Goal: Task Accomplishment & Management: Manage account settings

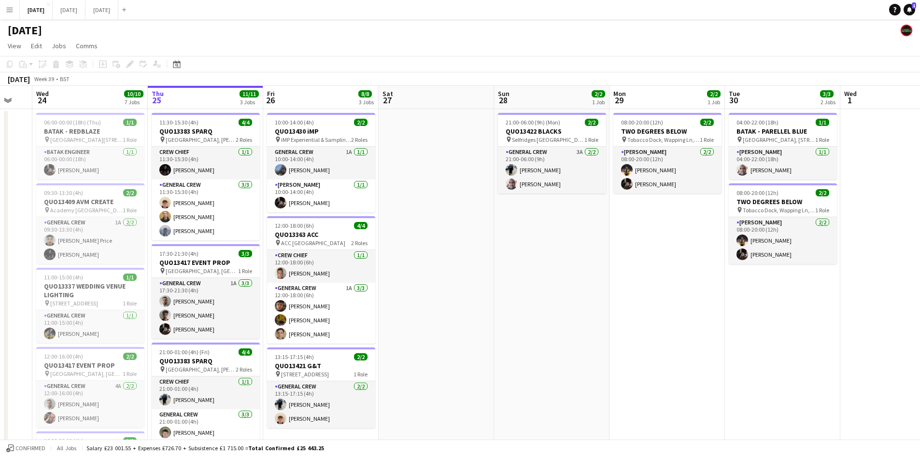
scroll to position [0, 312]
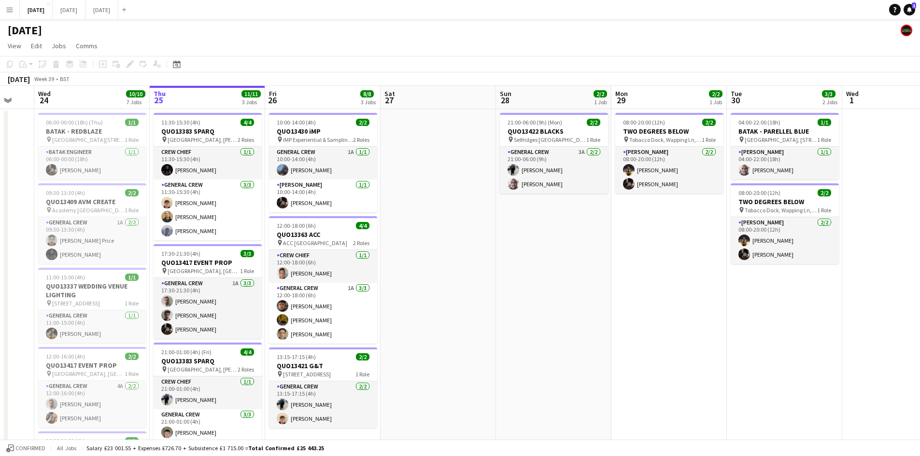
drag, startPoint x: 715, startPoint y: 255, endPoint x: 562, endPoint y: 238, distance: 153.1
click at [562, 238] on app-calendar-viewport "Sun 21 6/6 1 Job Mon 22 2/2 3 Jobs Tue 23 Wed 24 10/10 7 Jobs Thu 25 11/11 3 Jo…" at bounding box center [460, 390] width 920 height 609
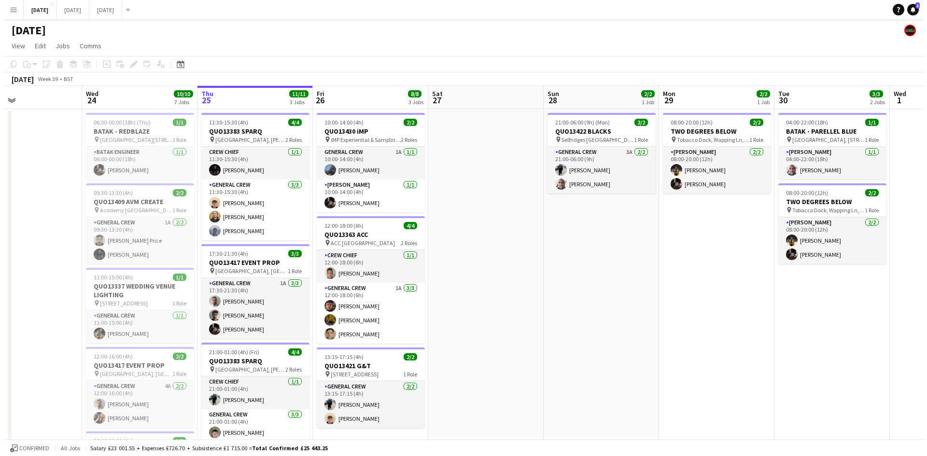
scroll to position [0, 225]
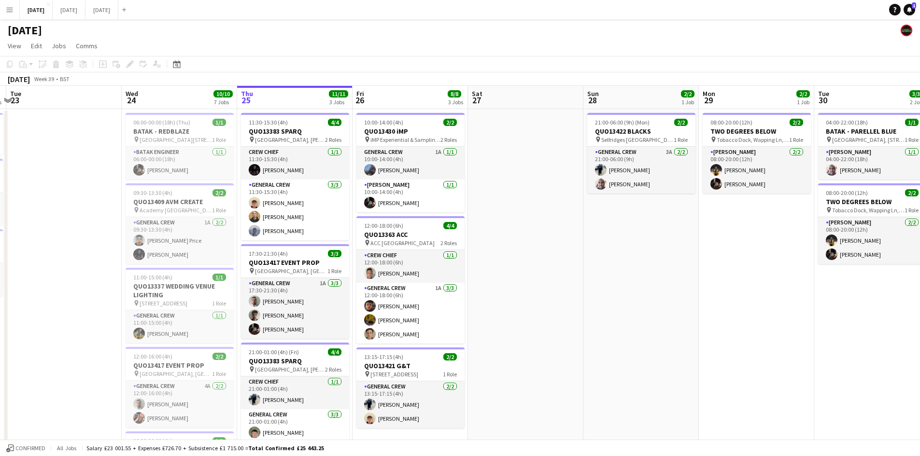
drag, startPoint x: 518, startPoint y: 249, endPoint x: 605, endPoint y: 246, distance: 87.5
click at [605, 247] on app-calendar-viewport "Sun 21 6/6 1 Job Mon 22 2/2 3 Jobs Tue 23 Wed 24 10/10 7 Jobs Thu 25 11/11 3 Jo…" at bounding box center [460, 390] width 920 height 609
click at [85, 9] on button "[DATE] Close" at bounding box center [69, 9] width 33 height 19
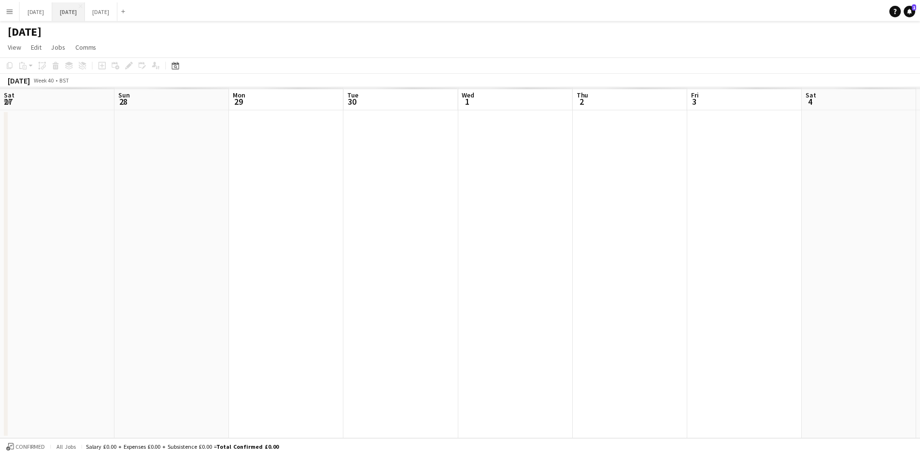
scroll to position [0, 287]
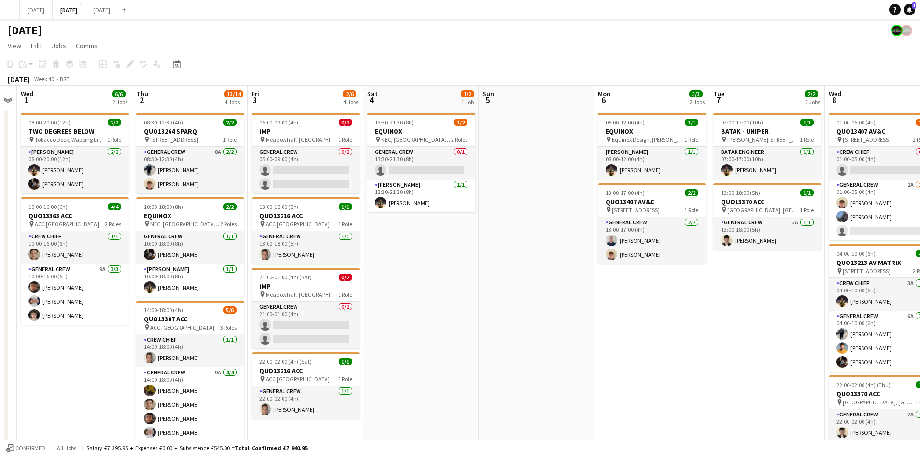
drag, startPoint x: 696, startPoint y: 279, endPoint x: 542, endPoint y: 260, distance: 155.1
click at [538, 260] on app-calendar-viewport "Sun 28 Mon 29 Tue 30 Wed 1 6/6 2 Jobs Thu 2 13/14 4 Jobs Fri 3 2/6 4 Jobs Sat 4…" at bounding box center [460, 341] width 920 height 511
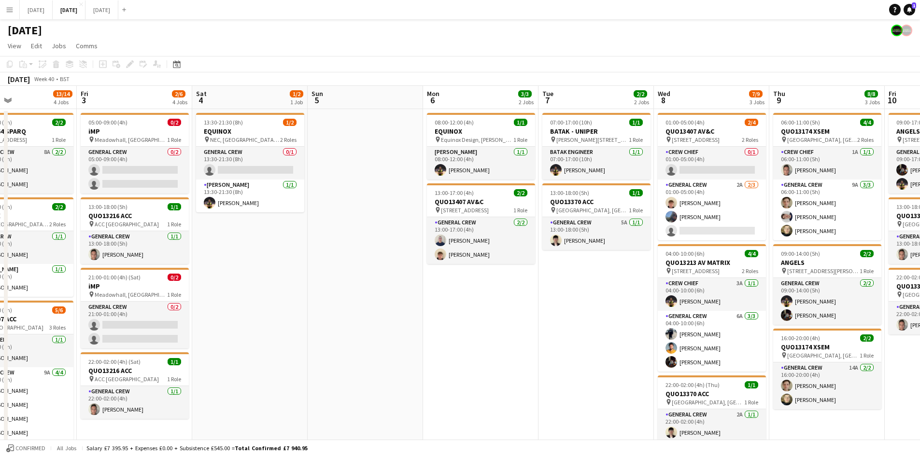
drag, startPoint x: 621, startPoint y: 294, endPoint x: 442, endPoint y: 289, distance: 179.7
click at [442, 289] on app-calendar-viewport "Mon 29 Tue 30 Wed 1 6/6 2 Jobs Thu 2 13/14 4 Jobs Fri 3 2/6 4 Jobs Sat 4 1/2 1 …" at bounding box center [460, 341] width 920 height 511
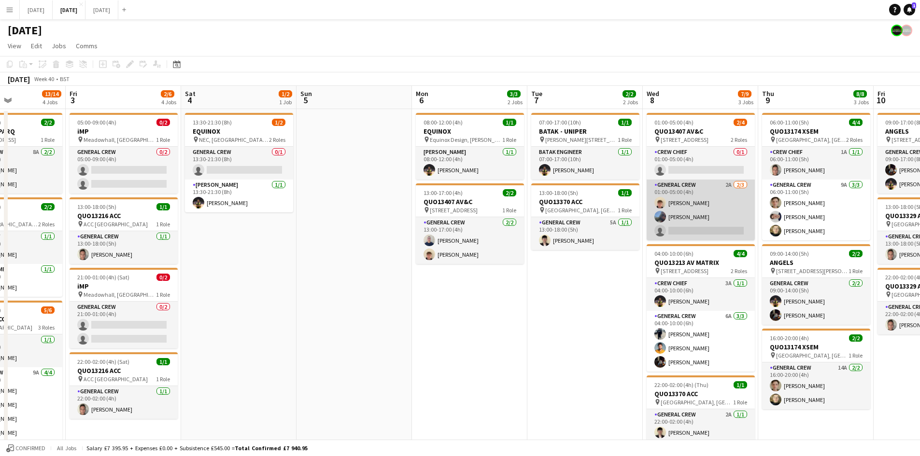
click at [699, 219] on app-card-role "General Crew 2A [DATE] 01:00-05:00 (4h) [PERSON_NAME] [PERSON_NAME] single-neut…" at bounding box center [701, 210] width 108 height 61
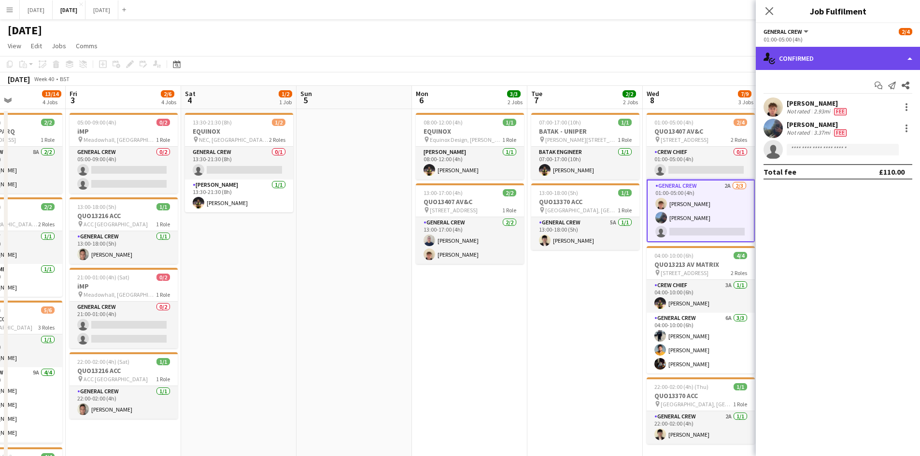
click at [835, 62] on div "single-neutral-actions-check-2 Confirmed" at bounding box center [838, 58] width 164 height 23
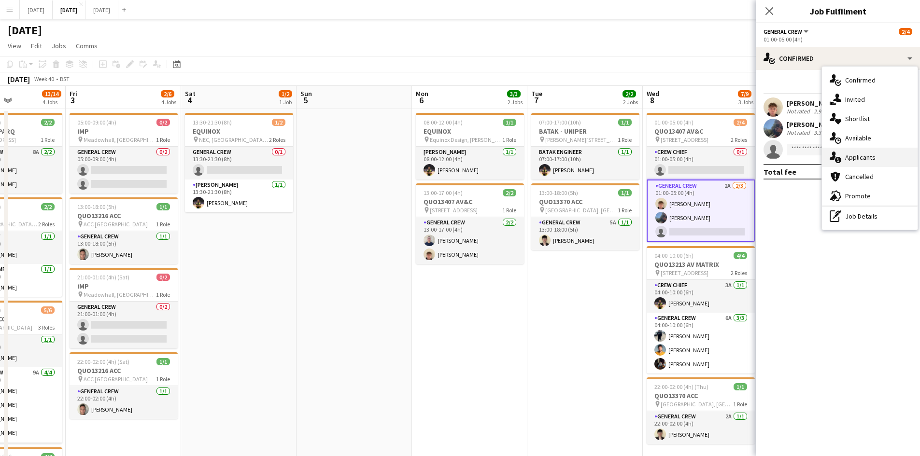
click at [871, 154] on span "Applicants" at bounding box center [860, 157] width 30 height 9
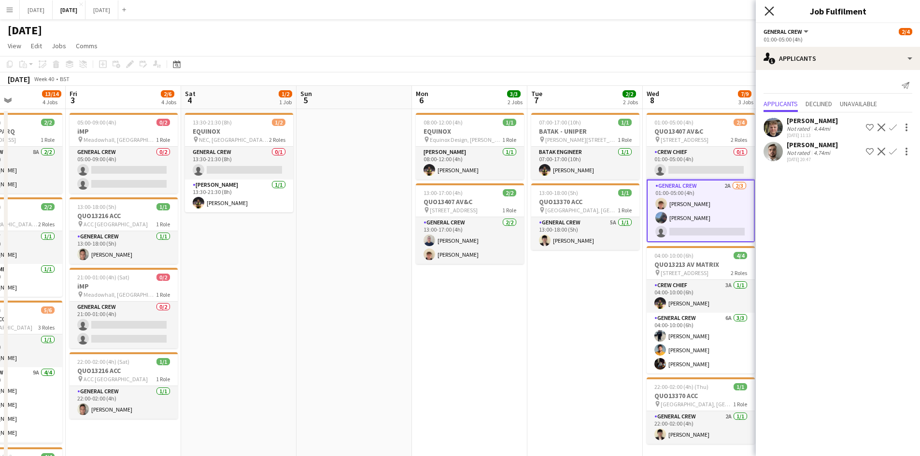
click at [767, 9] on icon at bounding box center [768, 10] width 9 height 9
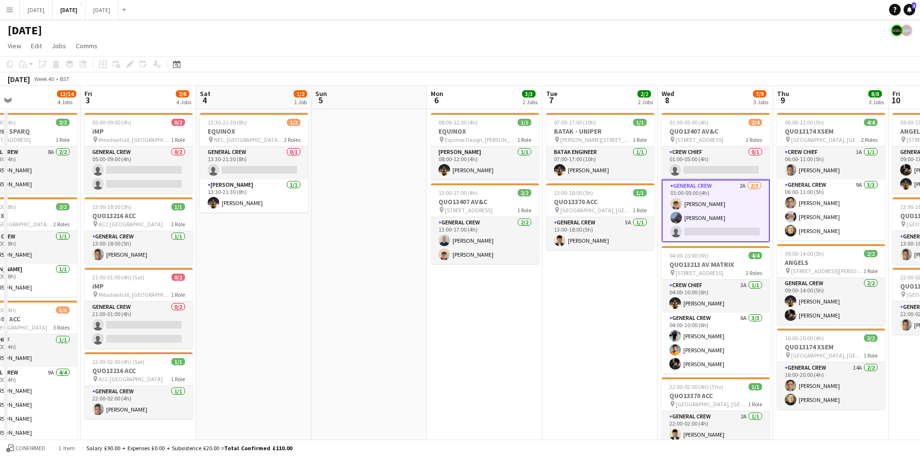
scroll to position [0, 265]
drag, startPoint x: 496, startPoint y: 305, endPoint x: 512, endPoint y: 306, distance: 15.5
click at [512, 306] on app-calendar-viewport "Tue 30 Wed 1 6/6 2 Jobs Thu 2 13/14 4 Jobs Fri 3 2/6 4 Jobs Sat 4 1/2 1 Job Sun…" at bounding box center [460, 341] width 920 height 511
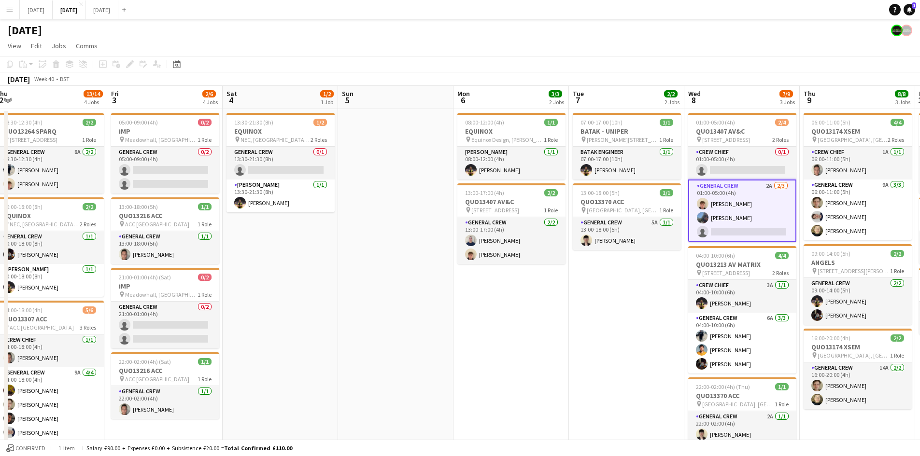
drag, startPoint x: 466, startPoint y: 330, endPoint x: 730, endPoint y: 323, distance: 263.7
click at [730, 323] on app-calendar-viewport "Tue 30 Wed 1 6/6 2 Jobs Thu 2 13/14 4 Jobs Fri 3 2/6 4 Jobs Sat 4 1/2 1 Job Sun…" at bounding box center [460, 341] width 920 height 511
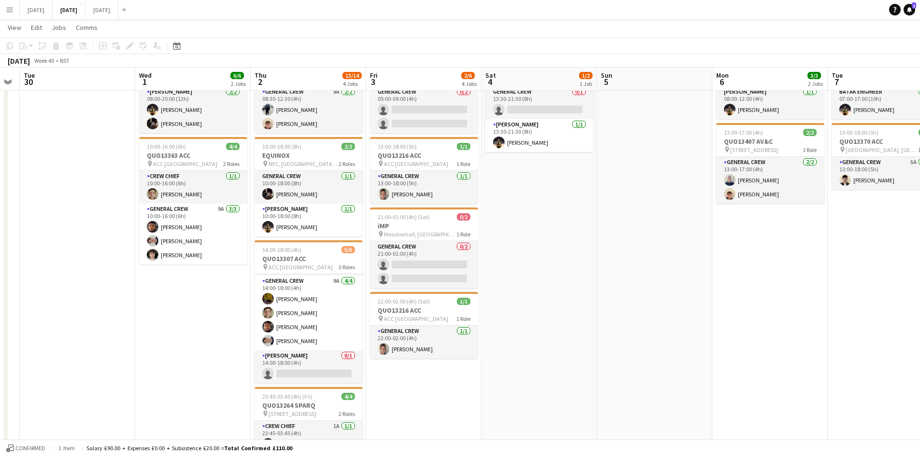
scroll to position [11, 0]
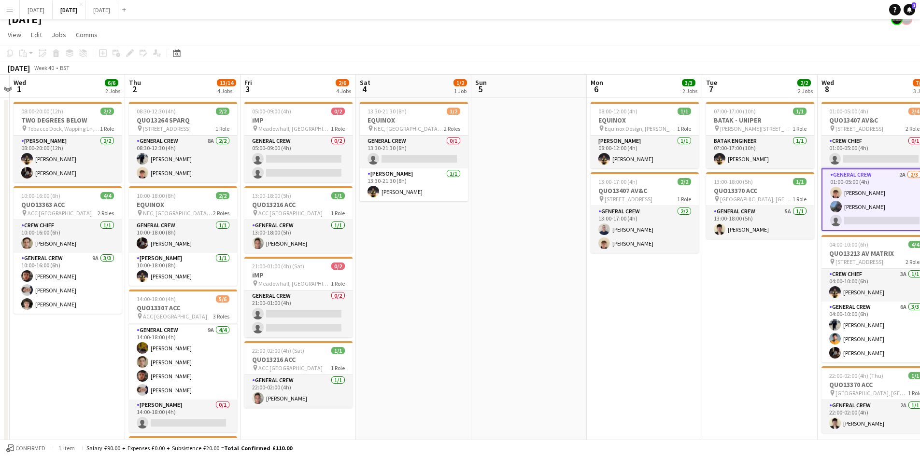
drag, startPoint x: 641, startPoint y: 290, endPoint x: 465, endPoint y: 246, distance: 181.5
click at [466, 246] on app-calendar-viewport "Sun 28 Mon 29 Tue 30 Wed 1 6/6 2 Jobs Thu 2 13/14 4 Jobs Fri 3 2/6 4 Jobs Sat 4…" at bounding box center [460, 330] width 920 height 511
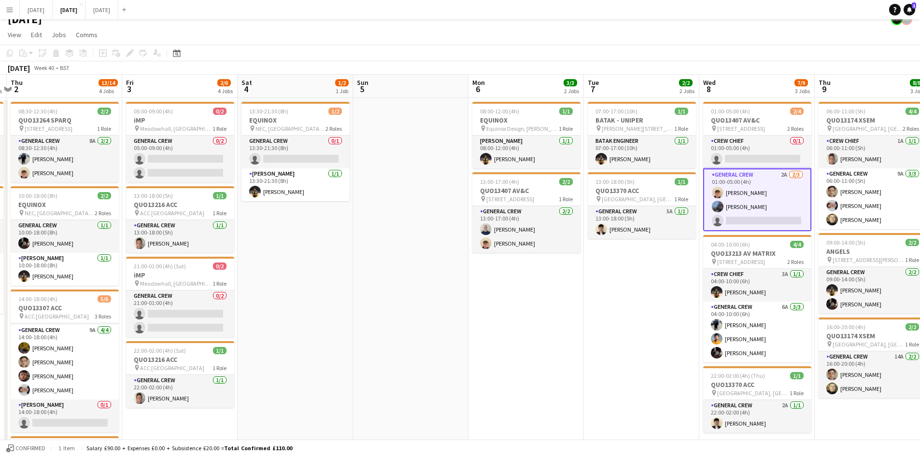
drag, startPoint x: 533, startPoint y: 258, endPoint x: 549, endPoint y: 272, distance: 21.9
click at [530, 258] on app-calendar-viewport "Mon 29 Tue 30 Wed 1 6/6 2 Jobs Thu 2 13/14 4 Jobs Fri 3 2/6 4 Jobs Sat 4 1/2 1 …" at bounding box center [460, 330] width 920 height 511
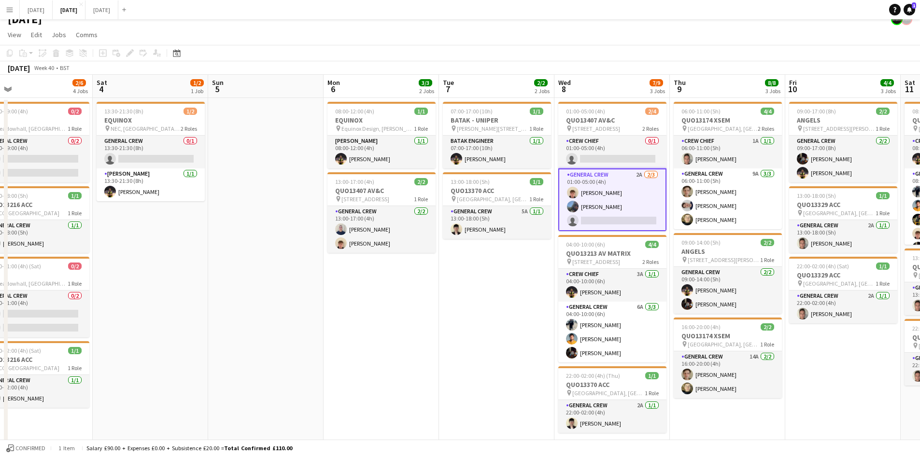
drag, startPoint x: 487, startPoint y: 288, endPoint x: 430, endPoint y: 267, distance: 60.9
click at [408, 269] on app-calendar-viewport "Tue 30 Wed 1 6/6 2 Jobs Thu 2 13/14 4 Jobs Fri 3 2/6 4 Jobs Sat 4 1/2 1 Job Sun…" at bounding box center [460, 330] width 920 height 511
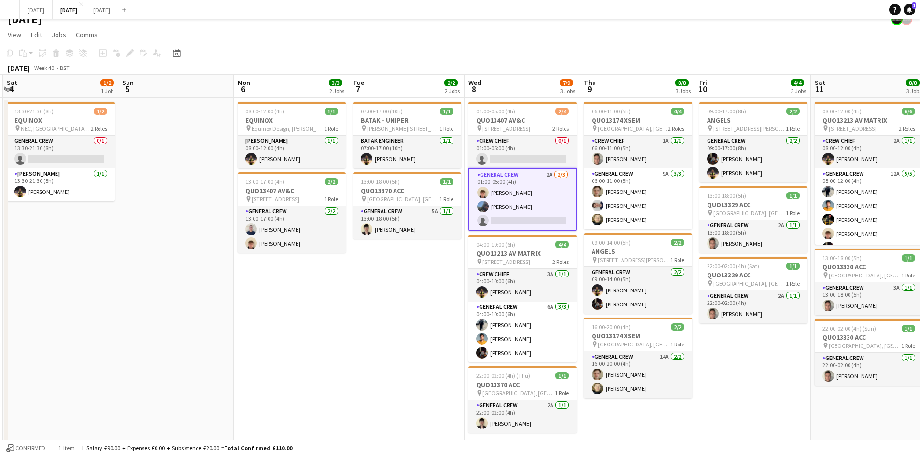
drag, startPoint x: 498, startPoint y: 284, endPoint x: 317, endPoint y: 239, distance: 187.0
click at [317, 239] on app-calendar-viewport "Wed 1 6/6 2 Jobs Thu 2 13/14 4 Jobs Fri 3 2/6 4 Jobs Sat 4 1/2 1 Job Sun 5 Mon …" at bounding box center [460, 330] width 920 height 511
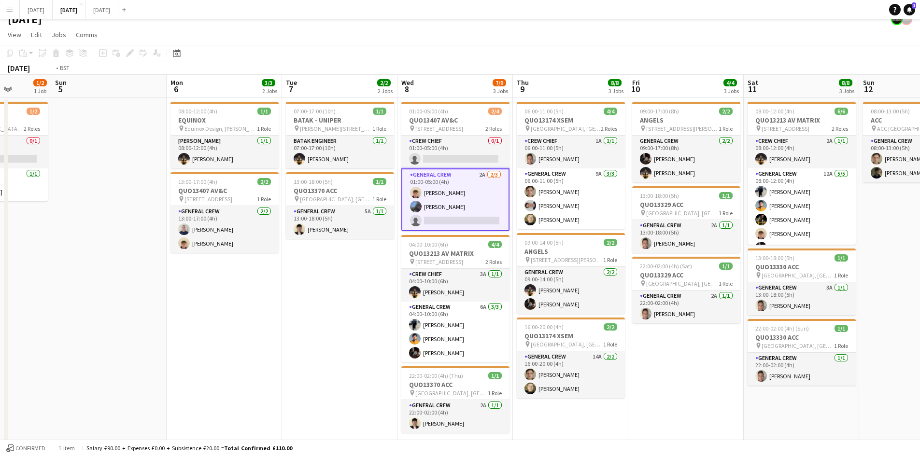
drag, startPoint x: 540, startPoint y: 295, endPoint x: 388, endPoint y: 244, distance: 160.6
click at [379, 243] on app-calendar-viewport "Thu 2 13/14 4 Jobs Fri 3 2/6 4 Jobs Sat 4 1/2 1 Job Sun 5 Mon 6 3/3 2 Jobs Tue …" at bounding box center [460, 330] width 920 height 511
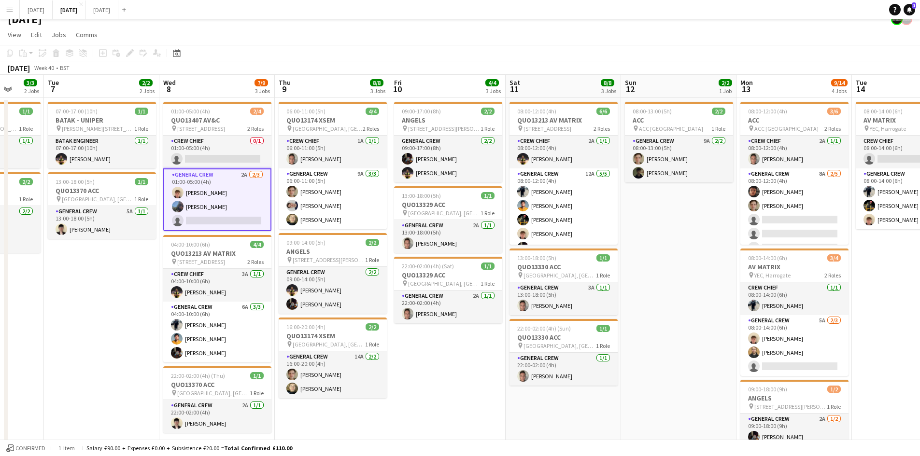
drag, startPoint x: 557, startPoint y: 289, endPoint x: 500, endPoint y: 247, distance: 71.2
click at [505, 249] on app-calendar-viewport "Sat 4 1/2 1 Job Sun 5 Mon 6 3/3 2 Jobs Tue 7 2/2 2 Jobs Wed 8 7/9 3 Jobs Thu 9 …" at bounding box center [460, 429] width 920 height 709
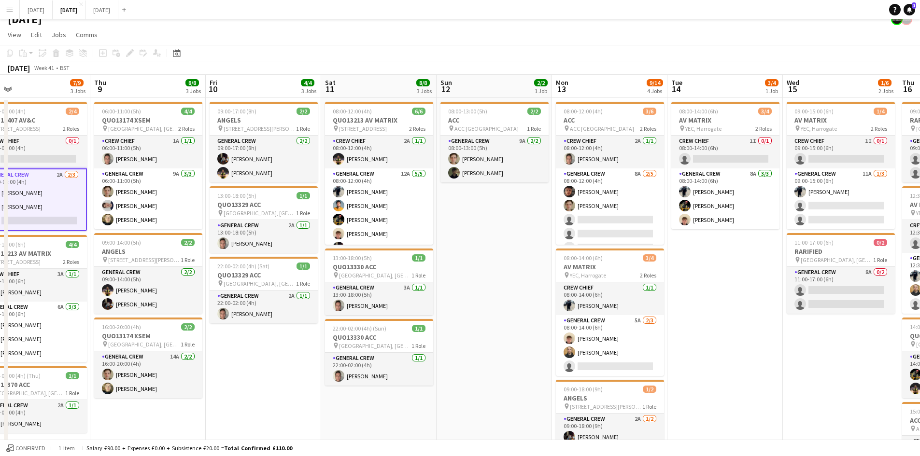
drag, startPoint x: 632, startPoint y: 265, endPoint x: 527, endPoint y: 241, distance: 107.3
click at [527, 242] on app-calendar-viewport "Sun 5 Mon 6 3/3 2 Jobs Tue 7 2/2 2 Jobs Wed 8 7/9 3 Jobs Thu 9 8/8 3 Jobs Fri 1…" at bounding box center [460, 429] width 920 height 709
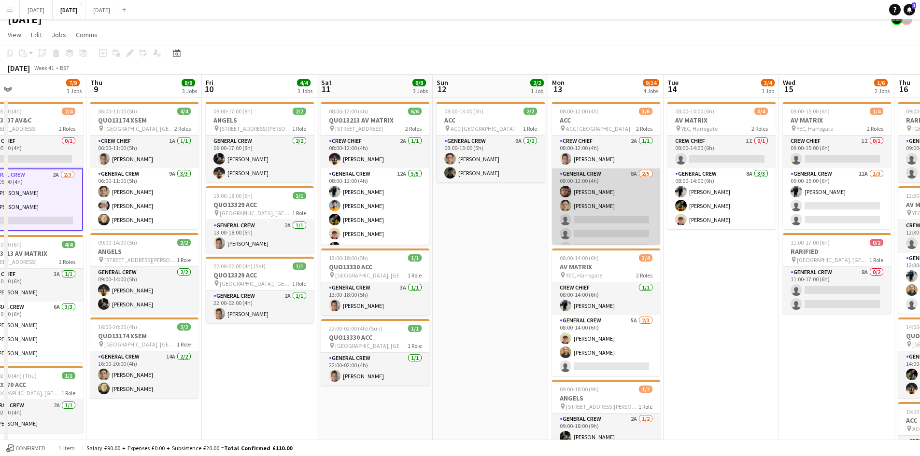
scroll to position [13, 0]
click at [607, 203] on app-card-role "General Crew 8A [DATE] 08:00-12:00 (4h) [PERSON_NAME] [PERSON_NAME] single-neut…" at bounding box center [606, 200] width 108 height 89
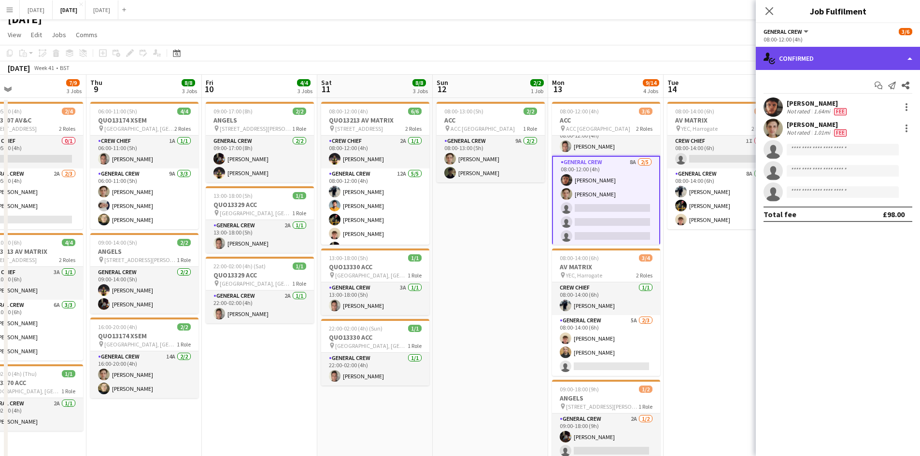
click at [861, 56] on div "single-neutral-actions-check-2 Confirmed" at bounding box center [838, 58] width 164 height 23
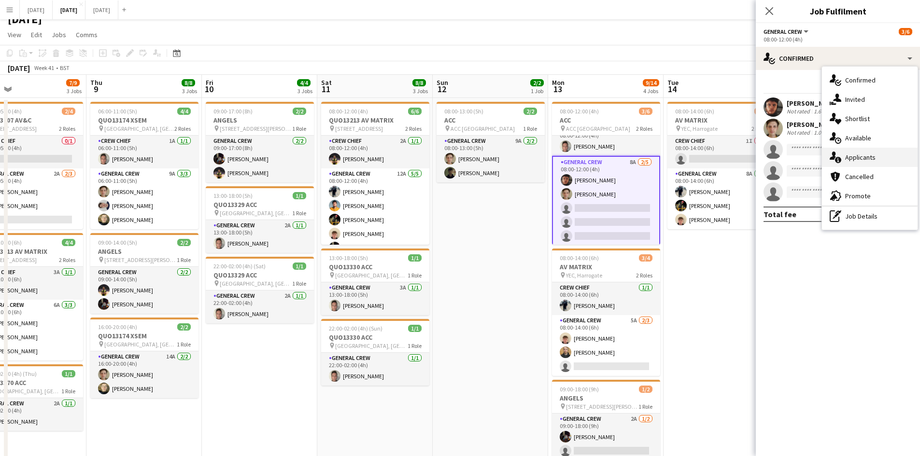
click at [864, 160] on span "Applicants" at bounding box center [860, 157] width 30 height 9
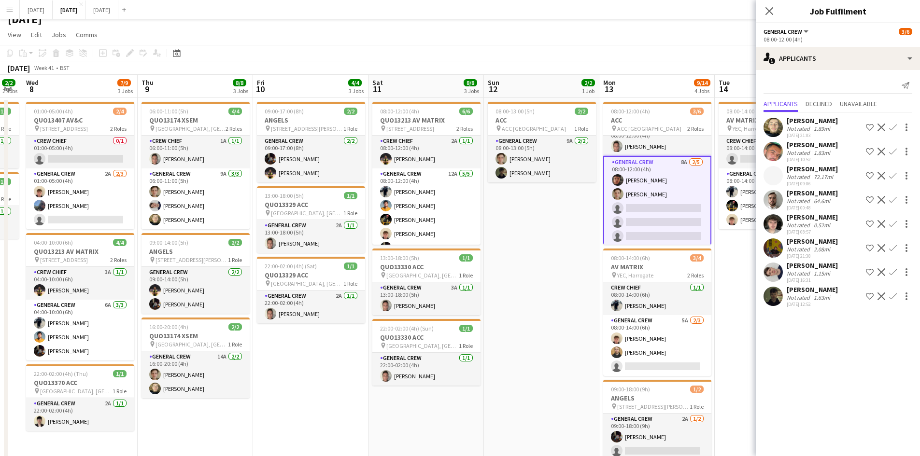
drag, startPoint x: 721, startPoint y: 294, endPoint x: 653, endPoint y: 279, distance: 70.3
click at [653, 279] on app-calendar-viewport "Sun 5 Mon 6 3/3 2 Jobs Tue 7 2/2 2 Jobs Wed 8 7/9 3 Jobs Thu 9 8/8 3 Jobs Fri 1…" at bounding box center [460, 429] width 920 height 709
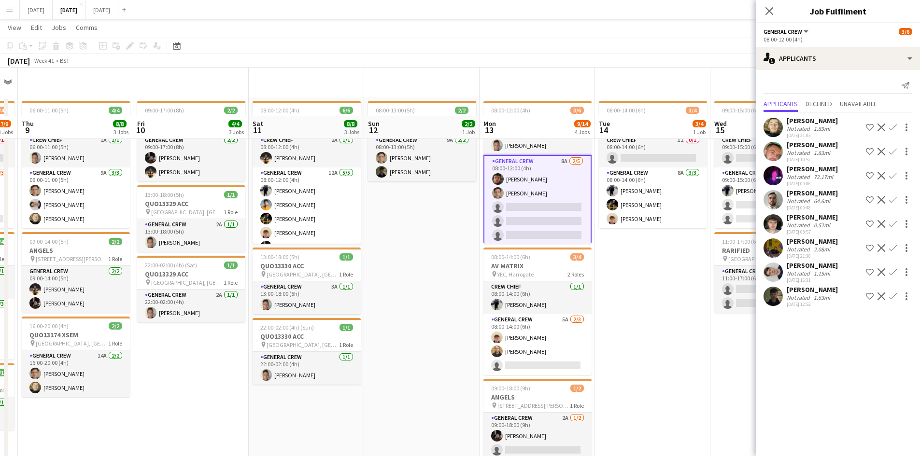
scroll to position [59, 0]
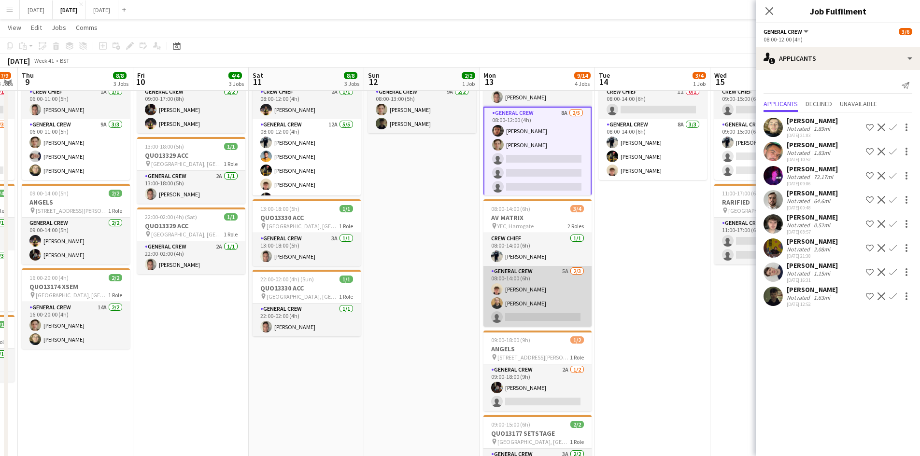
click at [536, 304] on app-card-role "General Crew 5A [DATE] 08:00-14:00 (6h) [PERSON_NAME] [PERSON_NAME] single-neut…" at bounding box center [537, 296] width 108 height 61
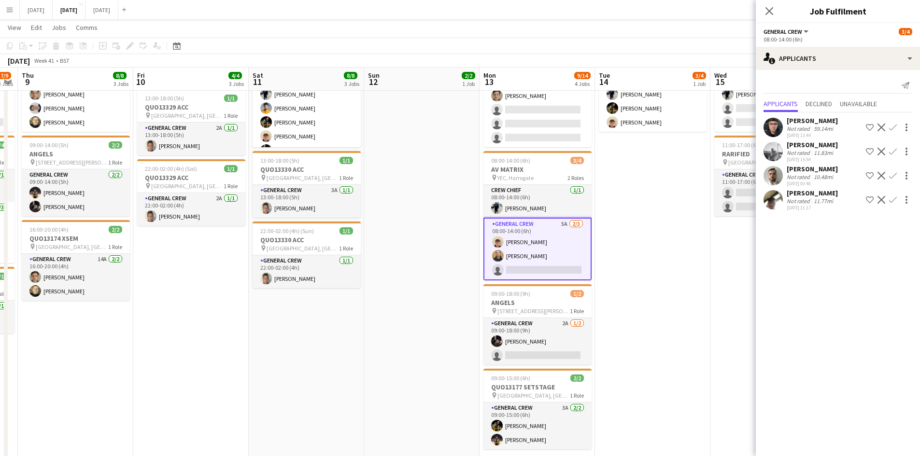
scroll to position [156, 0]
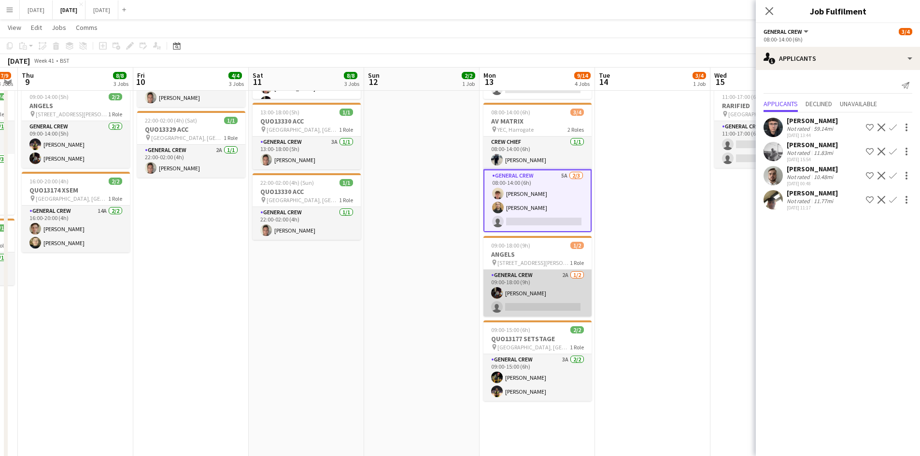
click at [539, 292] on app-card-role "General Crew 2A [DATE] 09:00-18:00 (9h) [PERSON_NAME] single-neutral-actions" at bounding box center [537, 293] width 108 height 47
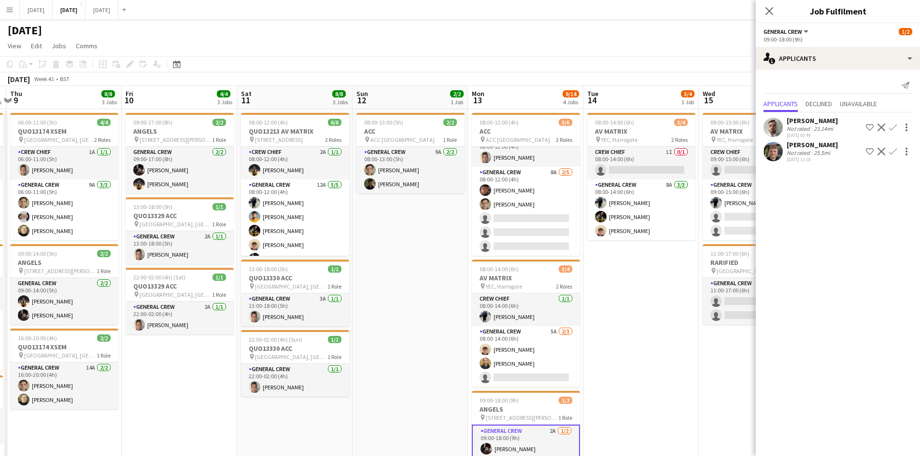
scroll to position [0, 340]
drag, startPoint x: 666, startPoint y: 288, endPoint x: 654, endPoint y: 284, distance: 12.7
click at [654, 284] on app-calendar-viewport "Mon 6 3/3 2 Jobs Tue 7 2/2 2 Jobs Wed 8 7/9 3 Jobs Thu 9 8/8 3 Jobs Fri 10 4/4 …" at bounding box center [460, 440] width 920 height 709
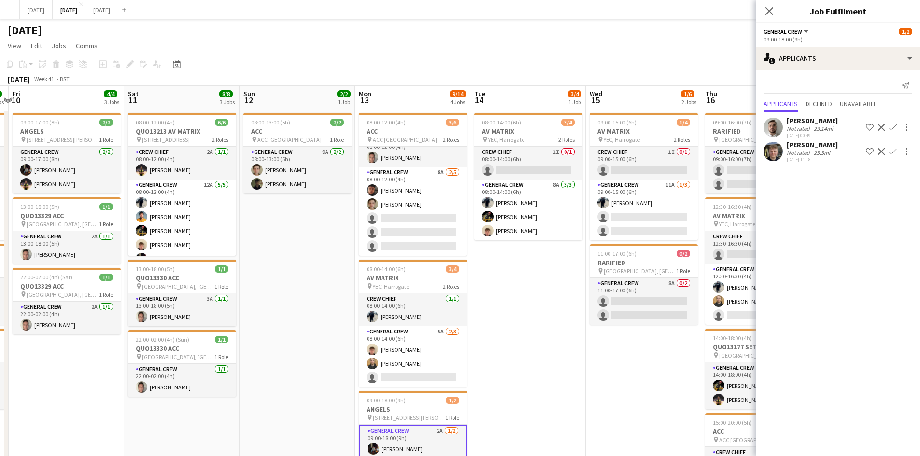
drag, startPoint x: 646, startPoint y: 290, endPoint x: 530, endPoint y: 286, distance: 115.5
click at [531, 287] on app-calendar-viewport "Tue 7 2/2 2 Jobs Wed 8 7/9 3 Jobs Thu 9 8/8 3 Jobs Fri 10 4/4 3 Jobs Sat 11 8/8…" at bounding box center [460, 440] width 920 height 709
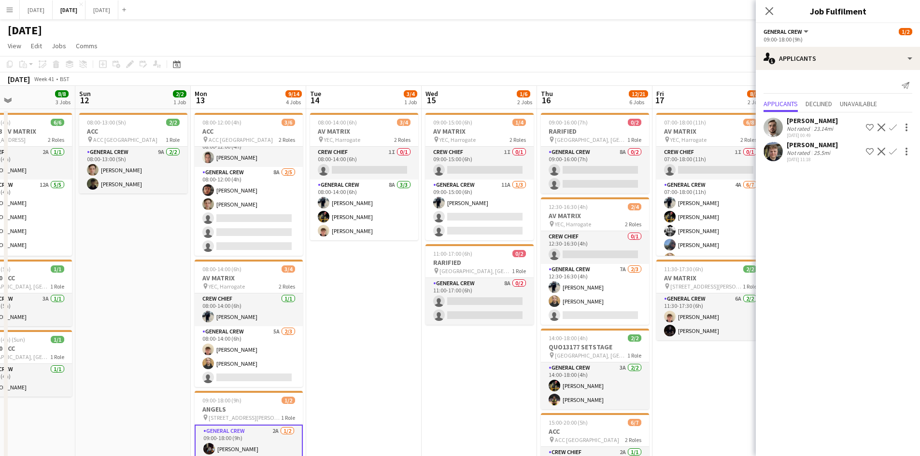
scroll to position [0, 300]
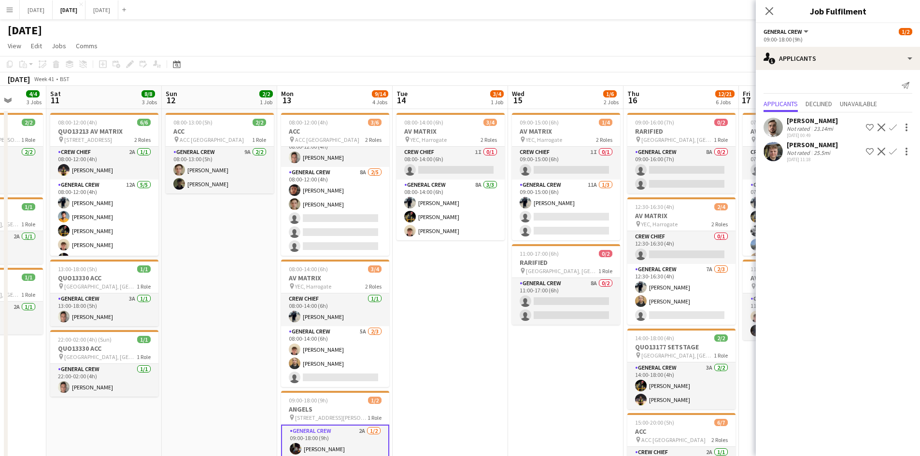
drag, startPoint x: 557, startPoint y: 270, endPoint x: 481, endPoint y: 267, distance: 76.4
click at [481, 267] on app-calendar-viewport "Wed 8 7/9 3 Jobs Thu 9 8/8 3 Jobs Fri 10 4/4 3 Jobs Sat 11 8/8 3 Jobs Sun 12 2/…" at bounding box center [460, 440] width 920 height 709
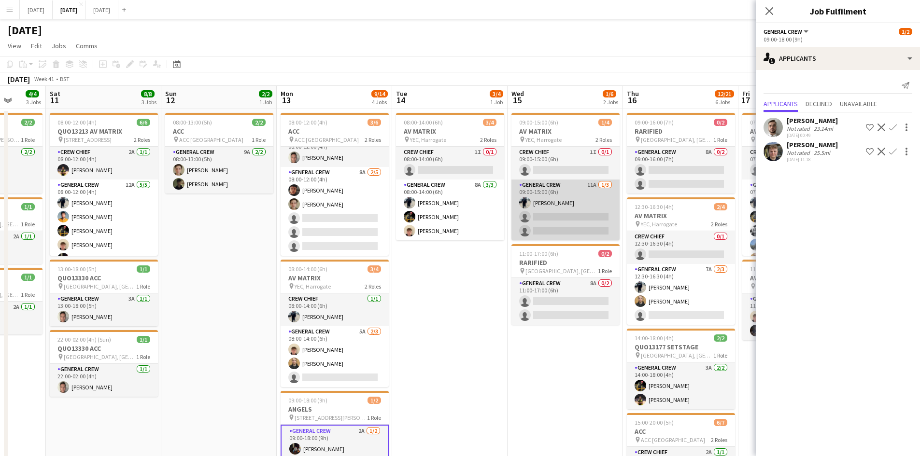
click at [560, 217] on app-card-role "General Crew 11A [DATE] 09:00-15:00 (6h) [PERSON_NAME] single-neutral-actions s…" at bounding box center [565, 210] width 108 height 61
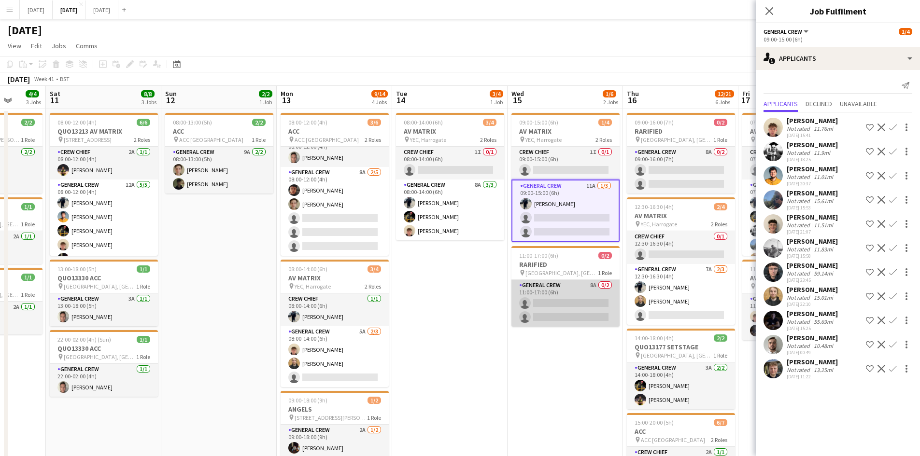
click at [556, 297] on app-card-role "General Crew 8A 0/2 11:00-17:00 (6h) single-neutral-actions single-neutral-acti…" at bounding box center [565, 303] width 108 height 47
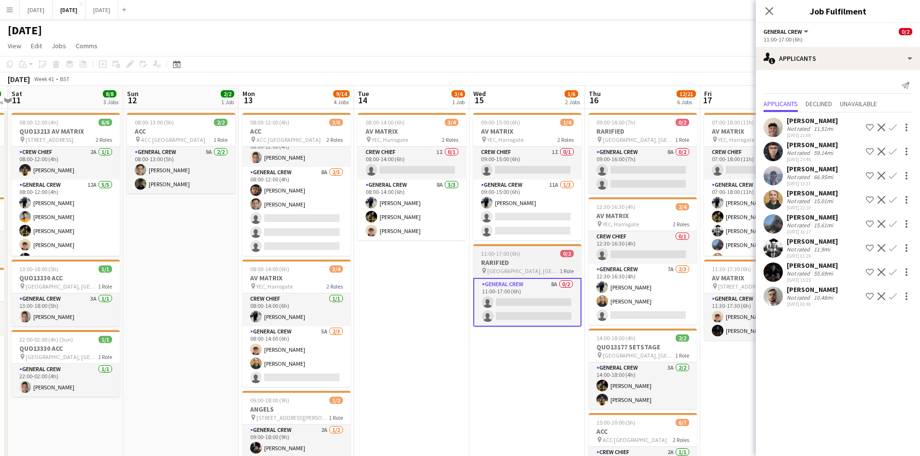
drag, startPoint x: 572, startPoint y: 344, endPoint x: 479, endPoint y: 321, distance: 95.1
click at [479, 322] on app-calendar-viewport "Wed 8 7/9 3 Jobs Thu 9 8/8 3 Jobs Fri 10 4/4 3 Jobs Sat 11 8/8 3 Jobs Sun 12 2/…" at bounding box center [460, 440] width 920 height 709
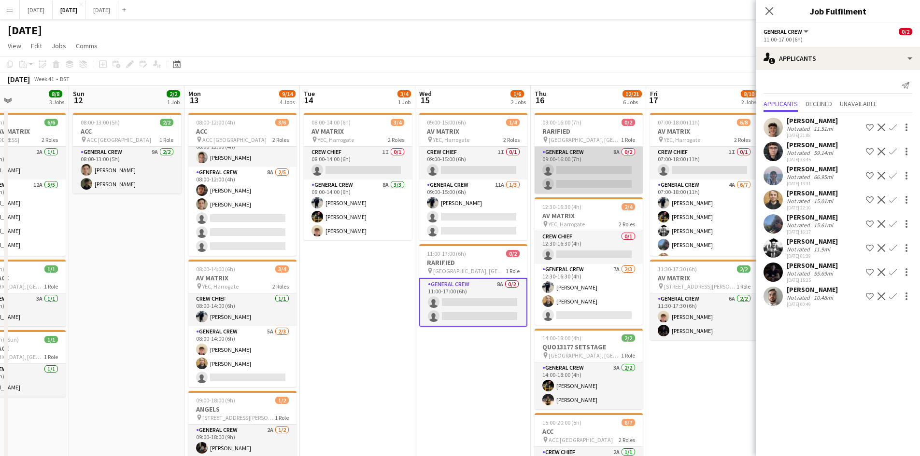
click at [595, 173] on app-card-role "General Crew 8A 0/2 09:00-16:00 (7h) single-neutral-actions single-neutral-acti…" at bounding box center [588, 170] width 108 height 47
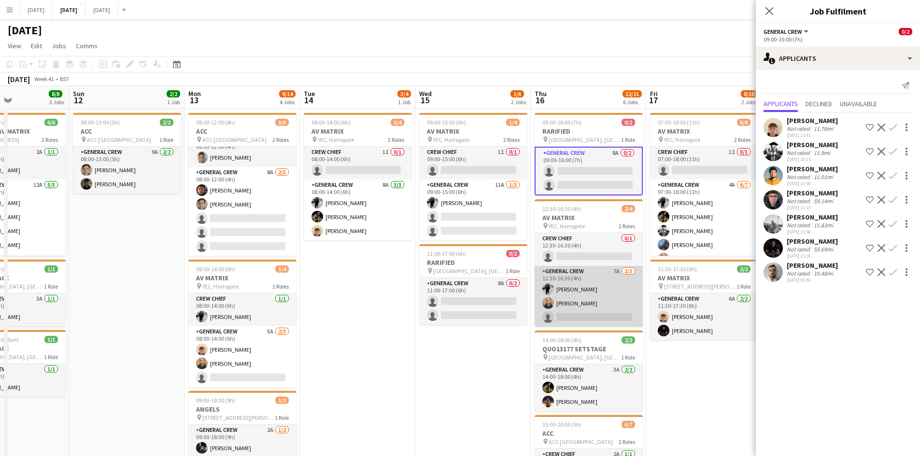
click at [590, 298] on app-card-role "General Crew 7A [DATE] 12:30-16:30 (4h) [PERSON_NAME] [PERSON_NAME] single-neut…" at bounding box center [588, 296] width 108 height 61
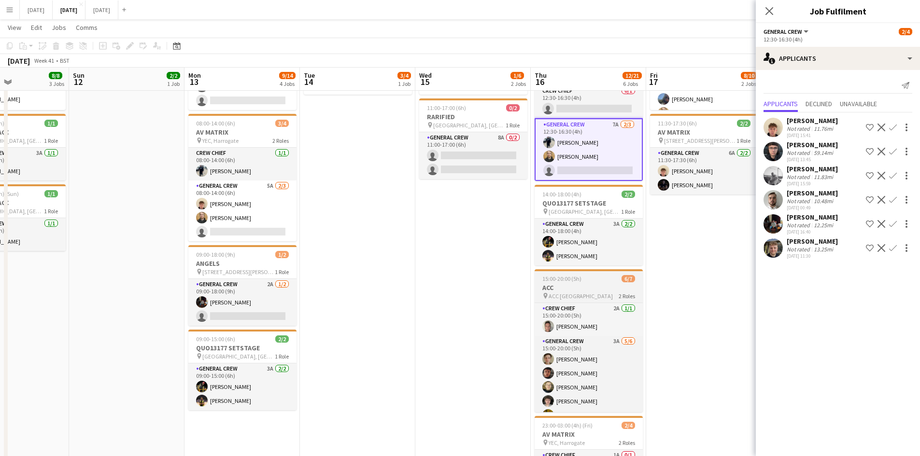
scroll to position [290, 0]
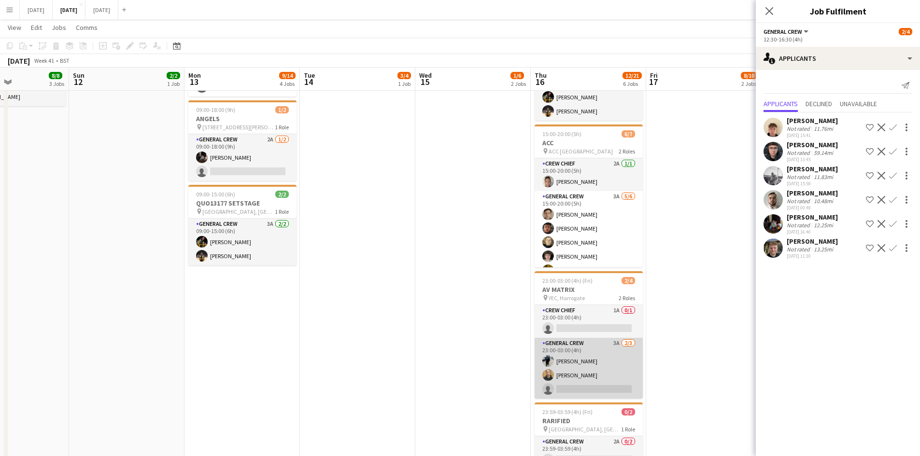
click at [591, 357] on app-card-role "General Crew 3A [DATE] 23:00-03:00 (4h) [PERSON_NAME] [PERSON_NAME] single-neut…" at bounding box center [588, 368] width 108 height 61
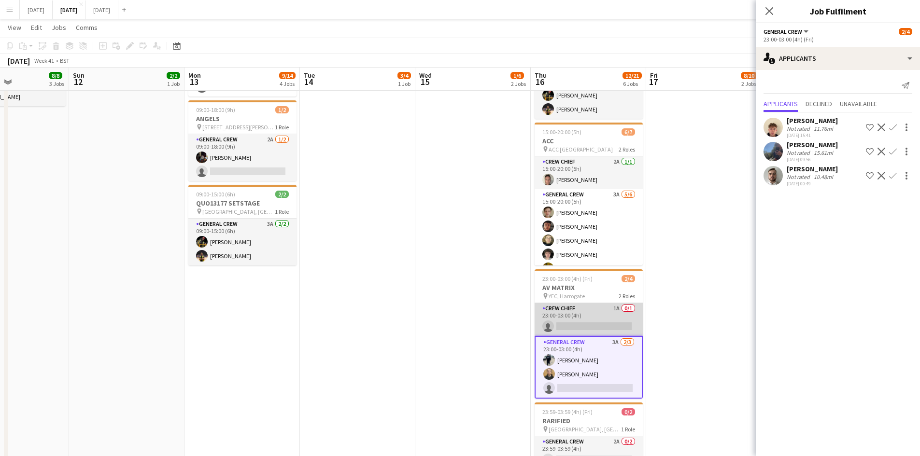
click at [591, 320] on app-card-role "Crew Chief 1A 0/1 23:00-03:00 (4h) single-neutral-actions" at bounding box center [588, 319] width 108 height 33
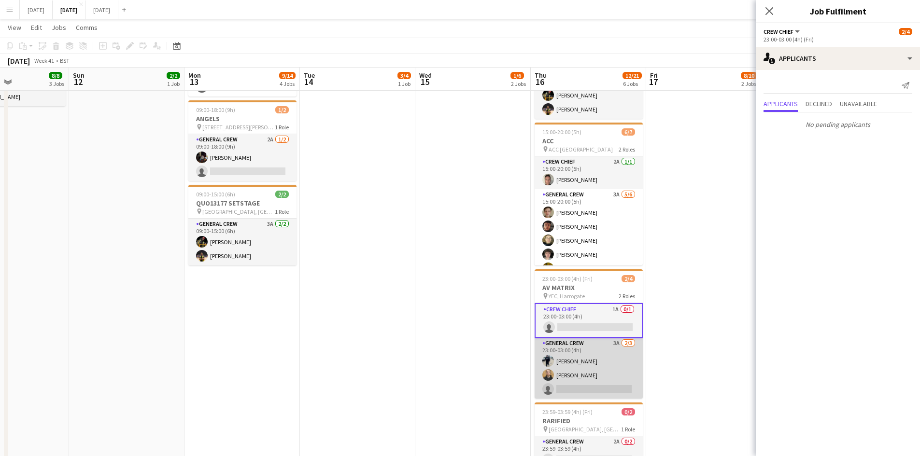
click at [593, 368] on app-card-role "General Crew 3A [DATE] 23:00-03:00 (4h) [PERSON_NAME] [PERSON_NAME] single-neut…" at bounding box center [588, 368] width 108 height 61
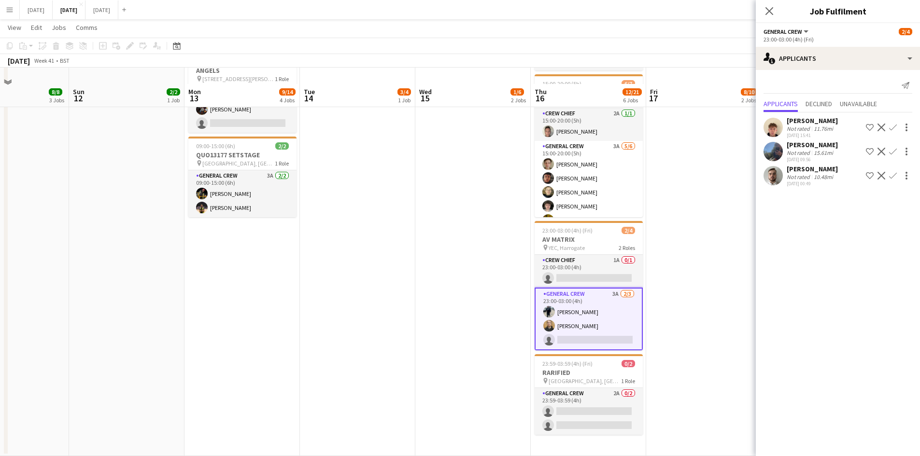
scroll to position [354, 0]
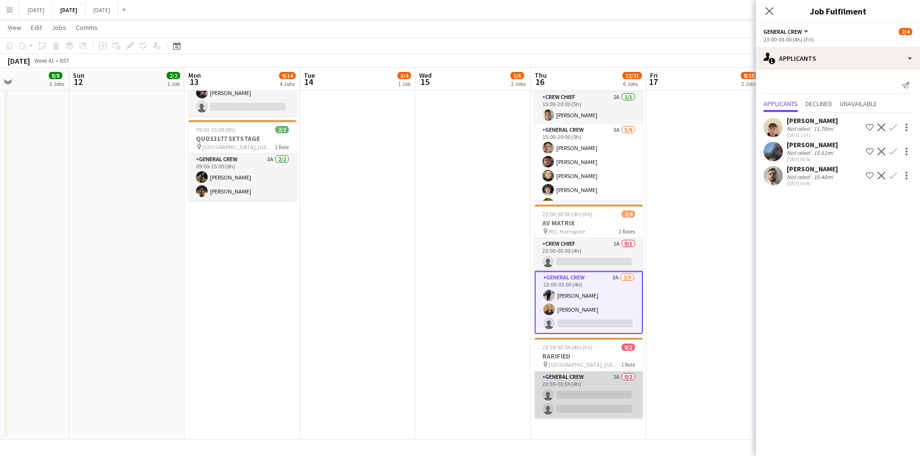
click at [580, 394] on app-card-role "General Crew 2A 0/2 23:59-03:59 (4h) single-neutral-actions single-neutral-acti…" at bounding box center [588, 395] width 108 height 47
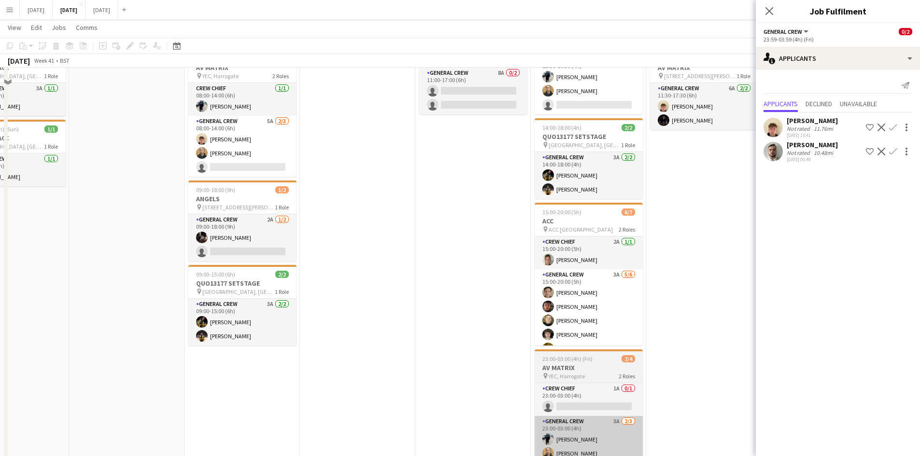
scroll to position [161, 0]
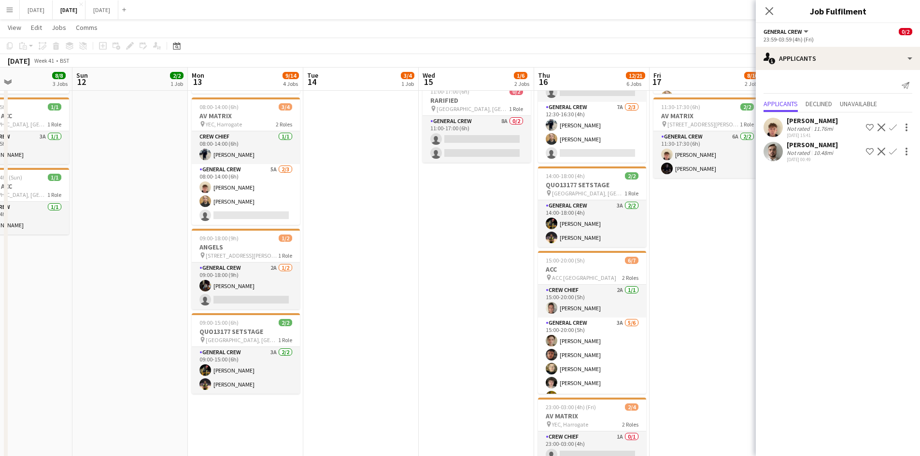
drag, startPoint x: 678, startPoint y: 289, endPoint x: 563, endPoint y: 262, distance: 118.5
click at [563, 262] on app-calendar-viewport "Thu 9 8/8 3 Jobs Fri 10 4/4 3 Jobs Sat 11 8/8 3 Jobs Sun 12 2/2 1 Job Mon 13 9/…" at bounding box center [460, 254] width 920 height 757
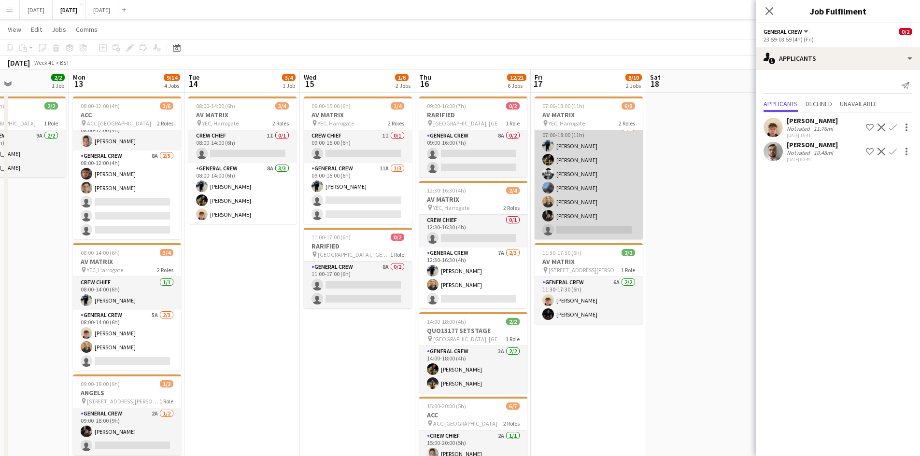
scroll to position [0, 0]
click at [603, 201] on app-card-role "General Crew 4A [DATE] 07:00-18:00 (11h) [PERSON_NAME] [PERSON_NAME] [PERSON_NA…" at bounding box center [588, 221] width 108 height 117
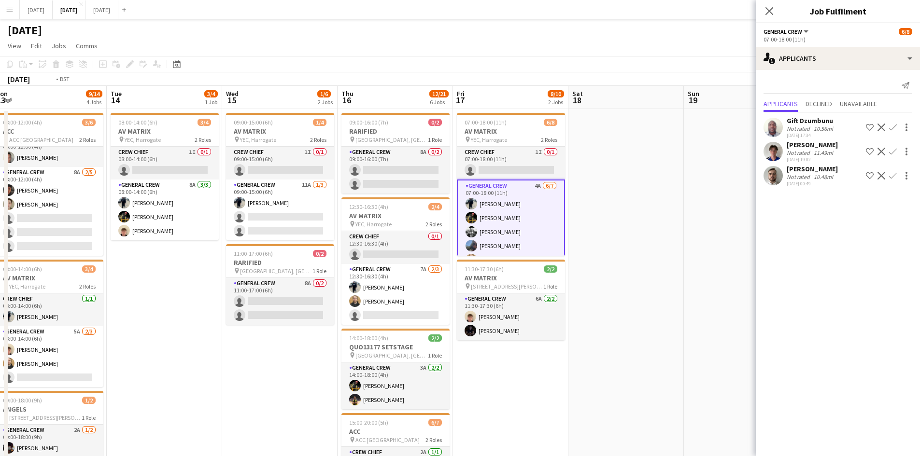
drag, startPoint x: 663, startPoint y: 220, endPoint x: 536, endPoint y: 184, distance: 131.9
click at [541, 185] on app-calendar-viewport "Fri 10 4/4 3 Jobs Sat 11 8/8 3 Jobs Sun 12 2/2 1 Job Mon 13 9/14 4 Jobs Tue 14 …" at bounding box center [460, 440] width 920 height 709
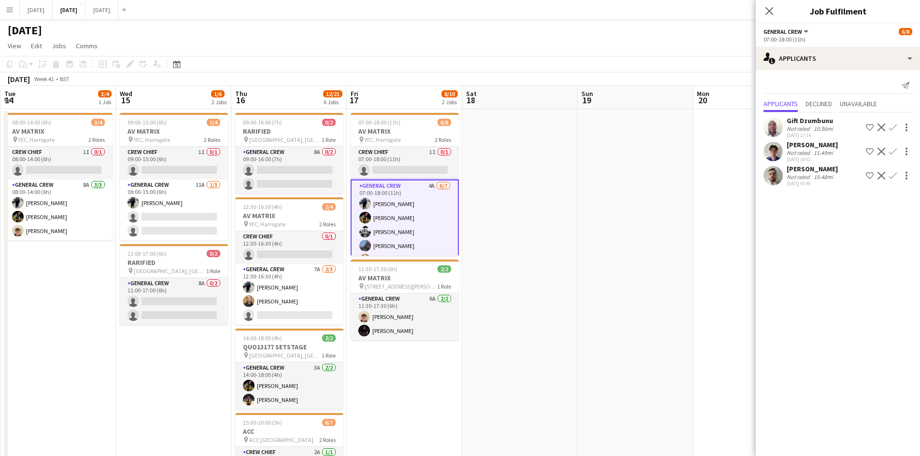
drag, startPoint x: 552, startPoint y: 207, endPoint x: 433, endPoint y: 168, distance: 125.4
click at [440, 169] on app-calendar-viewport "Sat 11 8/8 3 Jobs Sun 12 2/2 1 Job Mon 13 9/14 4 Jobs Tue 14 3/4 1 Job Wed 15 1…" at bounding box center [460, 440] width 920 height 709
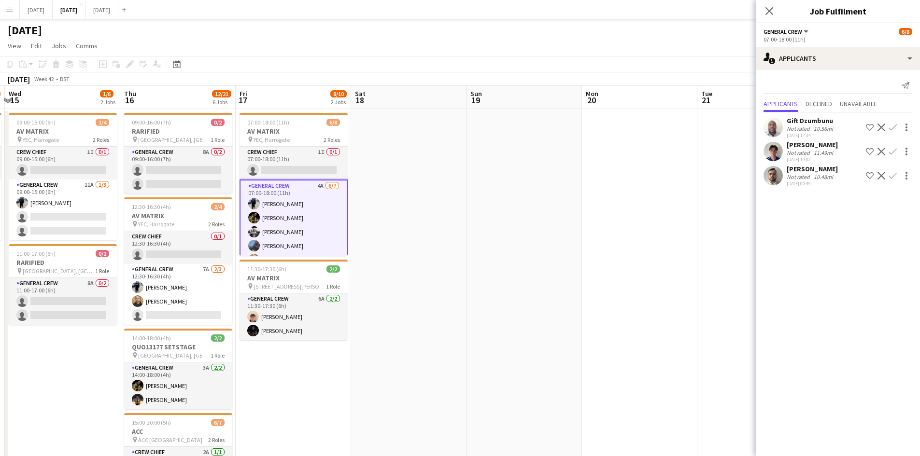
drag, startPoint x: 571, startPoint y: 237, endPoint x: 423, endPoint y: 189, distance: 155.3
click at [431, 192] on app-calendar-viewport "Sun 12 2/2 1 Job Mon 13 9/14 4 Jobs Tue 14 3/4 1 Job Wed 15 1/6 2 Jobs Thu 16 1…" at bounding box center [460, 440] width 920 height 709
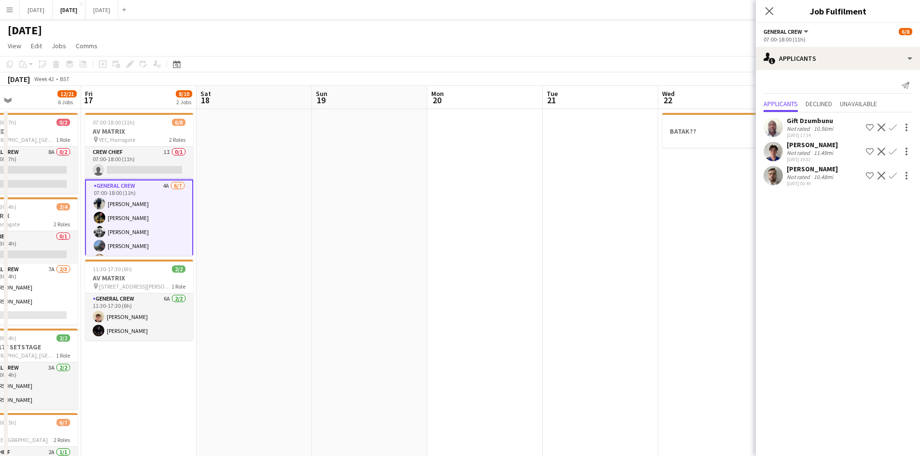
drag, startPoint x: 572, startPoint y: 264, endPoint x: 339, endPoint y: 197, distance: 242.8
click at [347, 200] on app-calendar-viewport "Mon 13 9/14 4 Jobs Tue 14 3/4 1 Job Wed 15 1/6 2 Jobs Thu 16 12/21 6 Jobs Fri 1…" at bounding box center [460, 440] width 920 height 709
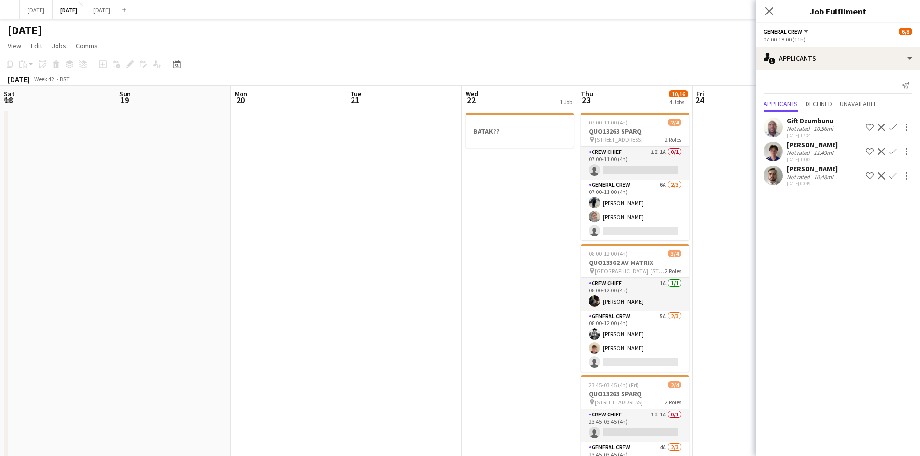
drag, startPoint x: 465, startPoint y: 238, endPoint x: 337, endPoint y: 225, distance: 129.1
click at [337, 225] on app-calendar-viewport "Wed 15 1/6 2 Jobs Thu 16 12/21 6 Jobs Fri 17 8/10 2 Jobs Sat 18 Sun 19 Mon 20 T…" at bounding box center [460, 440] width 920 height 709
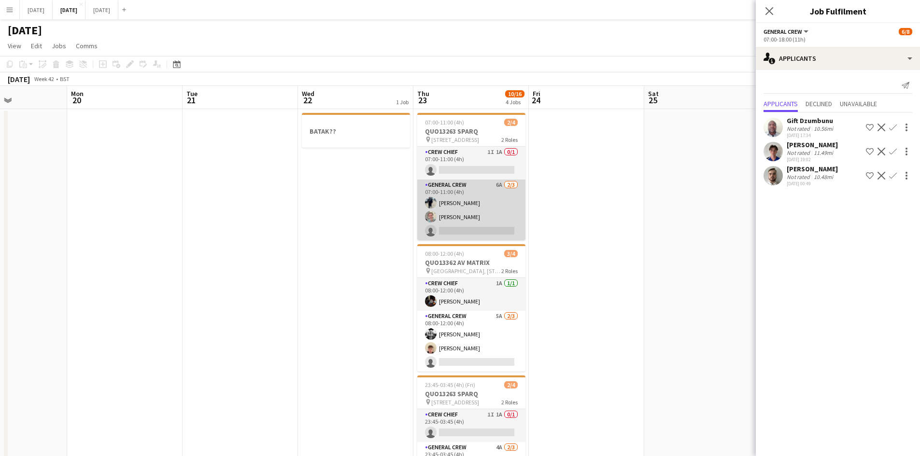
click at [464, 211] on app-card-role "General Crew 6A [DATE] 07:00-11:00 (4h) [PERSON_NAME] [PERSON_NAME] single-neut…" at bounding box center [471, 210] width 108 height 61
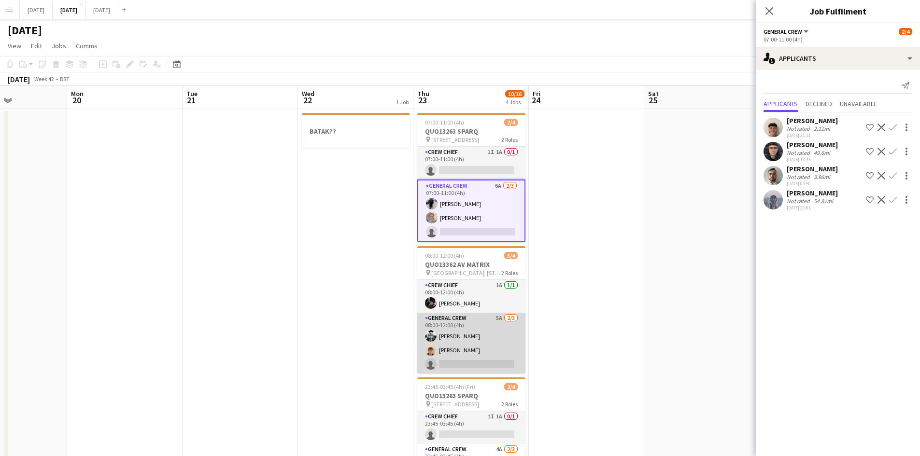
click at [470, 348] on app-card-role "General Crew 5A [DATE] 08:00-12:00 (4h) [PERSON_NAME] [PERSON_NAME] single-neut…" at bounding box center [471, 343] width 108 height 61
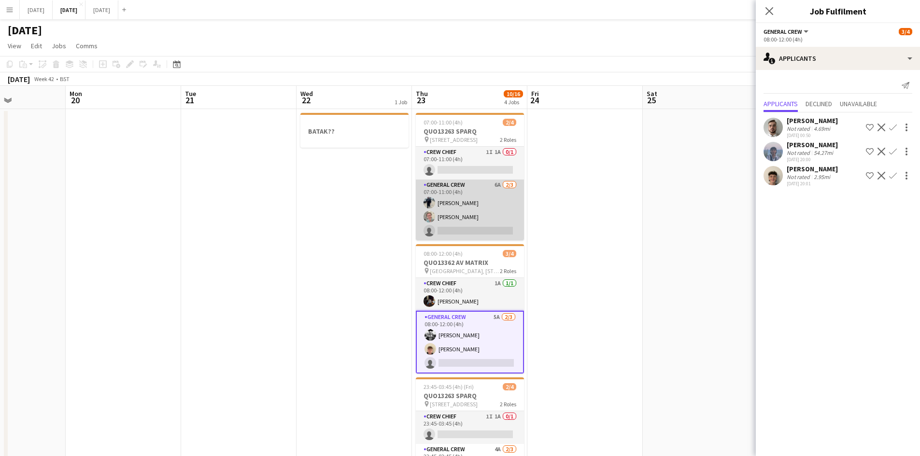
click at [475, 213] on app-card-role "General Crew 6A [DATE] 07:00-11:00 (4h) [PERSON_NAME] [PERSON_NAME] single-neut…" at bounding box center [470, 210] width 108 height 61
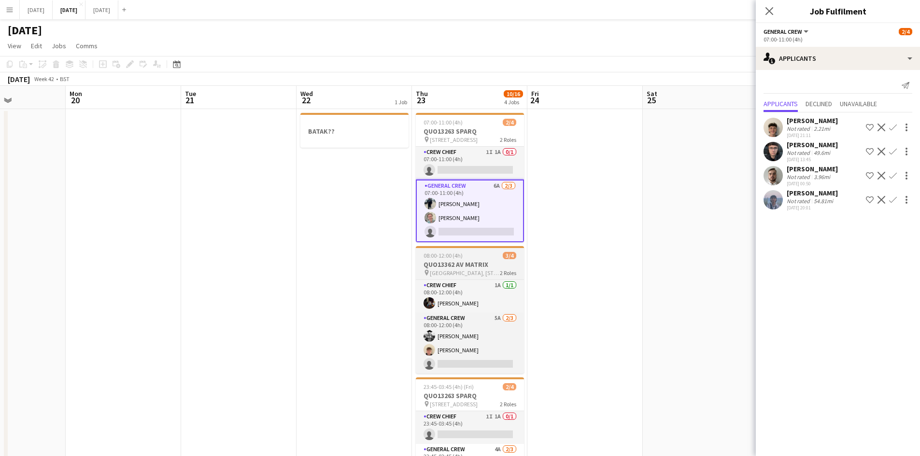
scroll to position [145, 0]
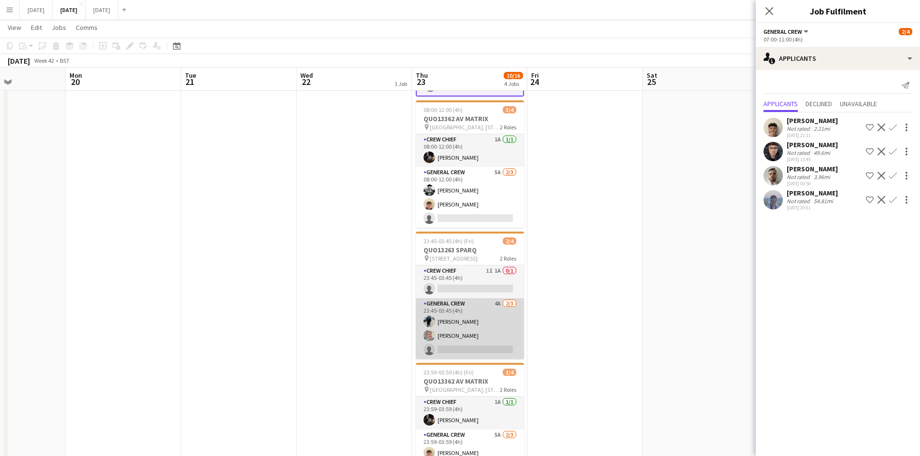
click at [478, 339] on app-card-role "General Crew 4A [DATE] 23:45-03:45 (4h) [PERSON_NAME] [PERSON_NAME] single-neut…" at bounding box center [470, 328] width 108 height 61
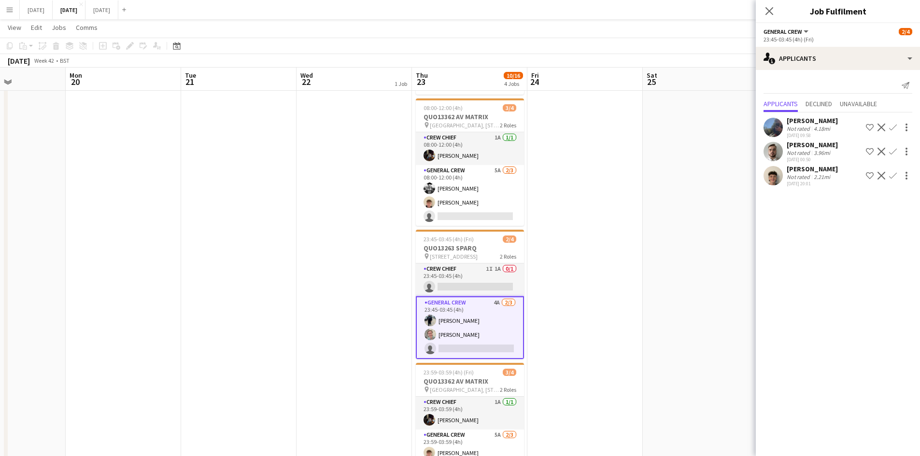
scroll to position [290, 0]
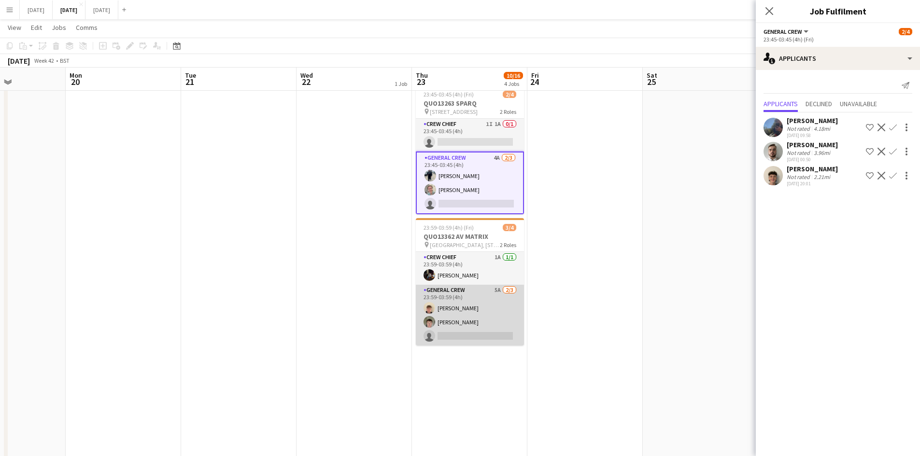
click at [478, 322] on app-card-role "General Crew 5A [DATE] 23:59-03:59 (4h) [PERSON_NAME] [PERSON_NAME] single-neut…" at bounding box center [470, 315] width 108 height 61
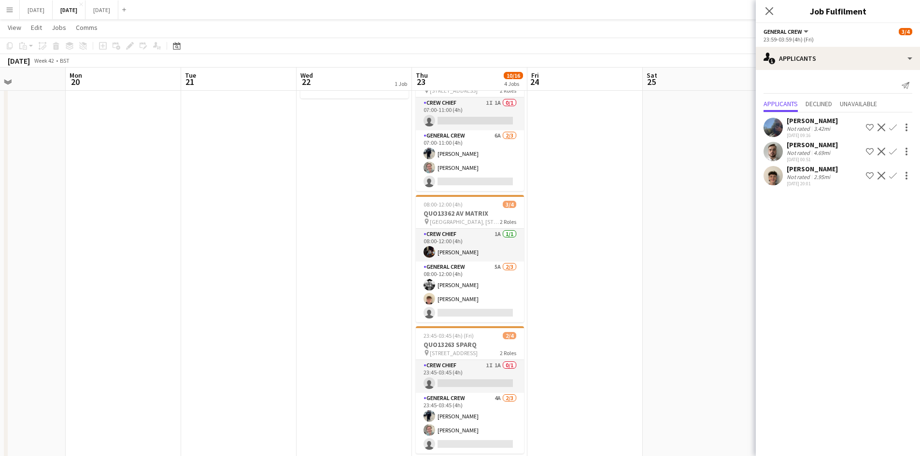
scroll to position [0, 0]
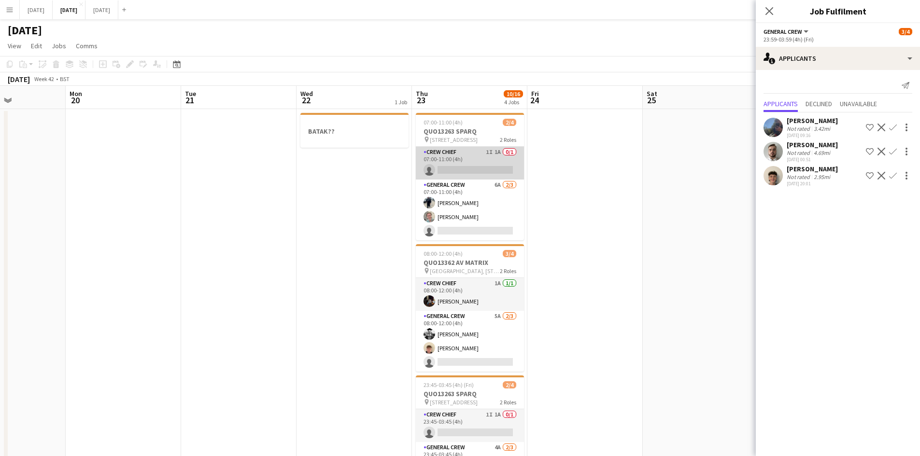
click at [472, 167] on app-card-role "Crew Chief 1I 1A 0/1 07:00-11:00 (4h) single-neutral-actions" at bounding box center [470, 163] width 108 height 33
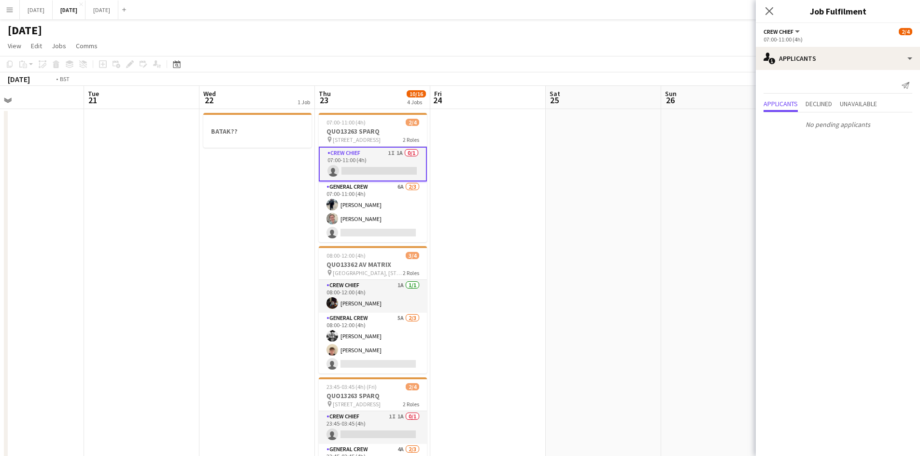
drag, startPoint x: 582, startPoint y: 227, endPoint x: 476, endPoint y: 221, distance: 106.9
click at [476, 221] on app-calendar-viewport "Fri 17 8/10 2 Jobs Sat 18 Sun 19 Mon 20 Tue 21 Wed 22 1 Job Thu 23 10/16 4 Jobs…" at bounding box center [460, 440] width 920 height 709
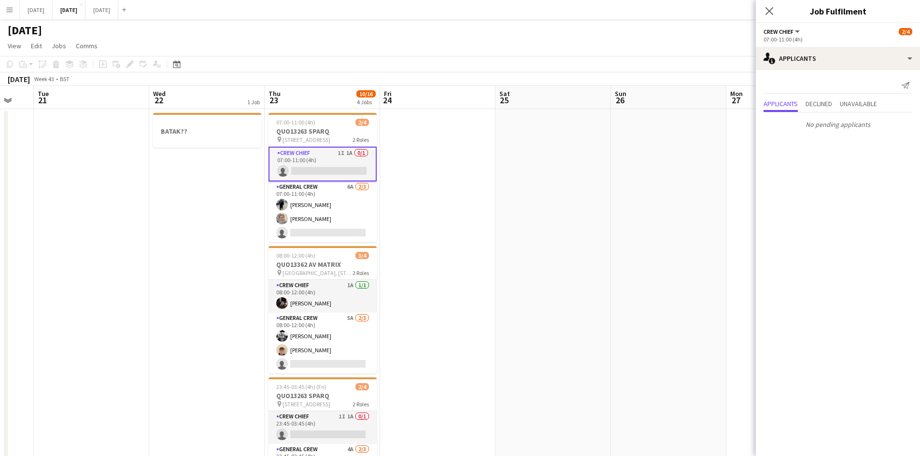
drag, startPoint x: 583, startPoint y: 266, endPoint x: 398, endPoint y: 254, distance: 185.8
click at [398, 254] on app-calendar-viewport "Sat 18 Sun 19 Mon 20 Tue 21 Wed 22 1 Job Thu 23 10/16 4 Jobs Fri 24 Sat 25 Sun …" at bounding box center [460, 440] width 920 height 709
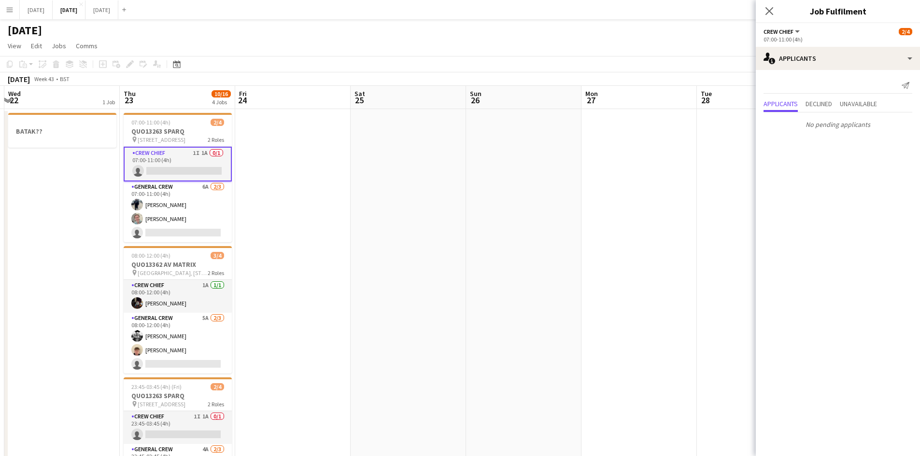
drag, startPoint x: 474, startPoint y: 292, endPoint x: 436, endPoint y: 290, distance: 38.2
click at [448, 291] on app-calendar-viewport "Sun 19 Mon 20 Tue 21 Wed 22 1 Job Thu 23 10/16 4 Jobs Fri 24 Sat 25 Sun 26 Mon …" at bounding box center [460, 440] width 920 height 709
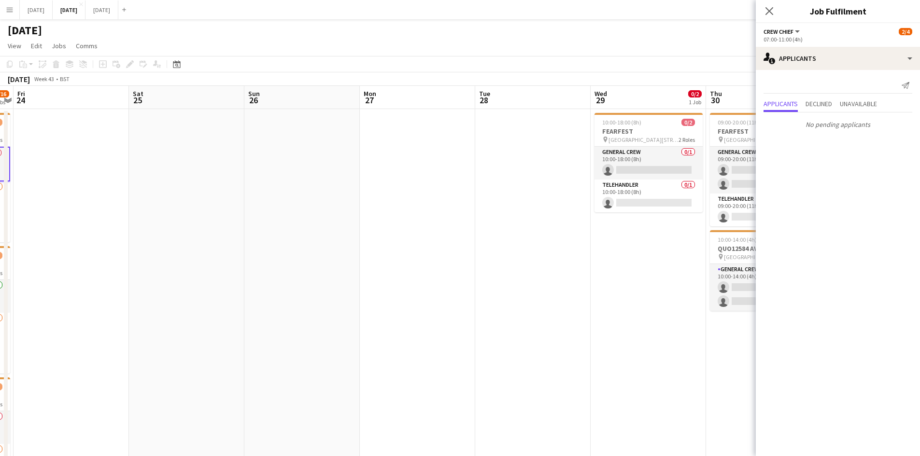
drag, startPoint x: 421, startPoint y: 305, endPoint x: 368, endPoint y: 299, distance: 52.5
click at [368, 298] on app-calendar-viewport "Tue 21 Wed 22 1 Job Thu 23 10/16 4 Jobs Fri 24 Sat 25 Sun 26 Mon 27 Tue 28 Wed …" at bounding box center [460, 440] width 920 height 709
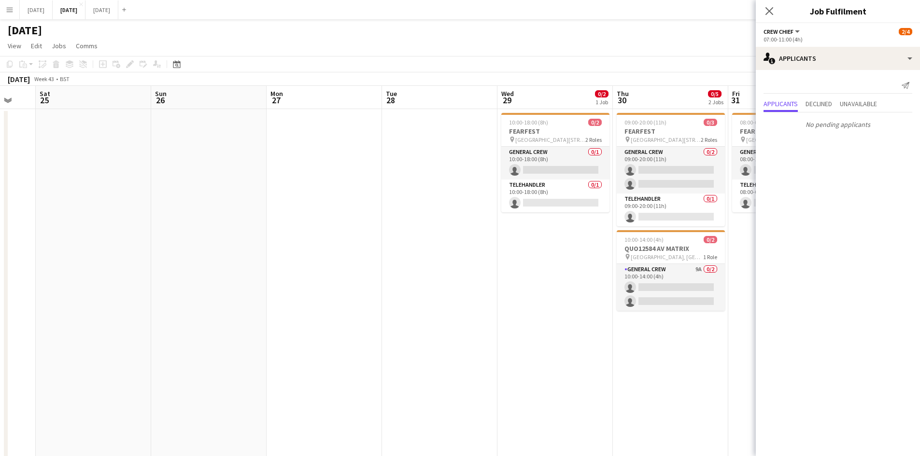
drag, startPoint x: 439, startPoint y: 307, endPoint x: 338, endPoint y: 294, distance: 101.8
click at [340, 294] on app-calendar-viewport "Wed 22 1 Job Thu 23 10/16 4 Jobs Fri 24 Sat 25 Sun 26 Mon 27 Tue 28 Wed 29 0/2 …" at bounding box center [460, 440] width 920 height 709
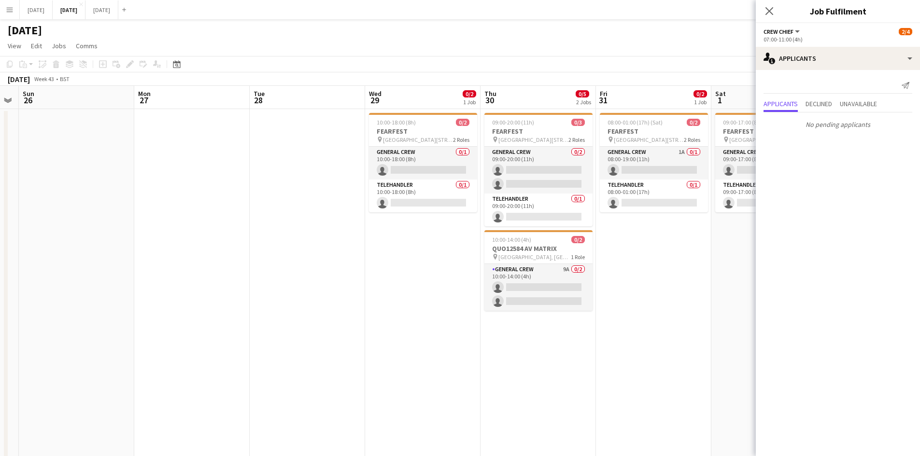
drag, startPoint x: 417, startPoint y: 304, endPoint x: 301, endPoint y: 303, distance: 115.4
click at [301, 303] on app-calendar-viewport "Thu 23 10/16 4 Jobs Fri 24 Sat 25 Sun 26 Mon 27 Tue 28 Wed 29 0/2 1 Job Thu 30 …" at bounding box center [460, 440] width 920 height 709
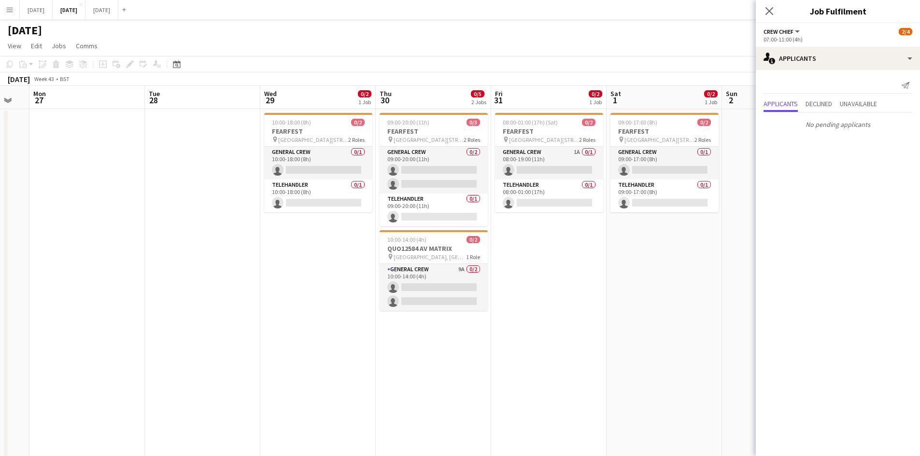
drag, startPoint x: 431, startPoint y: 322, endPoint x: 408, endPoint y: 321, distance: 22.2
click at [621, 316] on app-calendar-viewport "Fri 24 Sat 25 Sun 26 Mon 27 Tue 28 Wed 29 0/2 1 Job Thu 30 0/5 2 Jobs Fri 31 0/…" at bounding box center [460, 440] width 920 height 709
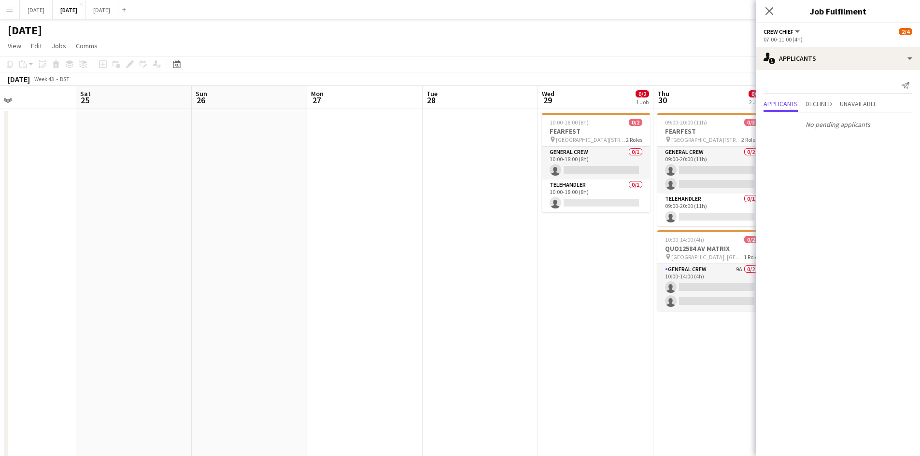
drag, startPoint x: 668, startPoint y: 356, endPoint x: 548, endPoint y: 327, distance: 124.0
click at [765, 341] on body "Menu Boards Boards Boards All jobs Status Workforce Workforce My Workforce Recr…" at bounding box center [460, 406] width 920 height 812
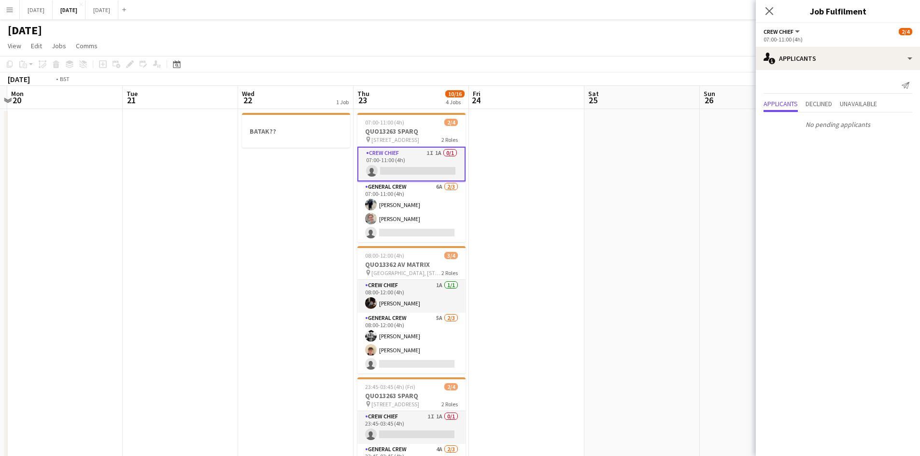
drag, startPoint x: 688, startPoint y: 354, endPoint x: 741, endPoint y: 332, distance: 57.1
click at [746, 337] on app-calendar-viewport "Sat 18 Sun 19 Mon 20 Tue 21 Wed 22 1 Job Thu 23 10/16 4 Jobs Fri 24 Sat 25 Sun …" at bounding box center [460, 440] width 920 height 709
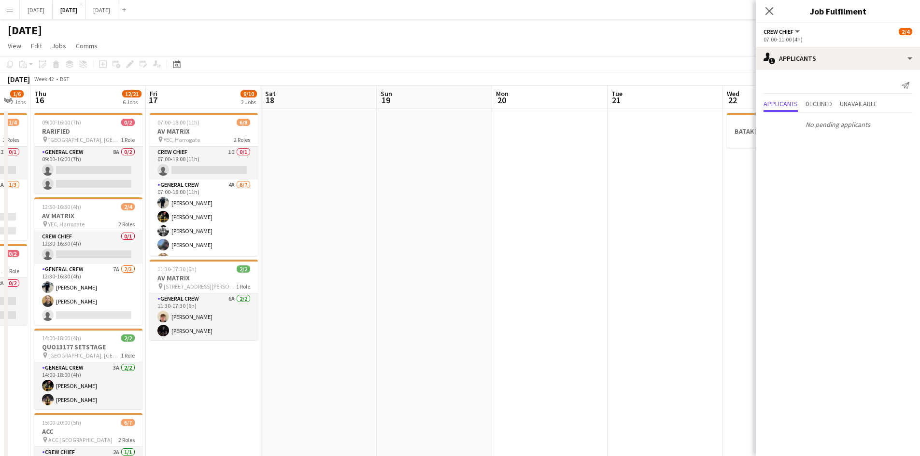
drag, startPoint x: 510, startPoint y: 335, endPoint x: 541, endPoint y: 316, distance: 36.2
click at [675, 318] on app-calendar-viewport "Tue 14 3/4 1 Job Wed 15 1/6 2 Jobs Thu 16 12/21 6 Jobs Fri 17 8/10 2 Jobs Sat 1…" at bounding box center [460, 440] width 920 height 709
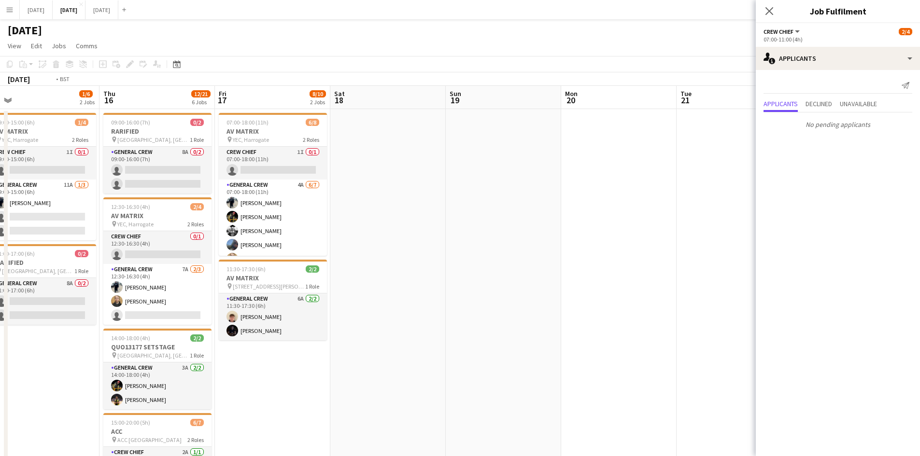
drag, startPoint x: 369, startPoint y: 324, endPoint x: 628, endPoint y: 320, distance: 258.8
click at [666, 329] on app-calendar-viewport "Mon 13 9/14 4 Jobs Tue 14 3/4 1 Job Wed 15 1/6 2 Jobs Thu 16 12/21 6 Jobs Fri 1…" at bounding box center [460, 440] width 920 height 709
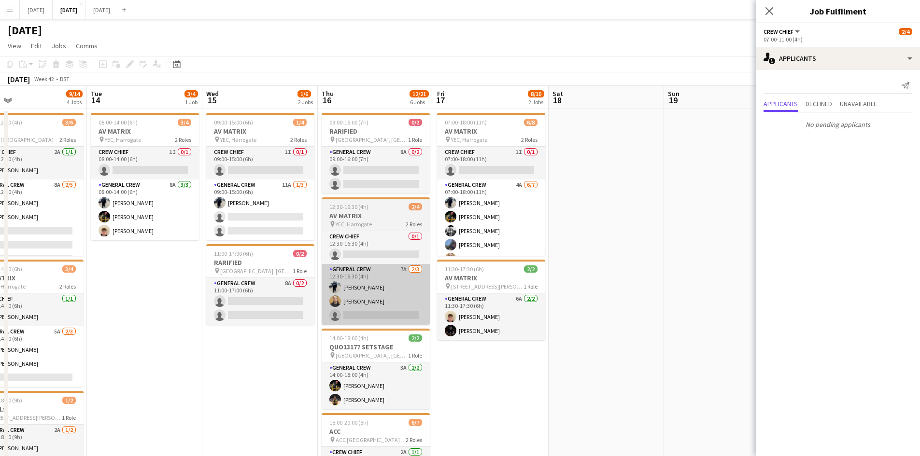
drag, startPoint x: 518, startPoint y: 335, endPoint x: 723, endPoint y: 323, distance: 205.0
click at [723, 326] on app-calendar-viewport "Sat 11 8/8 3 Jobs Sun 12 2/2 1 Job Mon 13 9/14 4 Jobs Tue 14 3/4 1 Job Wed 15 1…" at bounding box center [460, 440] width 920 height 709
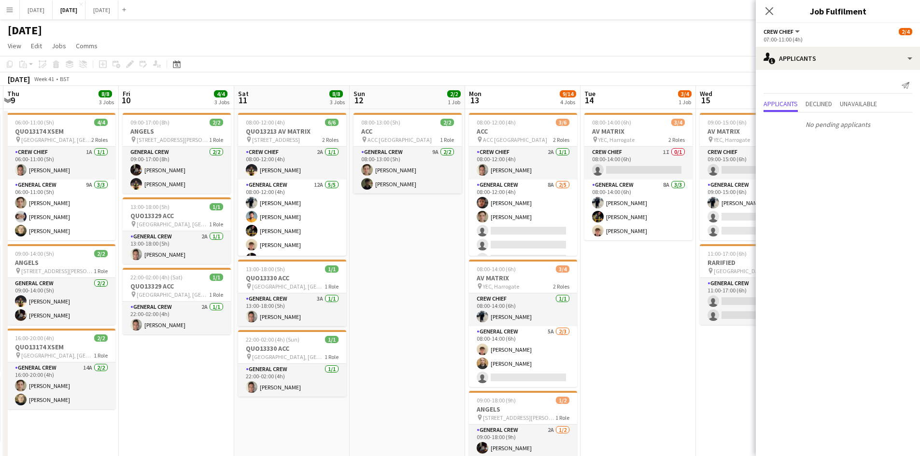
drag, startPoint x: 407, startPoint y: 334, endPoint x: 592, endPoint y: 327, distance: 186.0
click at [592, 328] on app-calendar-viewport "Tue 7 2/2 2 Jobs Wed 8 7/9 3 Jobs Thu 9 8/8 3 Jobs Fri 10 4/4 3 Jobs Sat 11 8/8…" at bounding box center [460, 440] width 920 height 709
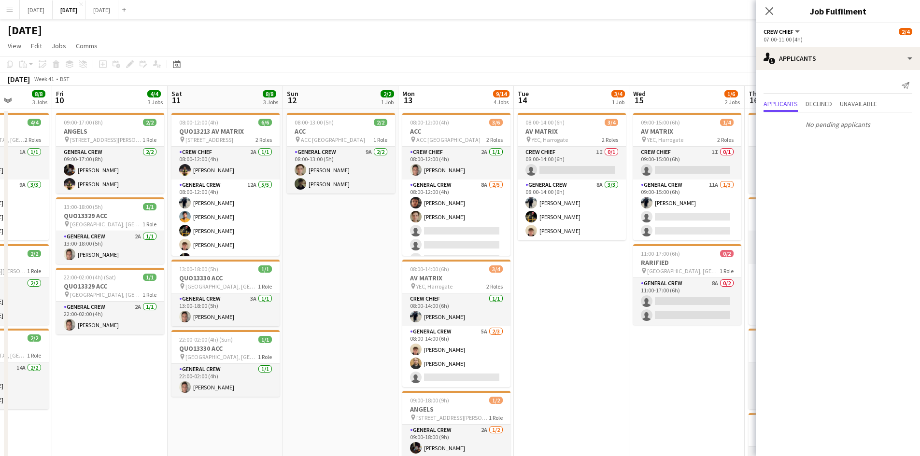
drag, startPoint x: 272, startPoint y: 326, endPoint x: 553, endPoint y: 312, distance: 280.9
click at [552, 314] on app-calendar-viewport "Tue 7 2/2 2 Jobs Wed 8 7/9 3 Jobs Thu 9 8/8 3 Jobs Fri 10 4/4 3 Jobs Sat 11 8/8…" at bounding box center [460, 440] width 920 height 709
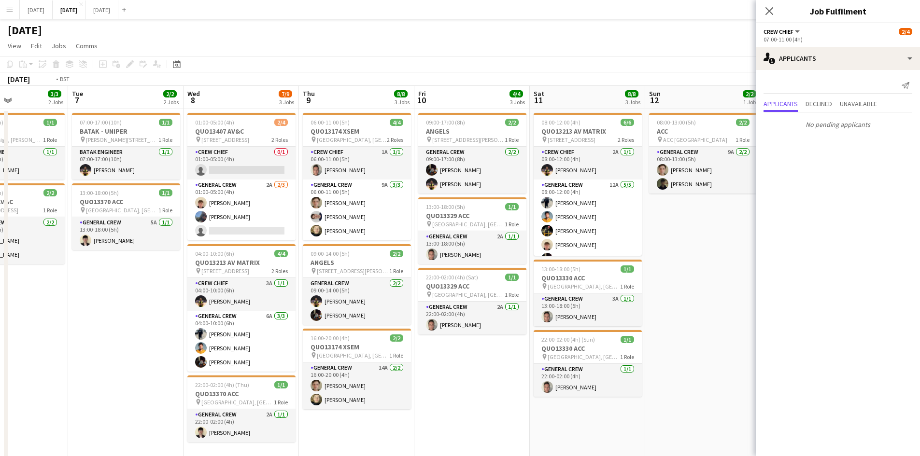
drag, startPoint x: 413, startPoint y: 322, endPoint x: 586, endPoint y: 298, distance: 173.9
click at [580, 303] on app-calendar-viewport "Sat 4 1/2 1 Job Sun 5 Mon 6 3/3 2 Jobs Tue 7 2/2 2 Jobs Wed 8 7/9 3 Jobs Thu 9 …" at bounding box center [460, 440] width 920 height 709
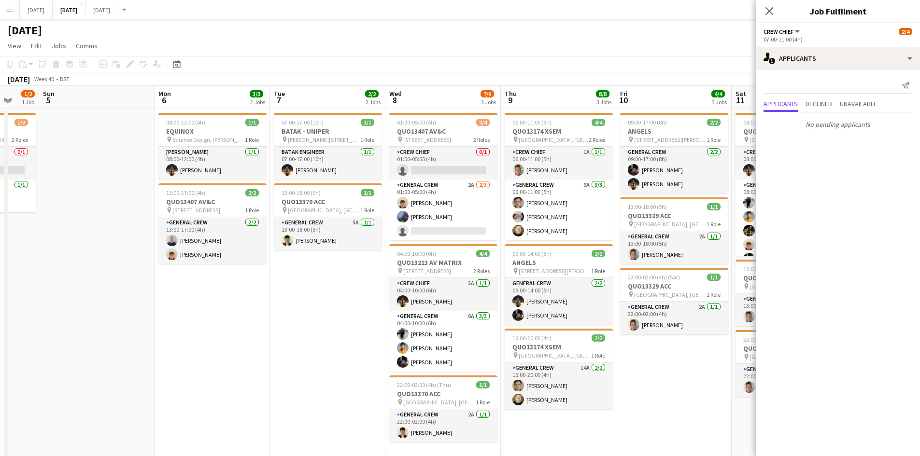
drag, startPoint x: 309, startPoint y: 313, endPoint x: 489, endPoint y: 305, distance: 180.3
click at [480, 309] on app-calendar-viewport "Thu 2 13/14 4 Jobs Fri 3 2/6 4 Jobs Sat 4 1/2 1 Job Sun 5 Mon 6 3/3 2 Jobs Tue …" at bounding box center [460, 440] width 920 height 709
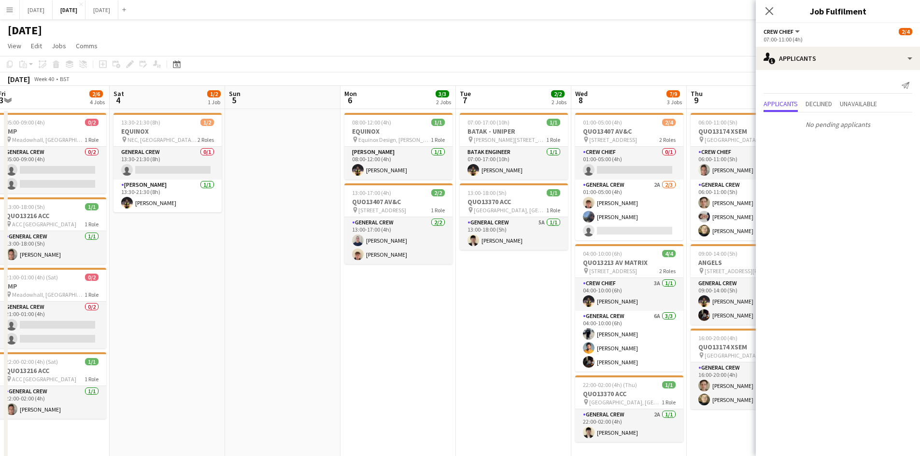
drag, startPoint x: 374, startPoint y: 335, endPoint x: 542, endPoint y: 309, distance: 170.6
click at [541, 310] on app-calendar-viewport "Wed 1 6/6 2 Jobs Thu 2 13/14 4 Jobs Fri 3 2/6 4 Jobs Sat 4 1/2 1 Job Sun 5 Mon …" at bounding box center [460, 440] width 920 height 709
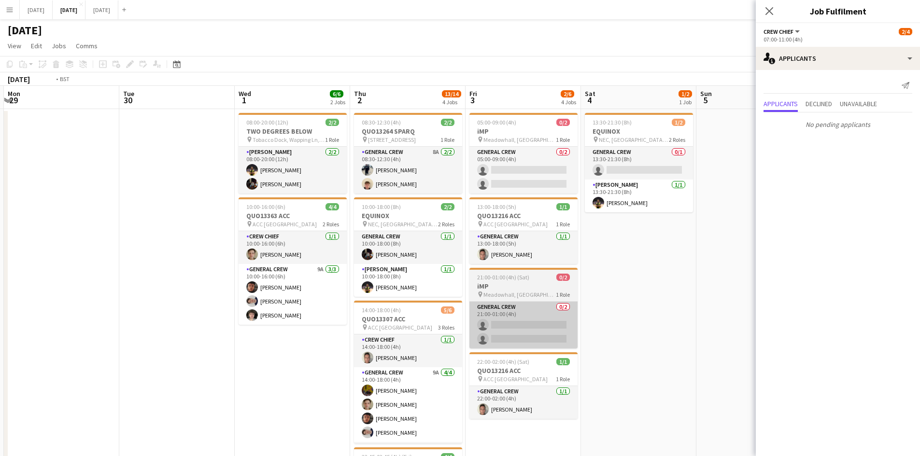
drag, startPoint x: 333, startPoint y: 323, endPoint x: 551, endPoint y: 313, distance: 218.5
click at [553, 321] on app-calendar-viewport "Sat 27 Sun 28 Mon 29 Tue 30 Wed 1 6/6 2 Jobs Thu 2 13/14 4 Jobs Fri 3 2/6 4 Job…" at bounding box center [460, 440] width 920 height 709
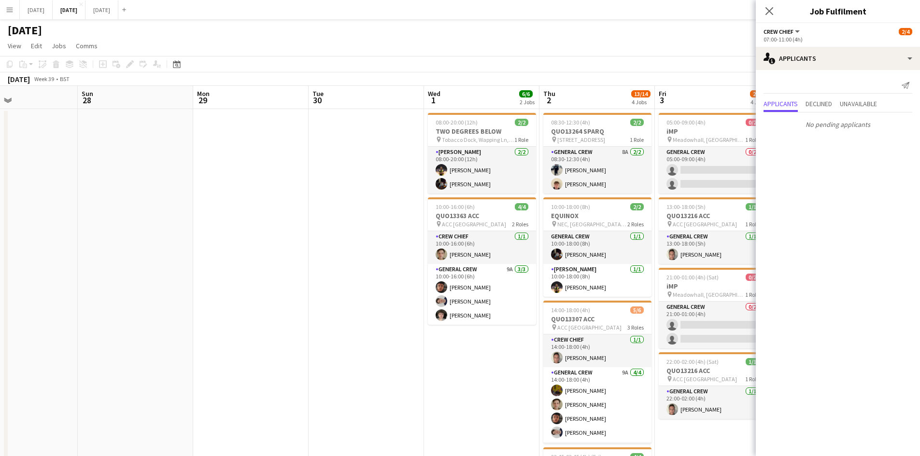
drag, startPoint x: 277, startPoint y: 311, endPoint x: 447, endPoint y: 314, distance: 170.0
click at [447, 314] on app-calendar-viewport "Thu 25 Fri 26 Sat 27 Sun 28 Mon 29 Tue 30 Wed 1 6/6 2 Jobs Thu 2 13/14 4 Jobs F…" at bounding box center [460, 440] width 920 height 709
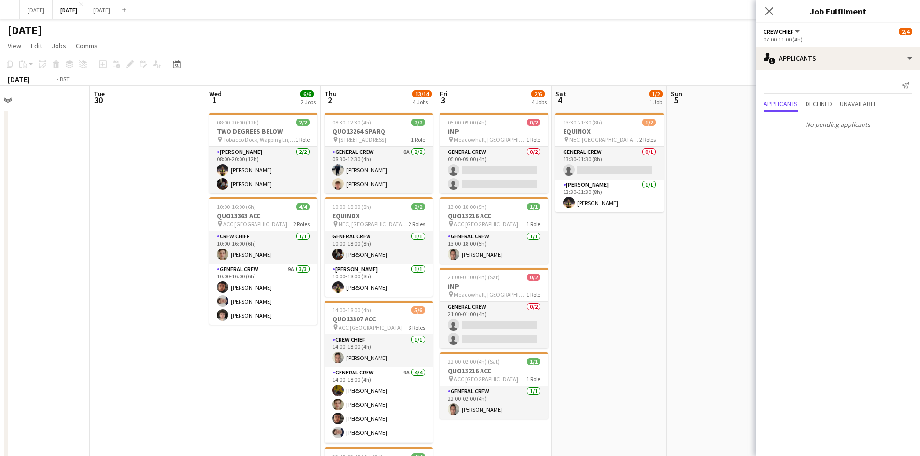
drag, startPoint x: 432, startPoint y: 316, endPoint x: 198, endPoint y: 299, distance: 234.3
click at [199, 299] on app-calendar-viewport "Fri 26 Sat 27 Sun 28 Mon 29 Tue 30 Wed 1 6/6 2 Jobs Thu 2 13/14 4 Jobs Fri 3 2/…" at bounding box center [460, 440] width 920 height 709
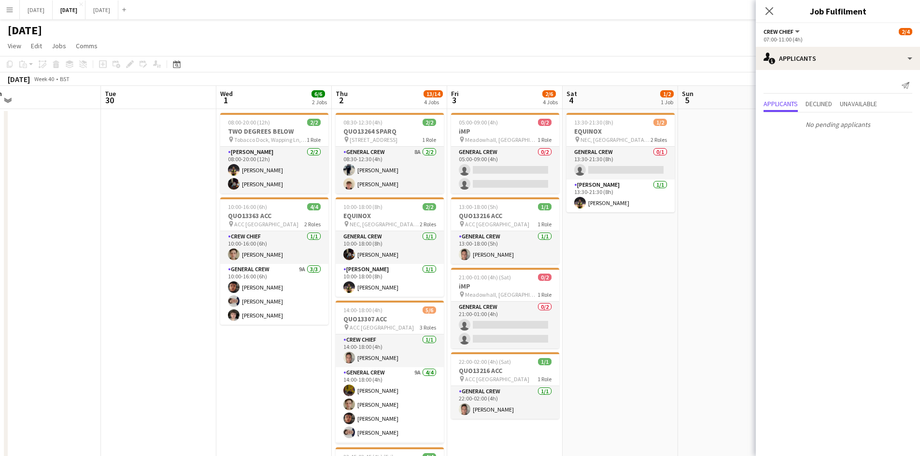
drag, startPoint x: 555, startPoint y: 276, endPoint x: 687, endPoint y: 159, distance: 175.8
click at [599, 281] on app-calendar-viewport "Sat 27 Sun 28 Mon 29 Tue 30 Wed 1 6/6 2 Jobs Thu 2 13/14 4 Jobs Fri 3 2/6 4 Job…" at bounding box center [460, 440] width 920 height 709
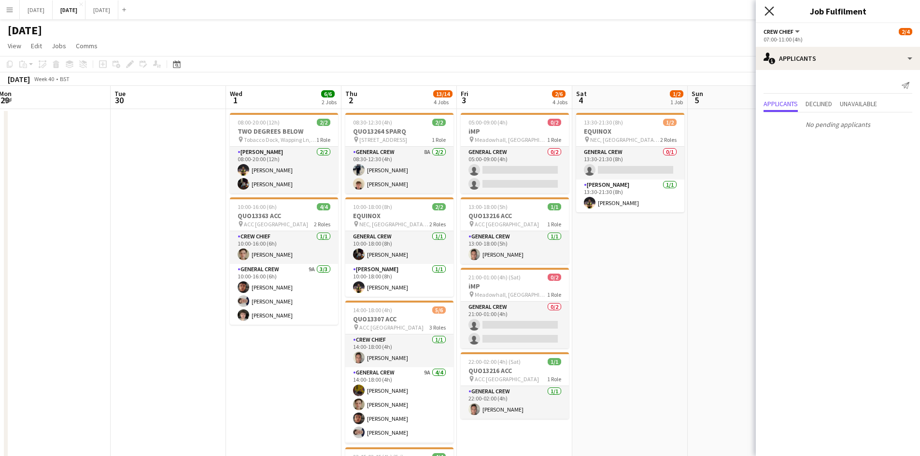
click at [767, 10] on icon at bounding box center [768, 10] width 9 height 9
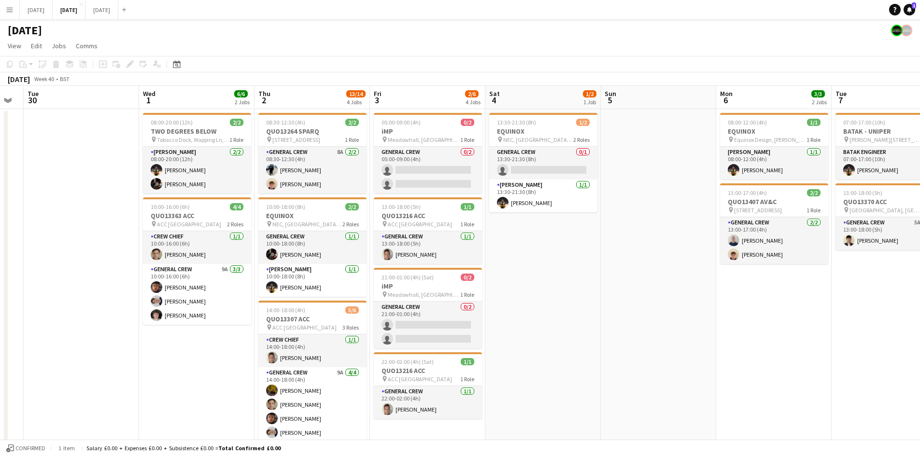
drag, startPoint x: 629, startPoint y: 284, endPoint x: 547, endPoint y: 260, distance: 85.1
click at [548, 261] on app-calendar-viewport "Sat 27 Sun 28 Mon 29 Tue 30 Wed 1 6/6 2 Jobs Thu 2 13/14 4 Jobs Fri 3 2/6 4 Job…" at bounding box center [460, 440] width 920 height 709
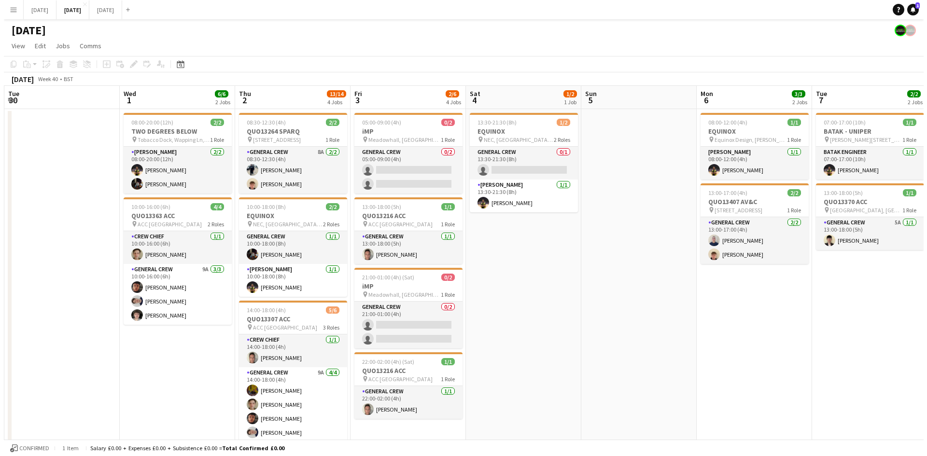
scroll to position [0, 379]
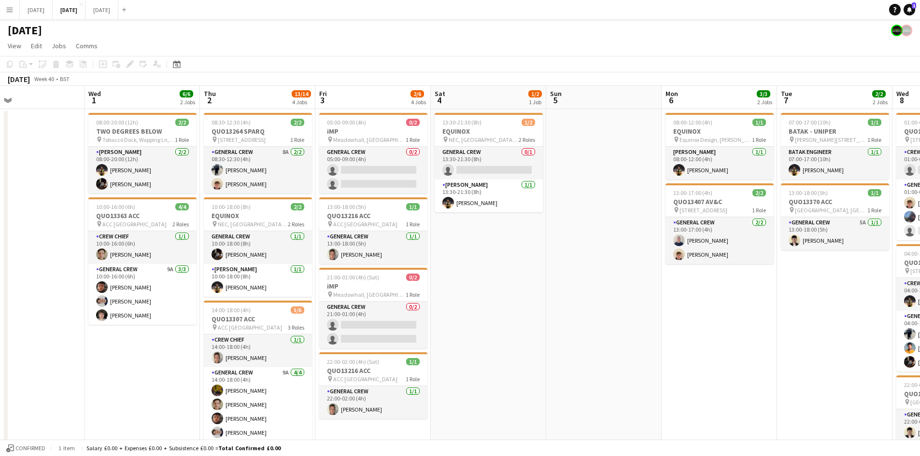
drag, startPoint x: 540, startPoint y: 273, endPoint x: 524, endPoint y: 268, distance: 16.3
click at [535, 271] on app-calendar-viewport "Sat 27 Sun 28 Mon 29 Tue 30 Wed 1 6/6 2 Jobs Thu 2 13/14 4 Jobs Fri 3 2/6 4 Job…" at bounding box center [460, 440] width 920 height 709
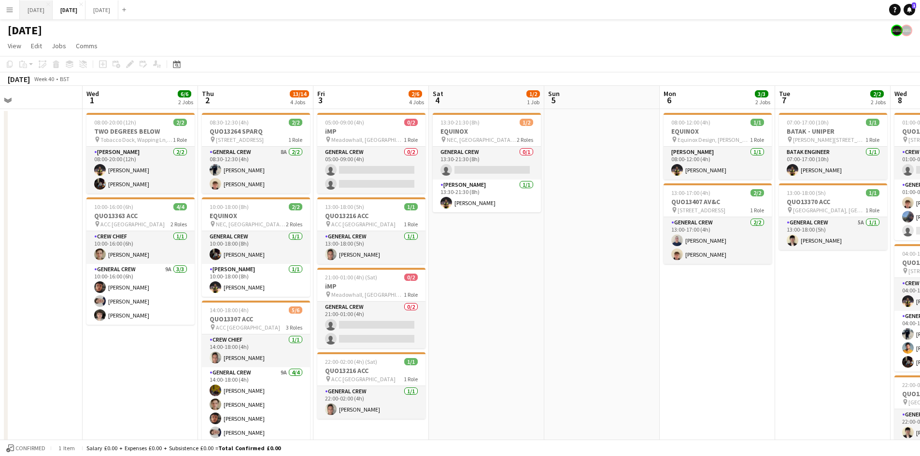
click at [37, 8] on button "[DATE] Close" at bounding box center [36, 9] width 33 height 19
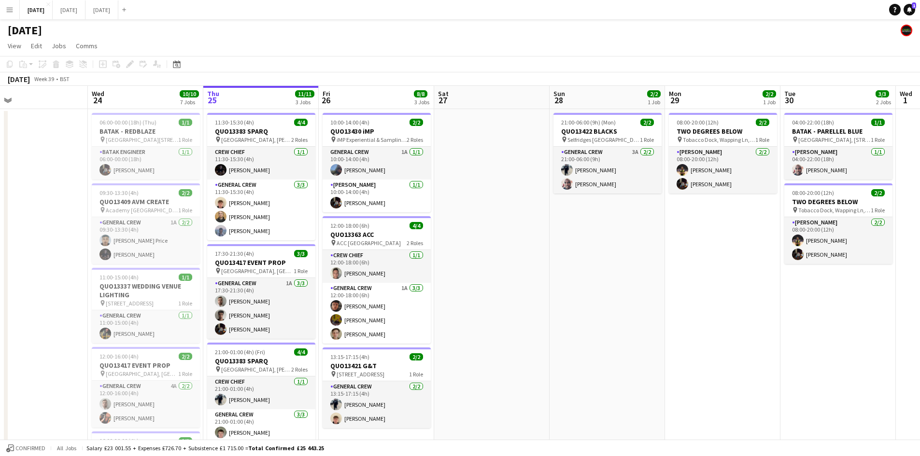
drag, startPoint x: 620, startPoint y: 264, endPoint x: 586, endPoint y: 251, distance: 36.9
click at [595, 253] on app-calendar-viewport "Sun 21 6/6 1 Job Mon 22 2/2 3 Jobs Tue 23 Wed 24 10/10 7 Jobs Thu 25 11/11 3 Jo…" at bounding box center [460, 390] width 920 height 609
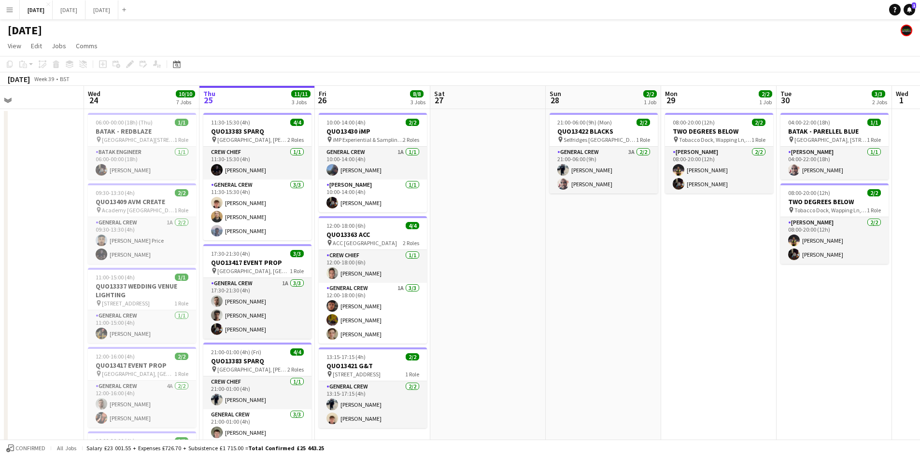
scroll to position [0, 309]
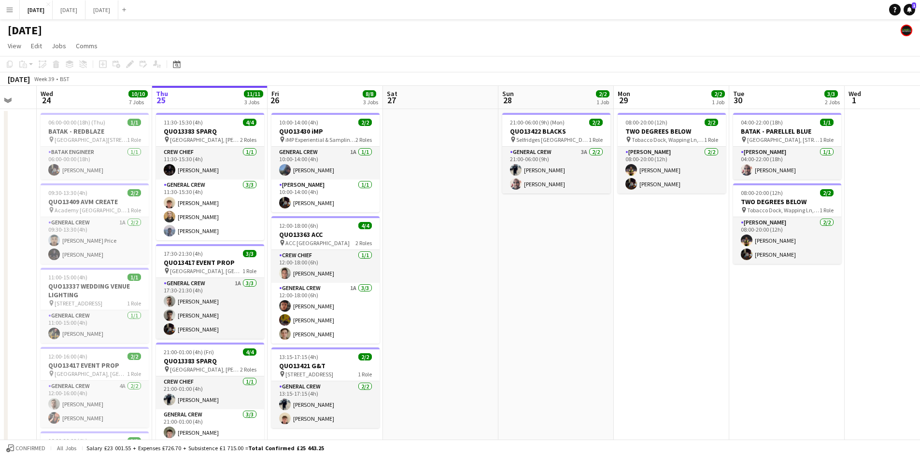
drag
click at [569, 261] on app-calendar-viewport "Sun 21 6/6 1 Job Mon 22 2/2 3 Jobs Tue 23 Wed 24 10/10 7 Jobs Thu 25 11/11 3 Jo…" at bounding box center [460, 390] width 920 height 609
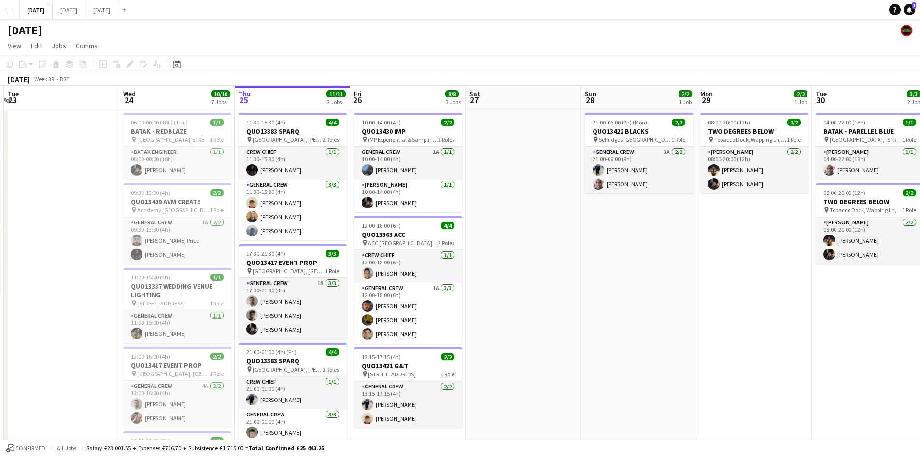
drag, startPoint x: 490, startPoint y: 270, endPoint x: 678, endPoint y: 244, distance: 189.7
click at [678, 244] on app-calendar-viewport "Sun 21 6/6 1 Job Mon 22 2/2 3 Jobs Tue 23 Wed 24 10/10 7 Jobs Thu 25 11/11 3 Jo…" at bounding box center [460, 390] width 920 height 609
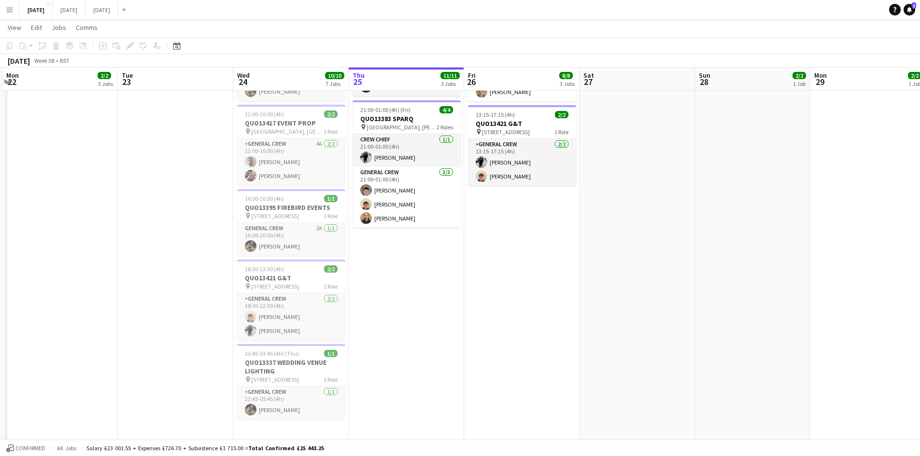
scroll to position [0, 0]
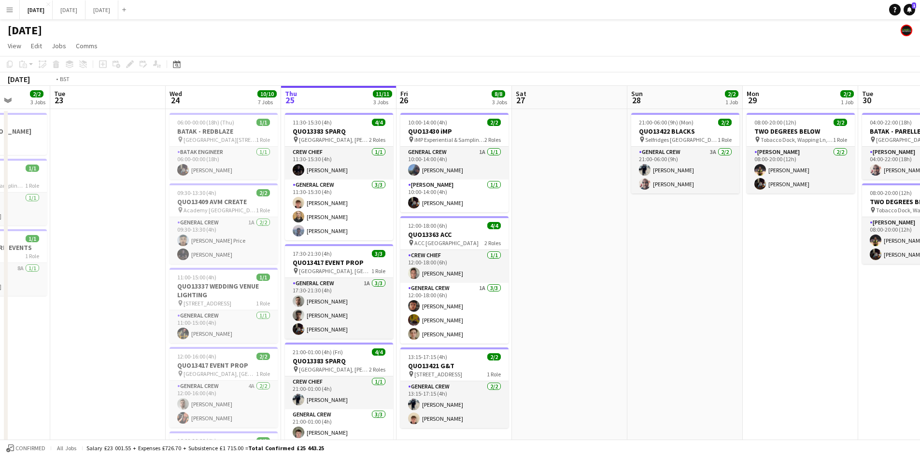
drag, startPoint x: 672, startPoint y: 227, endPoint x: 573, endPoint y: 193, distance: 104.9
click at [576, 194] on app-calendar-viewport "Sat 20 10/10 6 Jobs Sun 21 6/6 1 Job Mon 22 2/2 3 Jobs Tue 23 Wed 24 10/10 7 Jo…" at bounding box center [460, 390] width 920 height 609
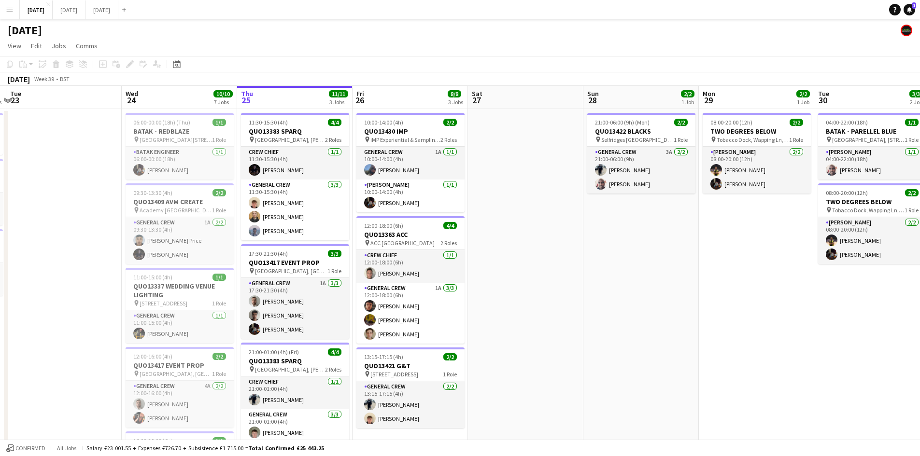
drag, startPoint x: 656, startPoint y: 221, endPoint x: 519, endPoint y: 203, distance: 138.8
click at [519, 203] on app-calendar-viewport "Sat 20 10/10 6 Jobs Sun 21 6/6 1 Job Mon 22 2/2 3 Jobs Tue 23 Wed 24 10/10 7 Jo…" at bounding box center [460, 390] width 920 height 609
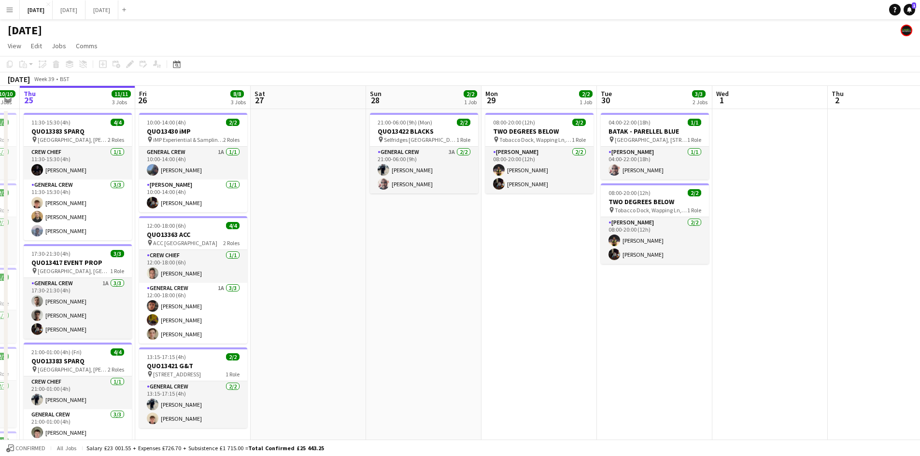
drag, startPoint x: 588, startPoint y: 238, endPoint x: 471, endPoint y: 218, distance: 118.5
click at [471, 218] on app-calendar-viewport "Mon 22 2/2 3 Jobs Tue 23 Wed 24 10/10 7 Jobs Thu 25 11/11 3 Jobs Fri 26 8/8 3 J…" at bounding box center [460, 390] width 920 height 609
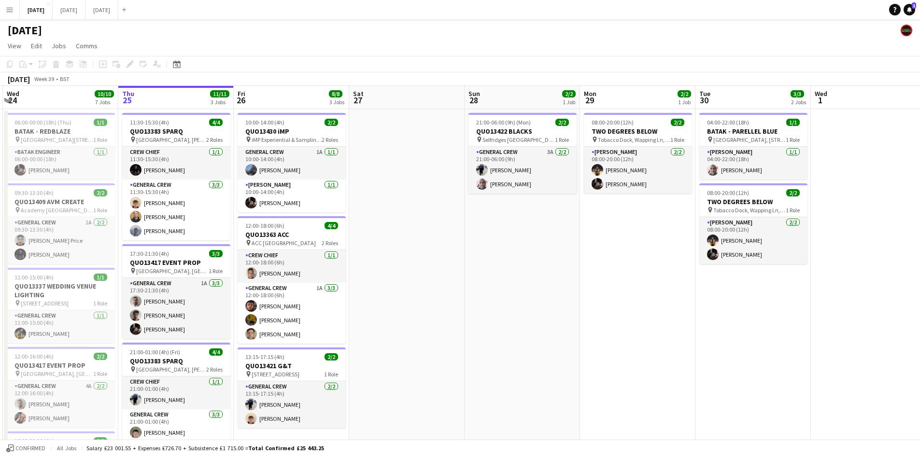
drag, startPoint x: 623, startPoint y: 252, endPoint x: 688, endPoint y: 250, distance: 64.2
click at [716, 253] on app-calendar-viewport "Mon 22 2/2 3 Jobs Tue 23 Wed 24 10/10 7 Jobs Thu 25 11/11 3 Jobs Fri 26 8/8 3 J…" at bounding box center [460, 390] width 920 height 609
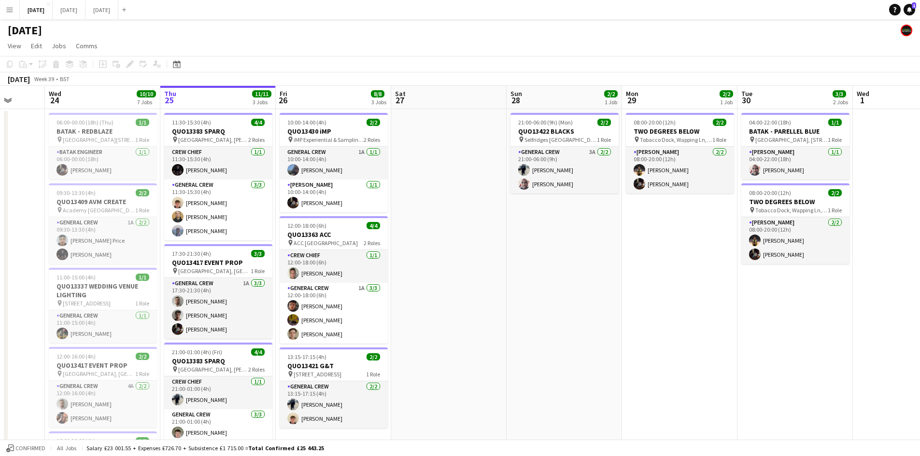
drag, startPoint x: 599, startPoint y: 255, endPoint x: 655, endPoint y: 249, distance: 56.9
click at [653, 251] on app-calendar-viewport "Sun 21 6/6 1 Job Mon 22 2/2 3 Jobs Tue 23 Wed 24 10/10 7 Jobs Thu 25 11/11 3 Jo…" at bounding box center [460, 390] width 920 height 609
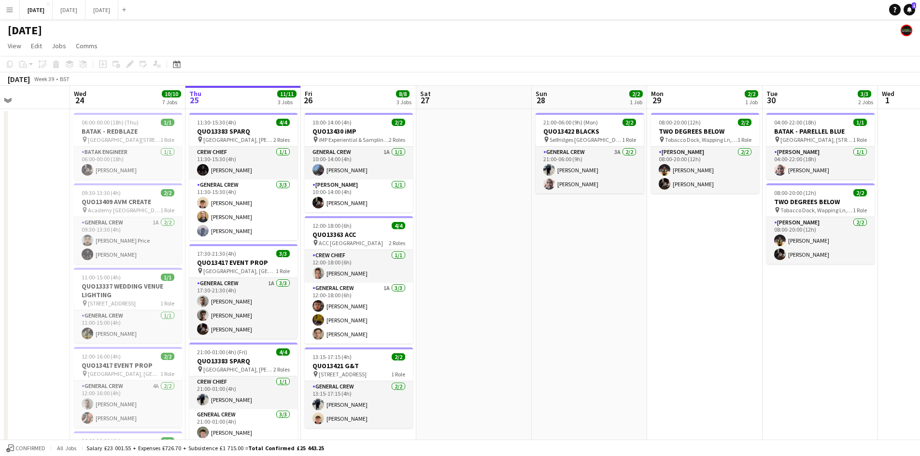
drag, startPoint x: 747, startPoint y: 288, endPoint x: 644, endPoint y: 268, distance: 105.8
click at [644, 268] on app-calendar-viewport "Sat 20 10/10 6 Jobs Sun 21 6/6 1 Job Mon 22 2/2 3 Jobs Tue 23 Wed 24 10/10 7 Jo…" at bounding box center [460, 390] width 920 height 609
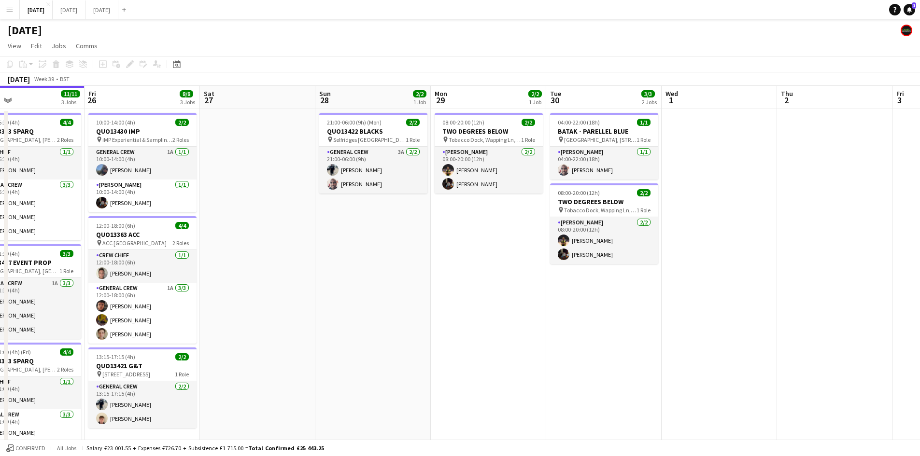
drag, startPoint x: 687, startPoint y: 307, endPoint x: 478, endPoint y: 251, distance: 216.1
click at [478, 251] on app-calendar-viewport "Mon 22 2/2 3 Jobs Tue 23 Wed 24 10/10 7 Jobs Thu 25 11/11 3 Jobs Fri 26 8/8 3 J…" at bounding box center [460, 390] width 920 height 609
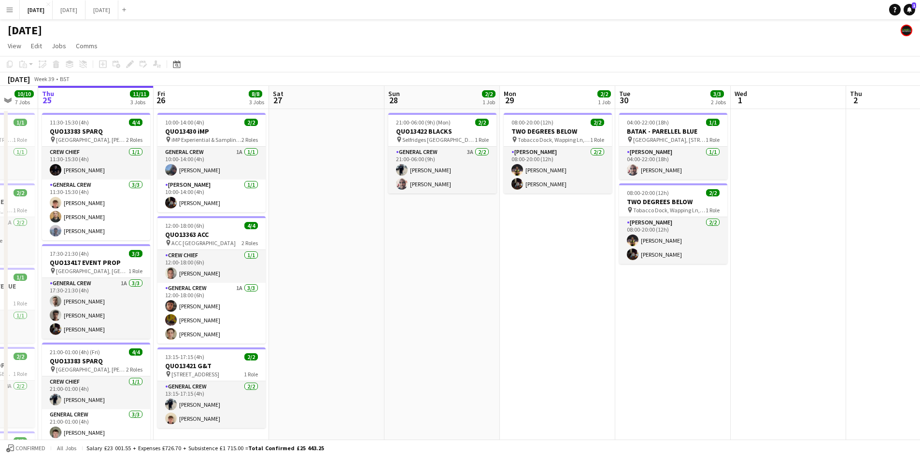
drag, startPoint x: 528, startPoint y: 291, endPoint x: 636, endPoint y: 283, distance: 108.4
click at [636, 284] on app-calendar-viewport "Mon 22 2/2 3 Jobs Tue 23 Wed 24 10/10 7 Jobs Thu 25 11/11 3 Jobs Fri 26 8/8 3 J…" at bounding box center [460, 390] width 920 height 609
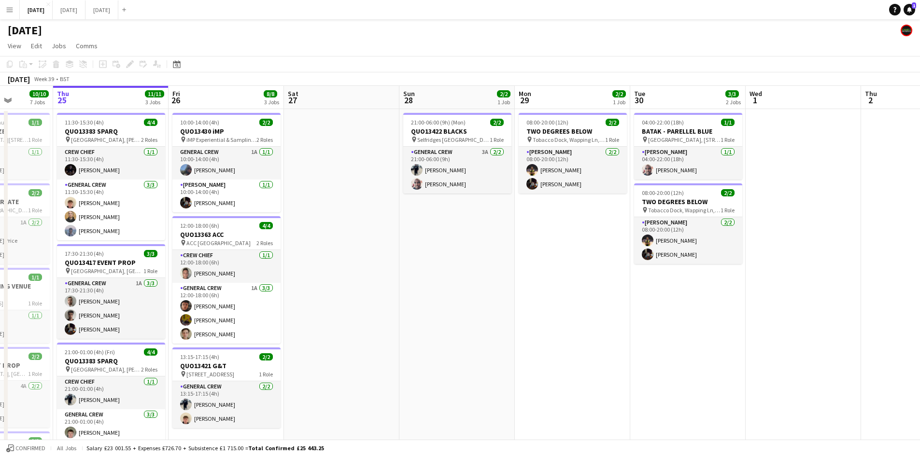
drag, startPoint x: 588, startPoint y: 309, endPoint x: 642, endPoint y: 294, distance: 56.2
click at [642, 294] on app-calendar-viewport "Mon 22 2/2 3 Jobs Tue 23 Wed 24 10/10 7 Jobs Thu 25 11/11 3 Jobs Fri 26 8/8 3 J…" at bounding box center [460, 390] width 920 height 609
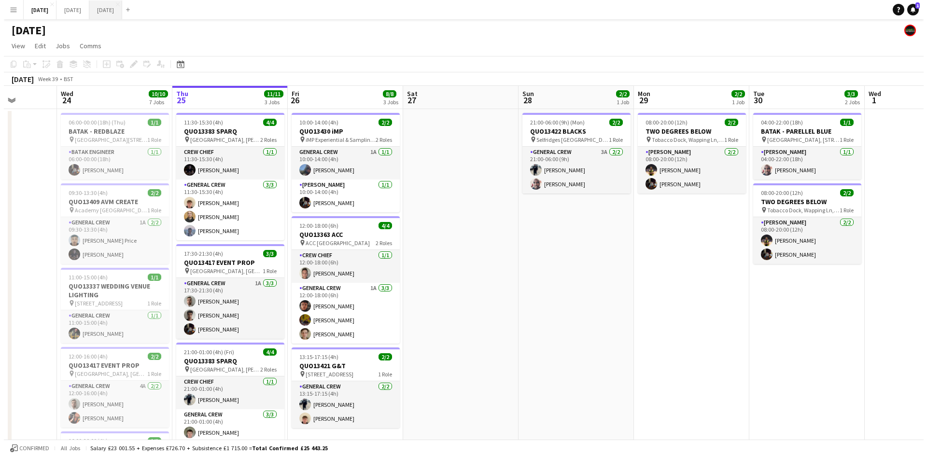
scroll to position [0, 293]
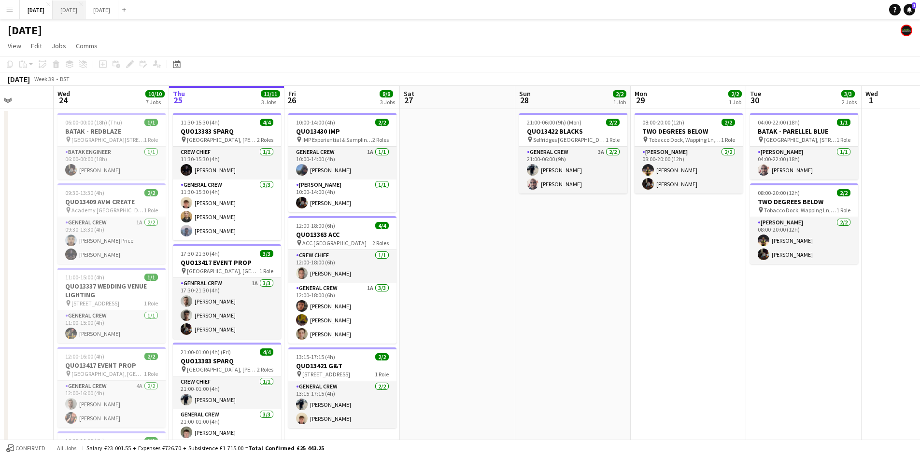
click at [85, 13] on button "[DATE] Close" at bounding box center [69, 9] width 33 height 19
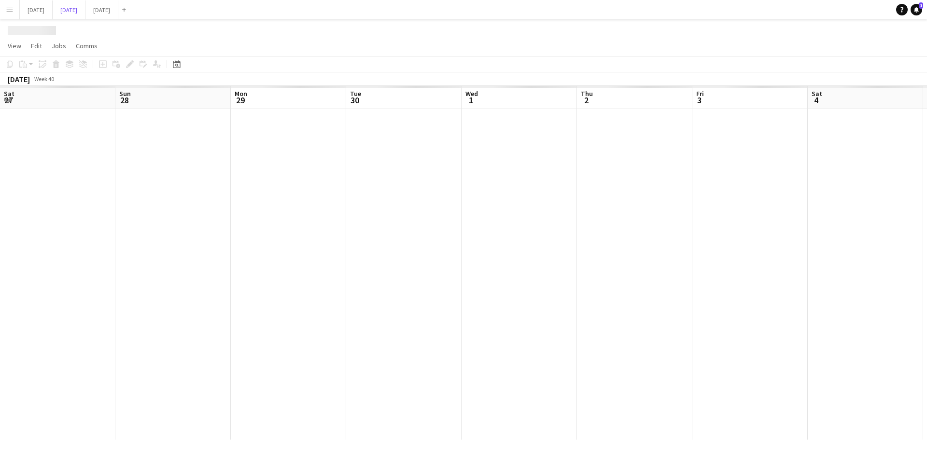
scroll to position [0, 379]
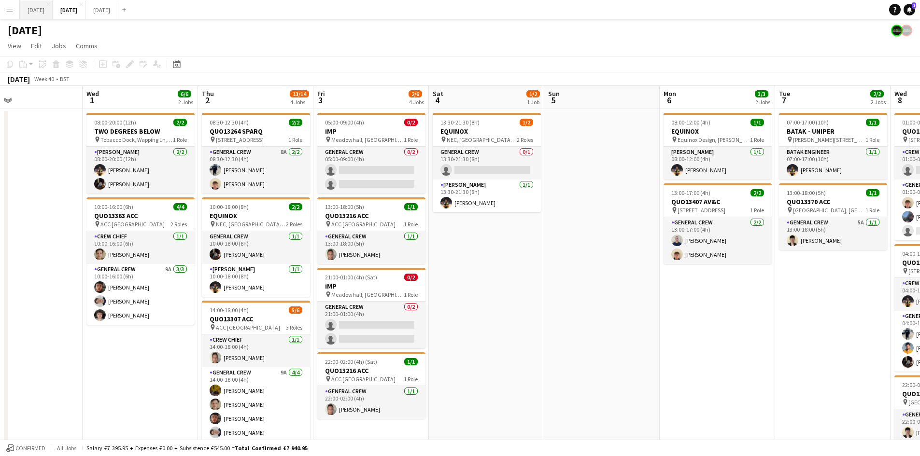
click at [50, 4] on button "[DATE] Close" at bounding box center [36, 9] width 33 height 19
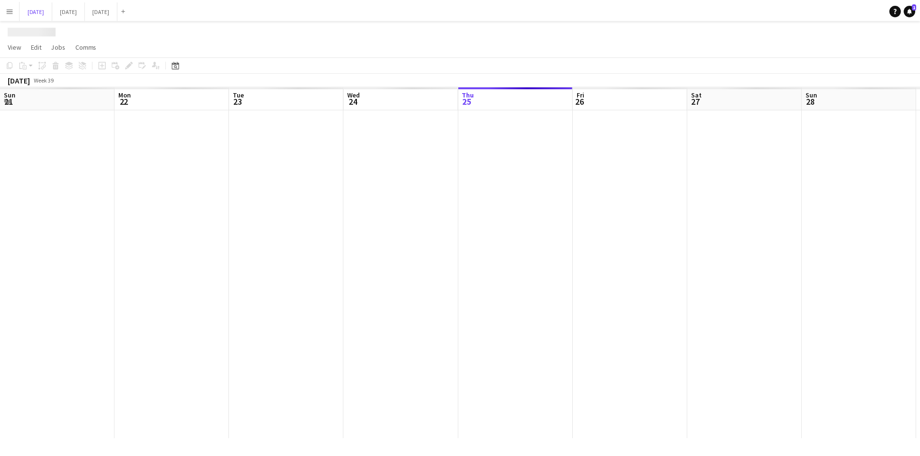
scroll to position [0, 293]
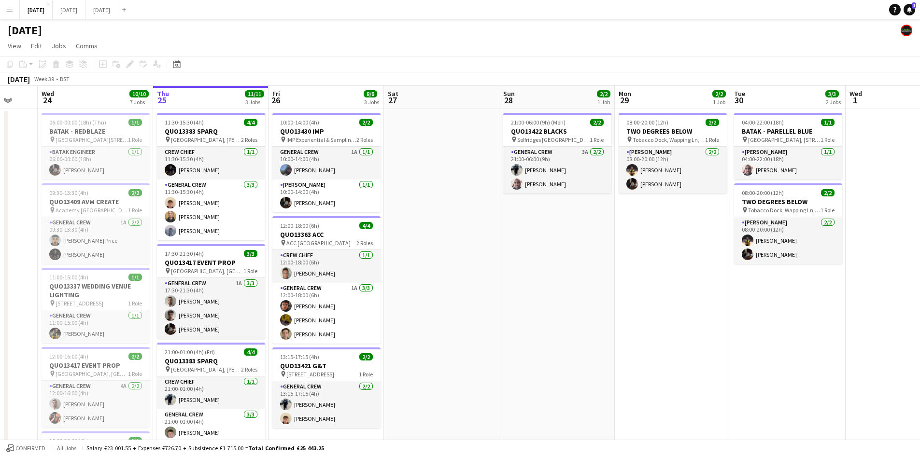
drag, startPoint x: 440, startPoint y: 238, endPoint x: 541, endPoint y: 246, distance: 100.7
click at [541, 247] on app-calendar-viewport "Sun 21 6/6 1 Job Mon 22 2/2 3 Jobs Tue 23 Wed 24 10/10 7 Jobs Thu 25 11/11 3 Jo…" at bounding box center [460, 390] width 920 height 609
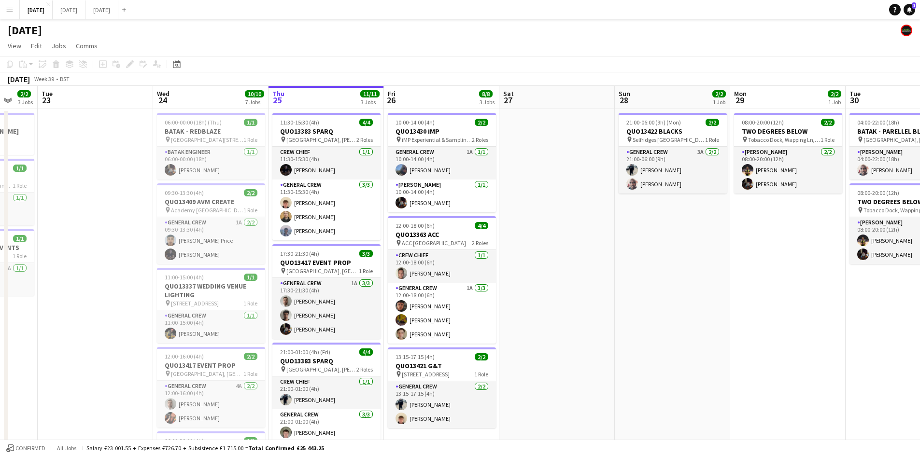
scroll to position [0, 308]
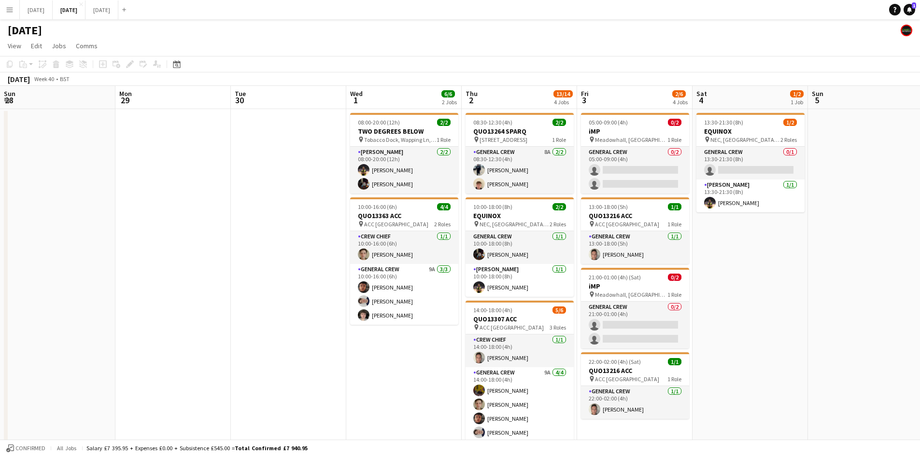
scroll to position [0, 269]
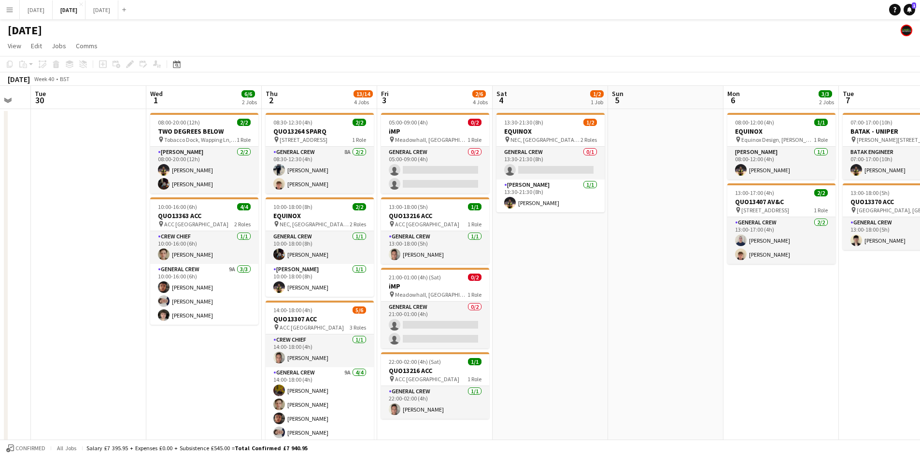
drag, startPoint x: 480, startPoint y: 295, endPoint x: 590, endPoint y: 260, distance: 115.4
click at [587, 265] on app-calendar-viewport "Sun 28 Mon 29 Tue 30 Wed 1 6/6 2 Jobs Thu 2 13/14 4 Jobs Fri 3 2/6 4 Jobs Sat 4…" at bounding box center [460, 341] width 920 height 511
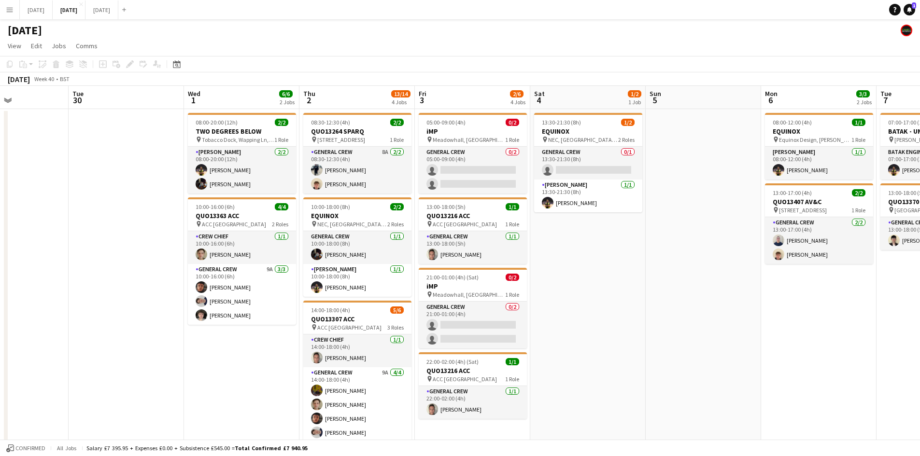
scroll to position [0, 267]
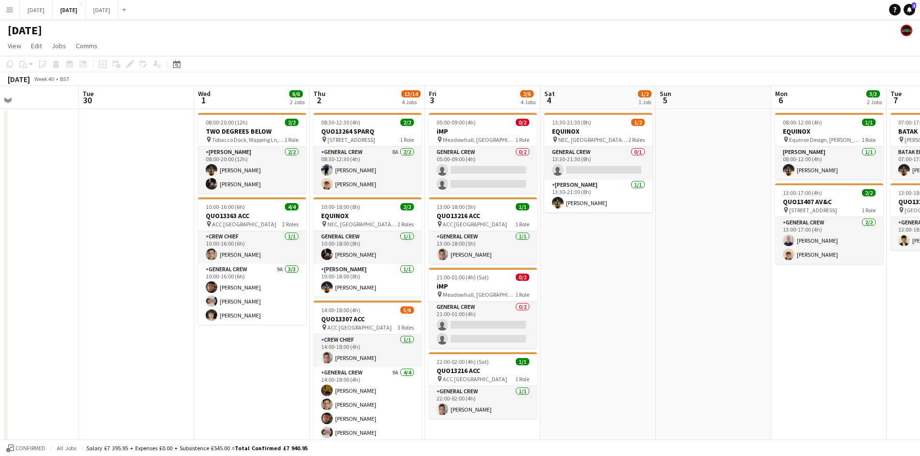
drag, startPoint x: 581, startPoint y: 263, endPoint x: 591, endPoint y: 265, distance: 10.3
click at [591, 265] on app-calendar-viewport "Sat 27 Sun 28 Mon 29 Tue 30 Wed 1 6/6 2 Jobs Thu 2 13/14 4 Jobs Fri 3 2/6 4 Job…" at bounding box center [460, 341] width 920 height 511
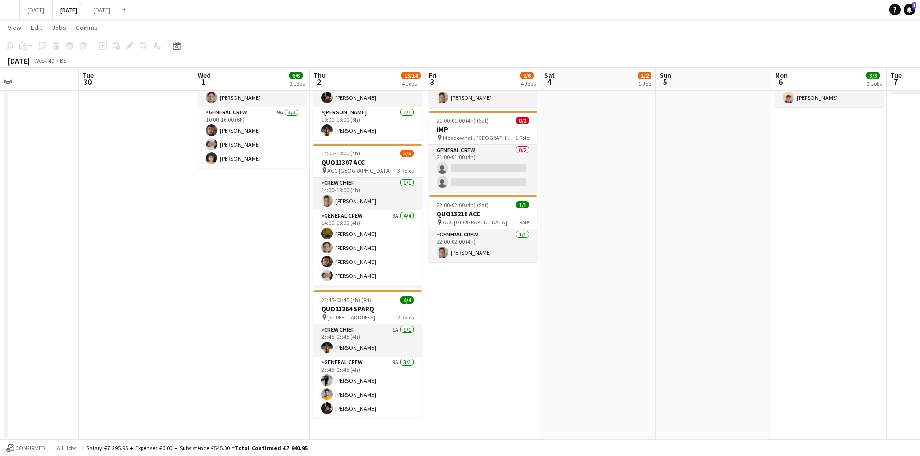
scroll to position [0, 0]
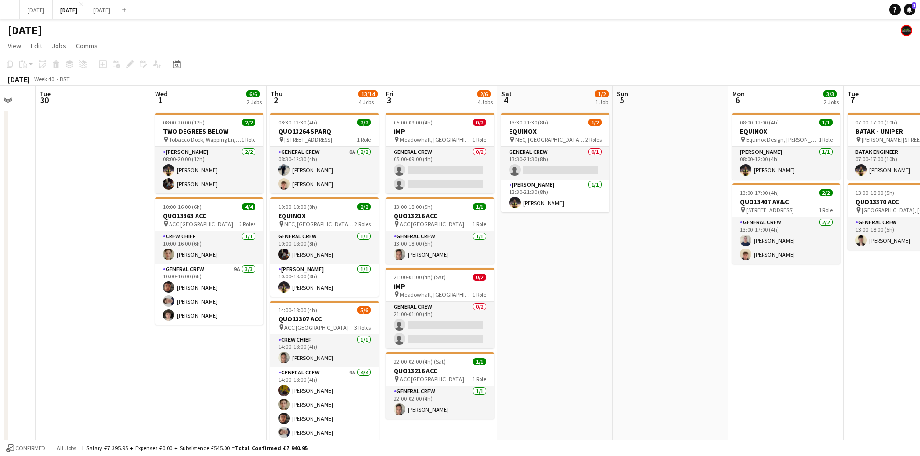
drag, startPoint x: 710, startPoint y: 308, endPoint x: 680, endPoint y: 299, distance: 31.2
click at [679, 297] on app-calendar-viewport "Sat 27 Sun 28 Mon 29 Tue 30 Wed 1 6/6 2 Jobs Thu 2 13/14 4 Jobs Fri 3 2/6 4 Job…" at bounding box center [460, 341] width 920 height 511
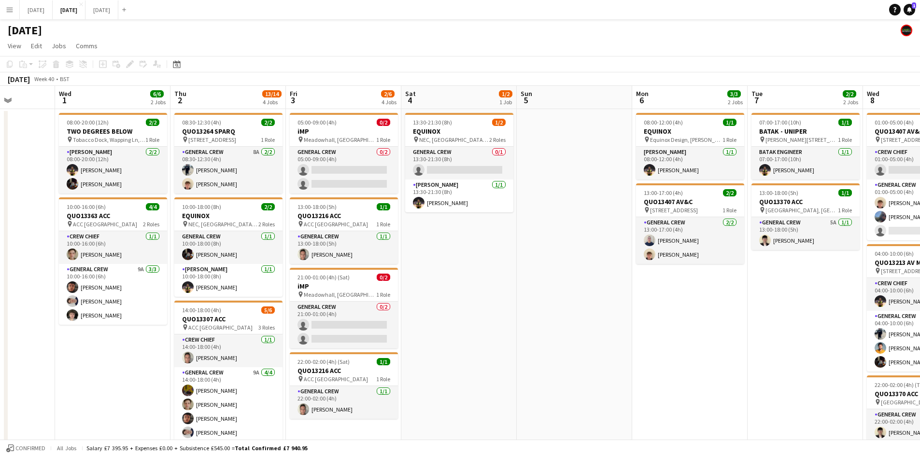
drag, startPoint x: 716, startPoint y: 319, endPoint x: 585, endPoint y: 286, distance: 134.9
click at [585, 286] on app-calendar-viewport "Sun 28 Mon 29 Tue 30 Wed 1 6/6 2 Jobs Thu 2 13/14 4 Jobs Fri 3 2/6 4 Jobs Sat 4…" at bounding box center [460, 341] width 920 height 511
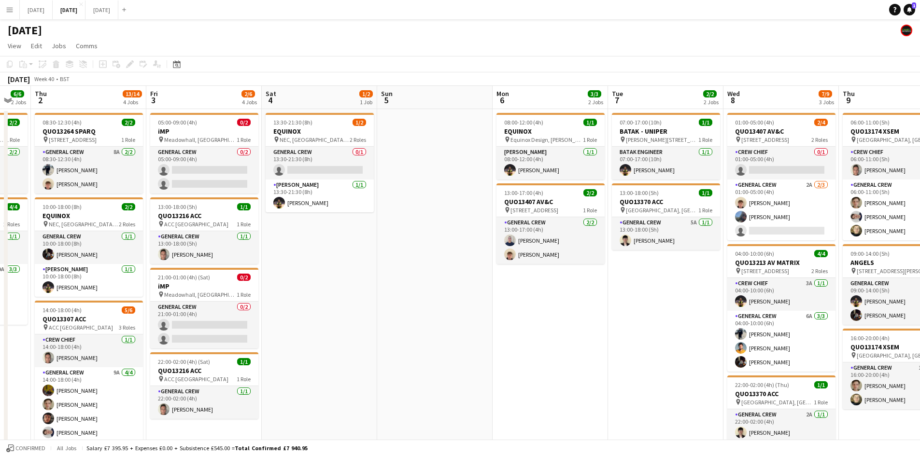
drag, startPoint x: 657, startPoint y: 309, endPoint x: 562, endPoint y: 293, distance: 96.0
click at [558, 303] on app-calendar-viewport "Mon 29 Tue 30 Wed 1 6/6 2 Jobs Thu 2 13/14 4 Jobs Fri 3 2/6 4 Jobs Sat 4 1/2 1 …" at bounding box center [460, 341] width 920 height 511
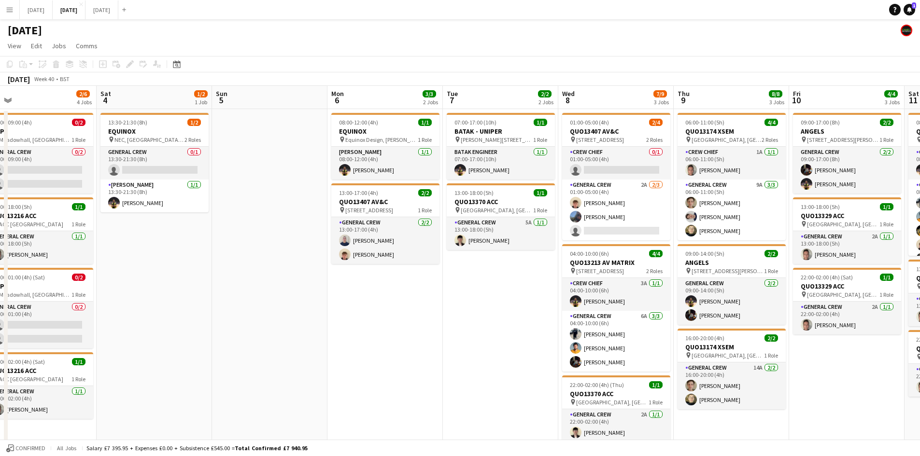
drag, startPoint x: 596, startPoint y: 312, endPoint x: 537, endPoint y: 311, distance: 58.4
click at [537, 311] on app-calendar-viewport "Tue 30 Wed 1 6/6 2 Jobs Thu 2 13/14 4 Jobs Fri 3 2/6 4 Jobs Sat 4 1/2 1 Job Sun…" at bounding box center [460, 341] width 920 height 511
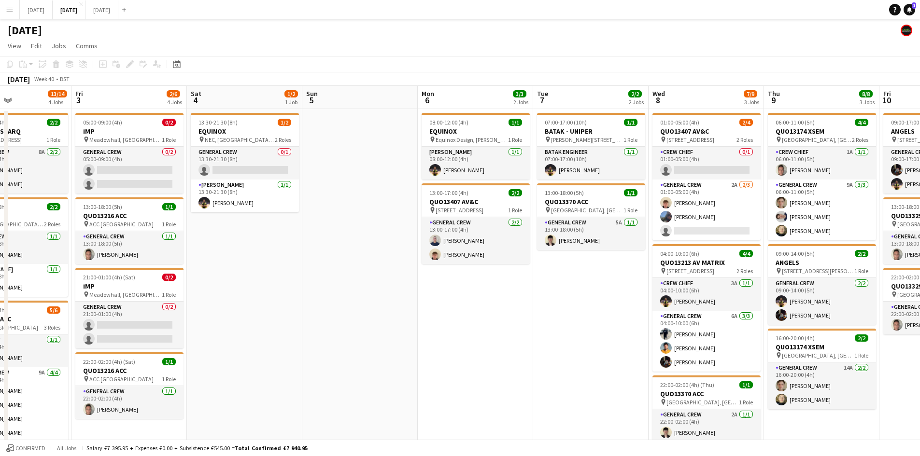
drag, startPoint x: 556, startPoint y: 306, endPoint x: 454, endPoint y: 298, distance: 102.2
click at [454, 298] on app-calendar-viewport "Tue 30 Wed 1 6/6 2 Jobs Thu 2 13/14 4 Jobs Fri 3 2/6 4 Jobs Sat 4 1/2 1 Job Sun…" at bounding box center [460, 341] width 920 height 511
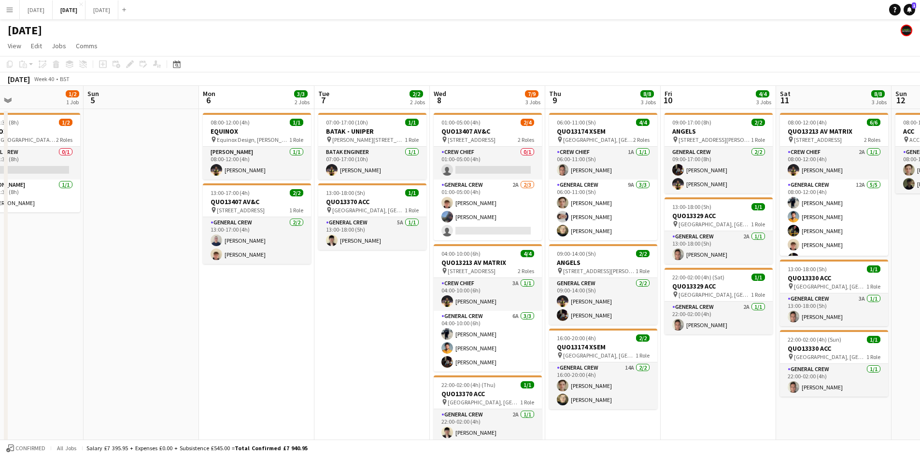
drag, startPoint x: 435, startPoint y: 312, endPoint x: 324, endPoint y: 281, distance: 114.3
click at [338, 287] on app-calendar-viewport "Wed 1 6/6 2 Jobs Thu 2 13/14 4 Jobs Fri 3 2/6 4 Jobs Sat 4 1/2 1 Job Sun 5 Mon …" at bounding box center [460, 341] width 920 height 511
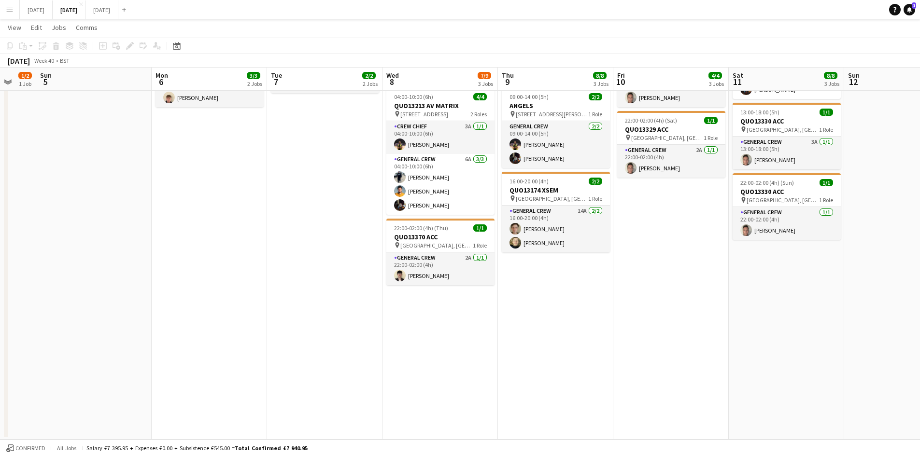
scroll to position [0, 0]
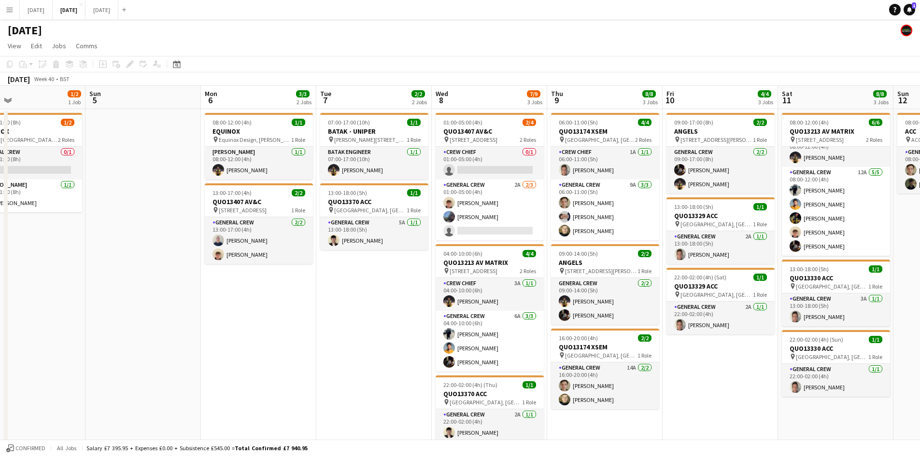
drag, startPoint x: 319, startPoint y: 334, endPoint x: 598, endPoint y: 270, distance: 286.8
click at [561, 282] on app-calendar-viewport "Thu 2 13/14 4 Jobs Fri 3 2/6 4 Jobs Sat 4 1/2 1 Job Sun 5 Mon 6 3/3 2 Jobs Tue …" at bounding box center [460, 341] width 920 height 511
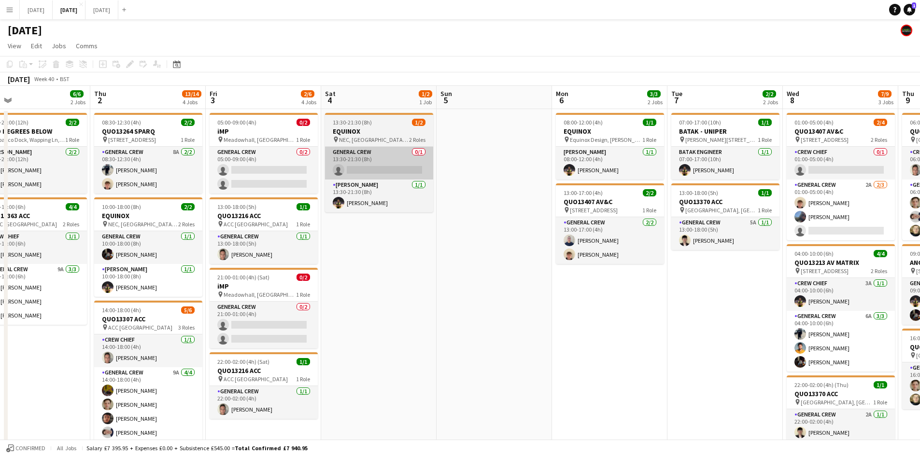
drag, startPoint x: 544, startPoint y: 280, endPoint x: 460, endPoint y: 174, distance: 134.8
click at [593, 268] on app-calendar-viewport "Mon 29 Tue 30 Wed 1 6/6 2 Jobs Thu 2 13/14 4 Jobs Fri 3 2/6 4 Jobs Sat 4 1/2 1 …" at bounding box center [460, 341] width 920 height 511
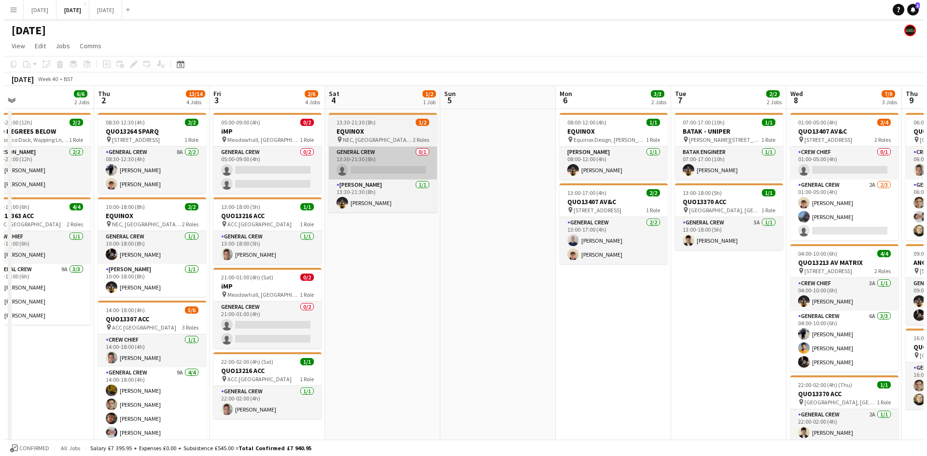
scroll to position [0, 207]
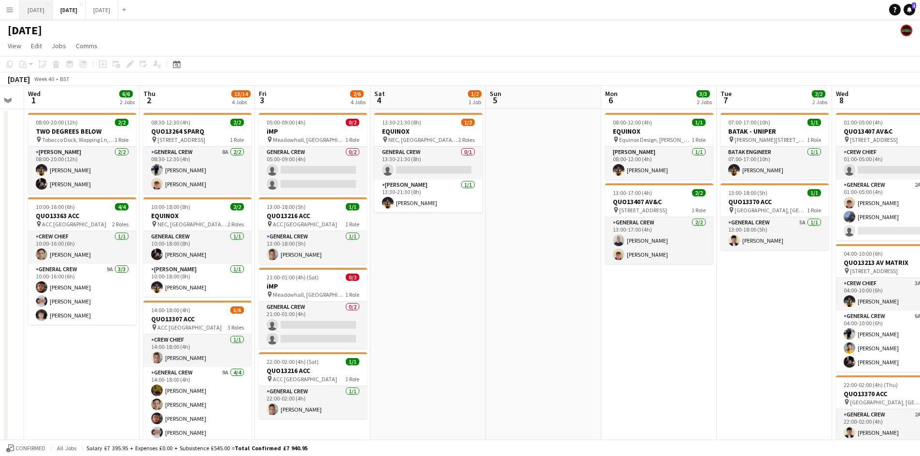
click at [46, 13] on button "[DATE] Close" at bounding box center [36, 9] width 33 height 19
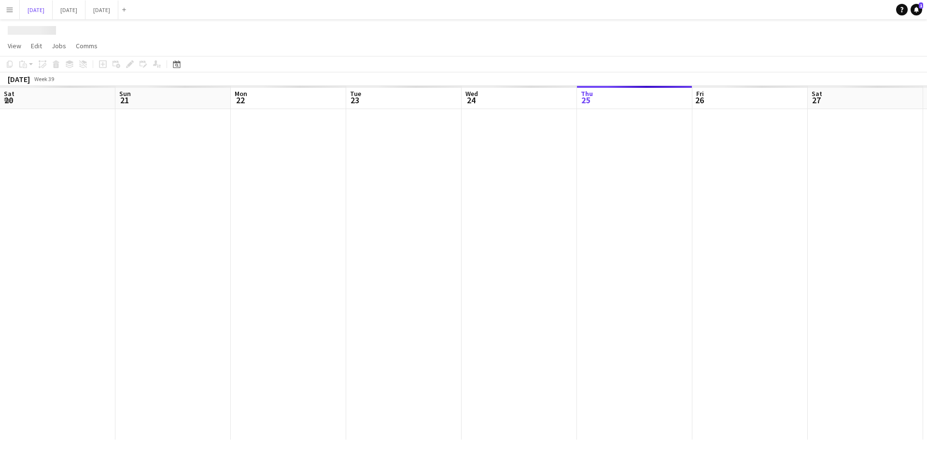
scroll to position [0, 308]
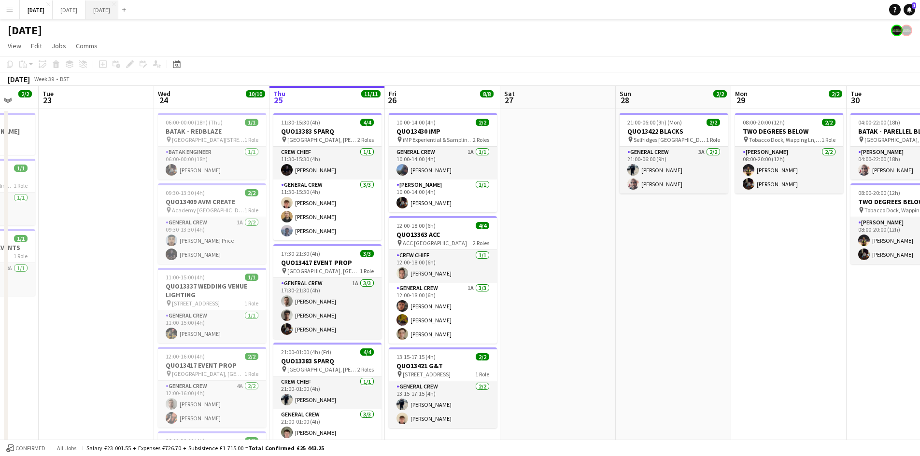
click at [118, 5] on button "NOVEMBER 2025 Close" at bounding box center [101, 9] width 33 height 19
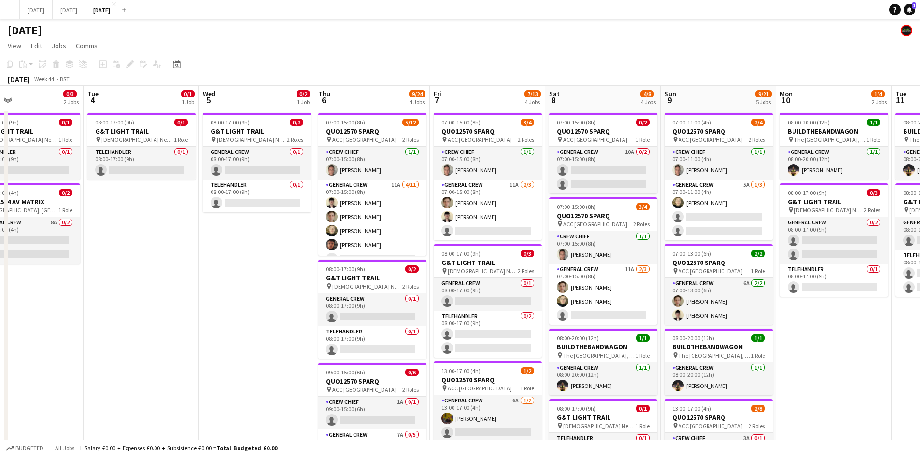
scroll to position [0, 282]
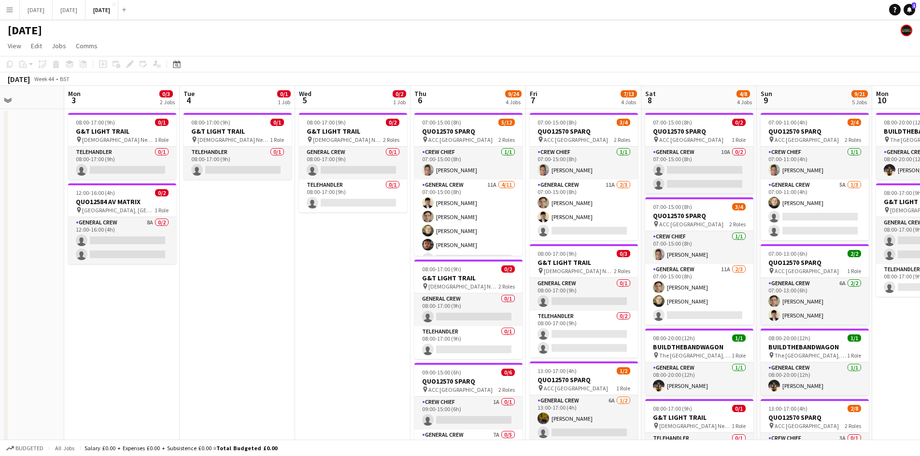
drag, startPoint x: 263, startPoint y: 268, endPoint x: 233, endPoint y: 222, distance: 55.0
click at [234, 223] on app-calendar-viewport "Fri 31 Sat 1 Sun 2 Mon 3 0/3 2 Jobs Tue 4 0/1 1 Job Wed 5 0/2 1 Job Thu 6 9/24 …" at bounding box center [460, 398] width 920 height 625
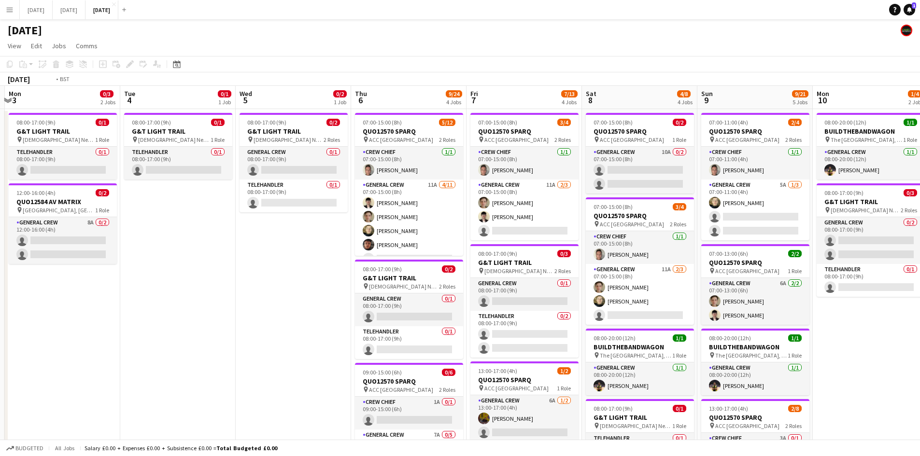
drag, startPoint x: 346, startPoint y: 270, endPoint x: 223, endPoint y: 251, distance: 125.2
click at [223, 252] on app-calendar-viewport "Fri 31 Sat 1 Sun 2 Mon 3 0/3 2 Jobs Tue 4 0/1 1 Job Wed 5 0/2 1 Job Thu 6 9/24 …" at bounding box center [460, 398] width 920 height 625
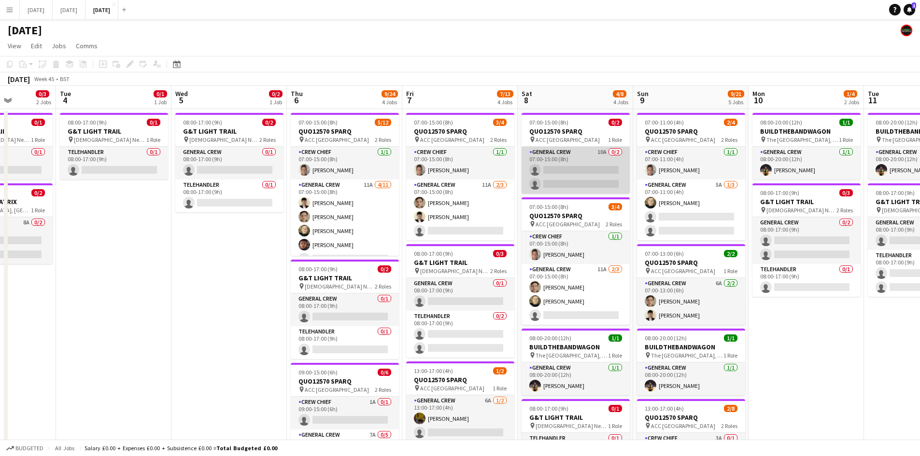
click at [583, 173] on app-card-role "General Crew 10A 0/2 07:00-15:00 (8h) single-neutral-actions single-neutral-act…" at bounding box center [575, 170] width 108 height 47
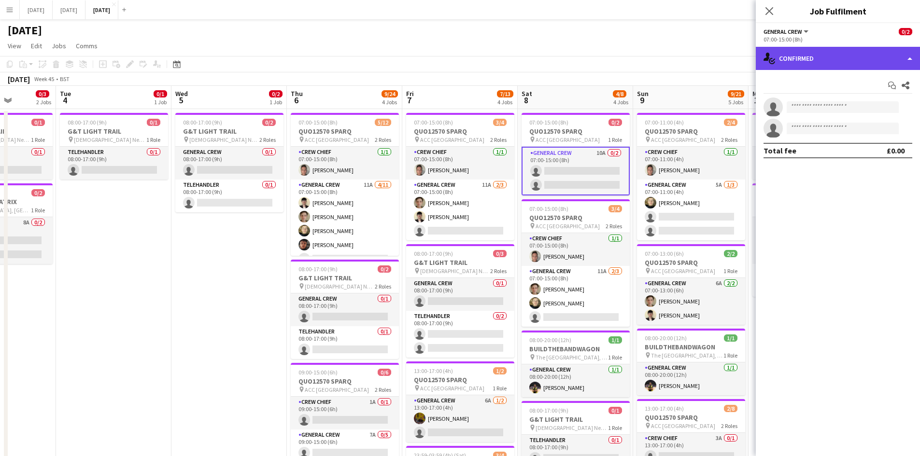
click at [823, 58] on div "single-neutral-actions-check-2 Confirmed" at bounding box center [838, 58] width 164 height 23
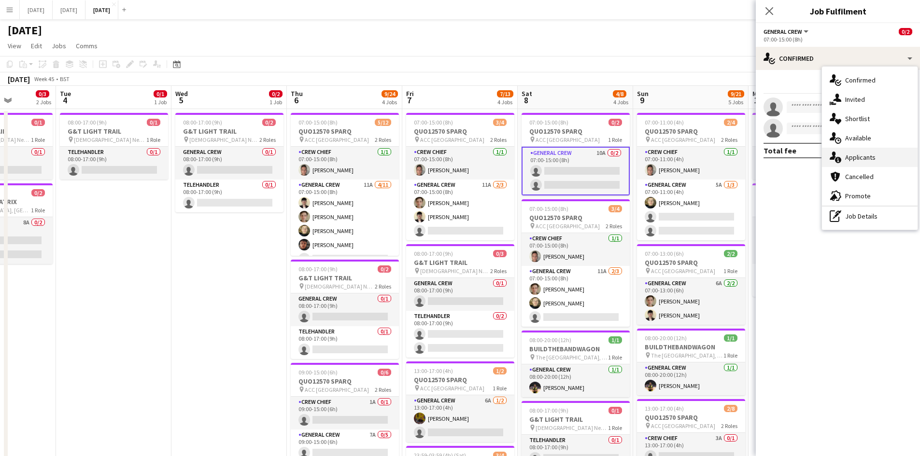
click at [863, 156] on span "Applicants" at bounding box center [860, 157] width 30 height 9
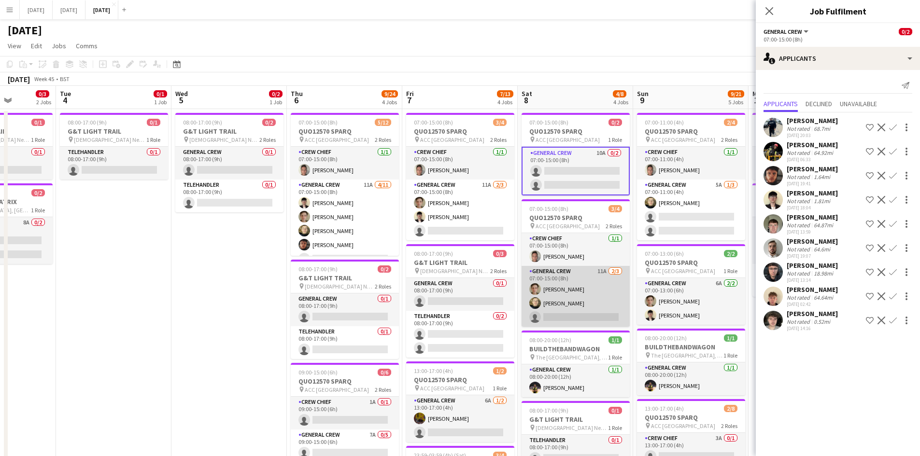
click at [582, 294] on app-card-role "General Crew 11A 2/3 07:00-15:00 (8h) Sam Greatorex Felix Taylor black single-n…" at bounding box center [575, 296] width 108 height 61
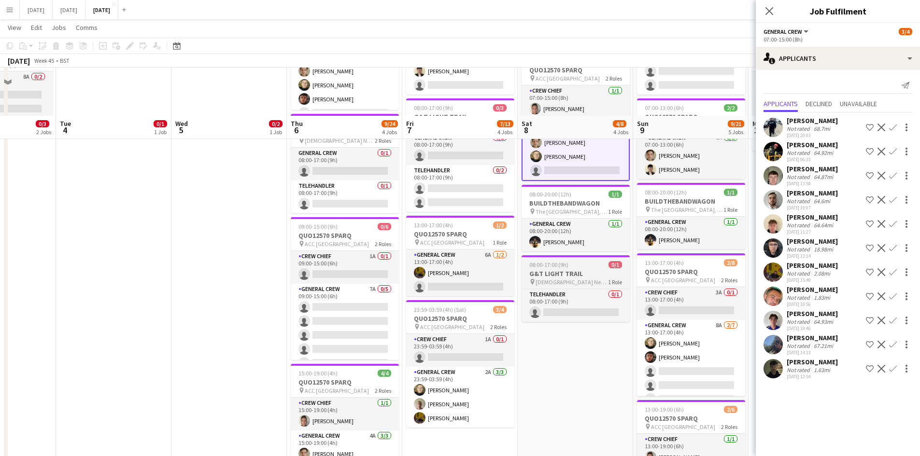
scroll to position [193, 0]
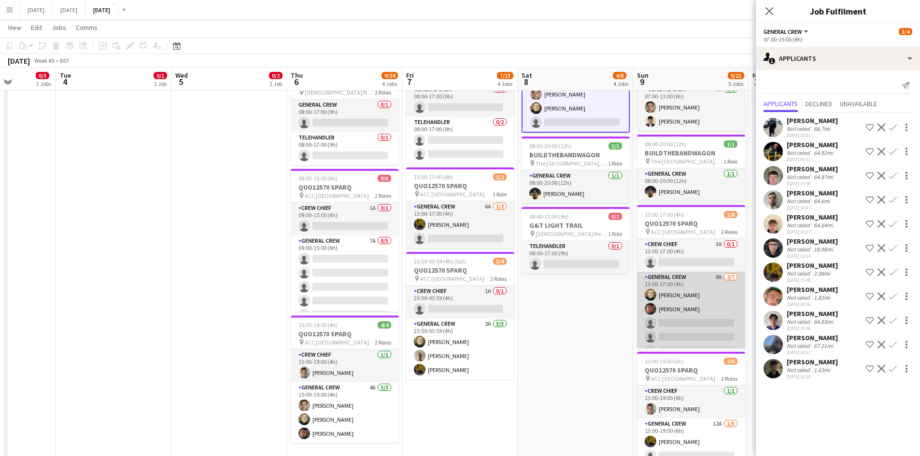
click at [688, 319] on app-card-role "General Crew 8A 2/7 13:00-17:00 (4h) Felix Taylor black Kai Gilley single-neutr…" at bounding box center [691, 330] width 108 height 117
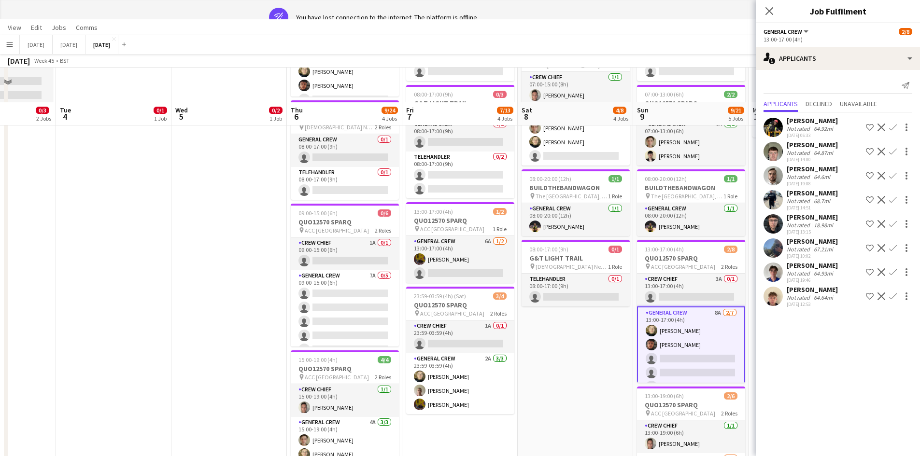
scroll to position [0, 0]
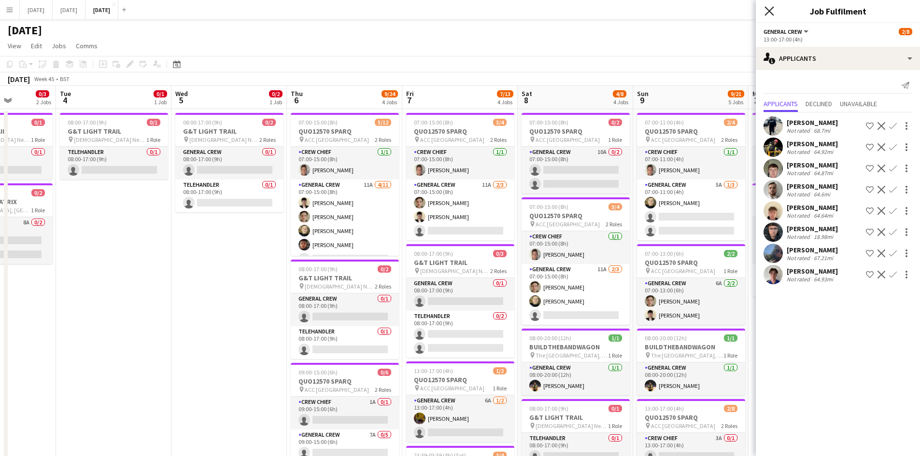
click at [767, 7] on icon "Close pop-in" at bounding box center [768, 10] width 9 height 9
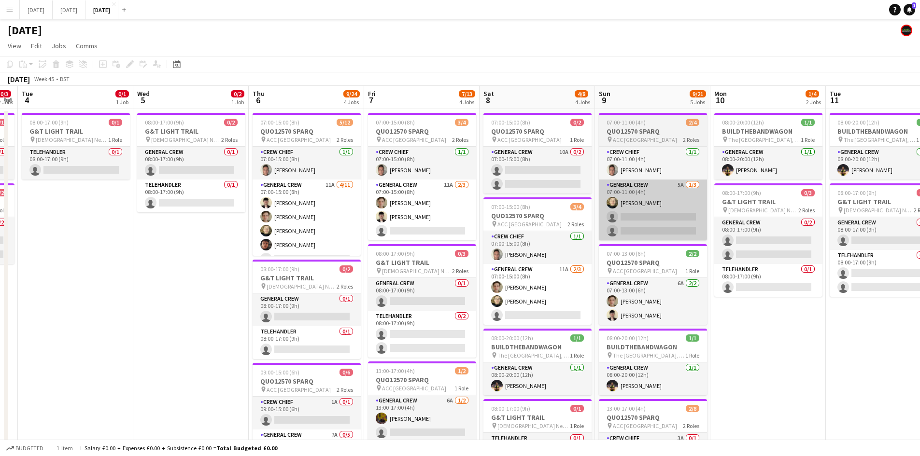
drag, startPoint x: 765, startPoint y: 218, endPoint x: 668, endPoint y: 211, distance: 97.7
click at [704, 211] on app-calendar-viewport "Sat 1 Sun 2 Mon 3 0/3 2 Jobs Tue 4 0/1 1 Job Wed 5 0/2 1 Job Thu 6 9/24 4 Jobs …" at bounding box center [460, 398] width 920 height 625
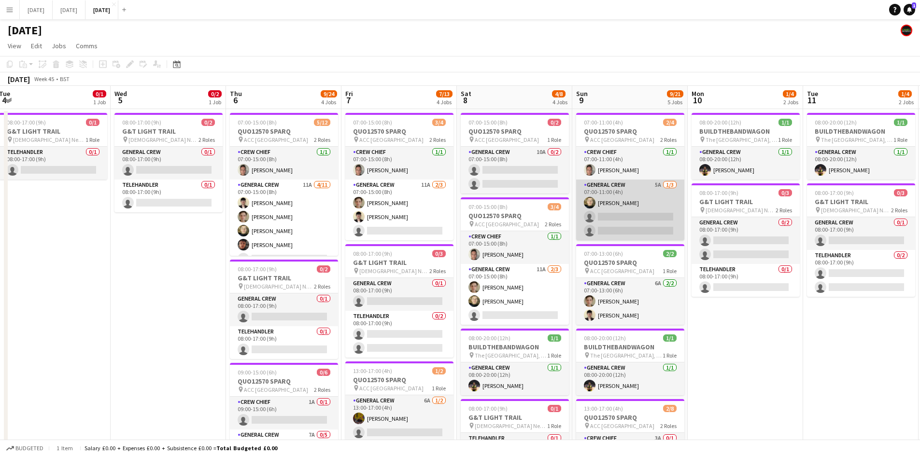
click at [666, 222] on app-card-role "General Crew 5A 1/3 07:00-11:00 (4h) Felix Taylor black single-neutral-actions …" at bounding box center [630, 210] width 108 height 61
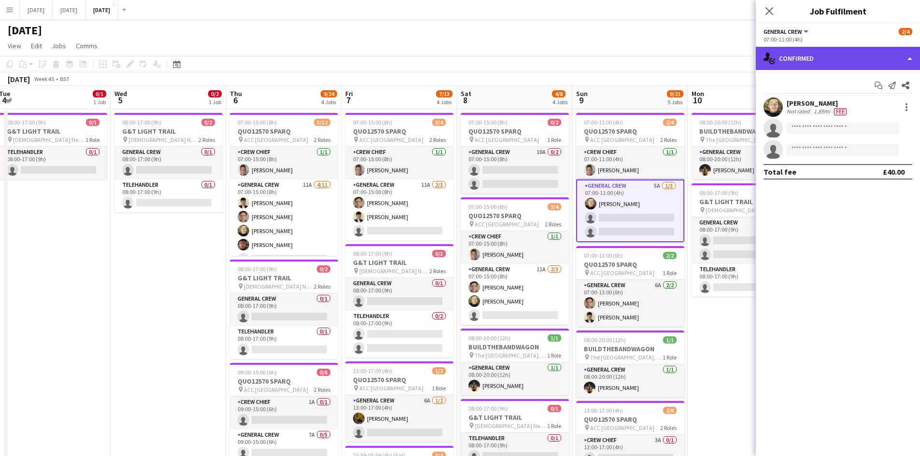
click at [838, 57] on div "single-neutral-actions-check-2 Confirmed" at bounding box center [838, 58] width 164 height 23
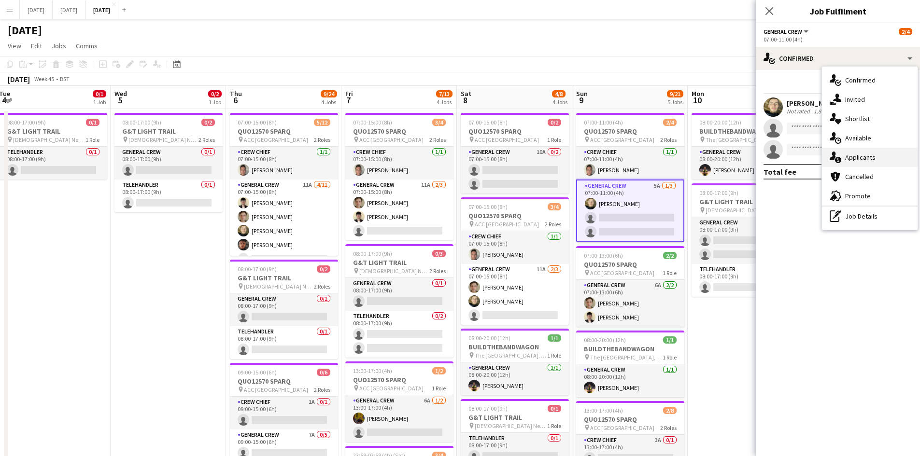
click at [872, 159] on span "Applicants" at bounding box center [860, 157] width 30 height 9
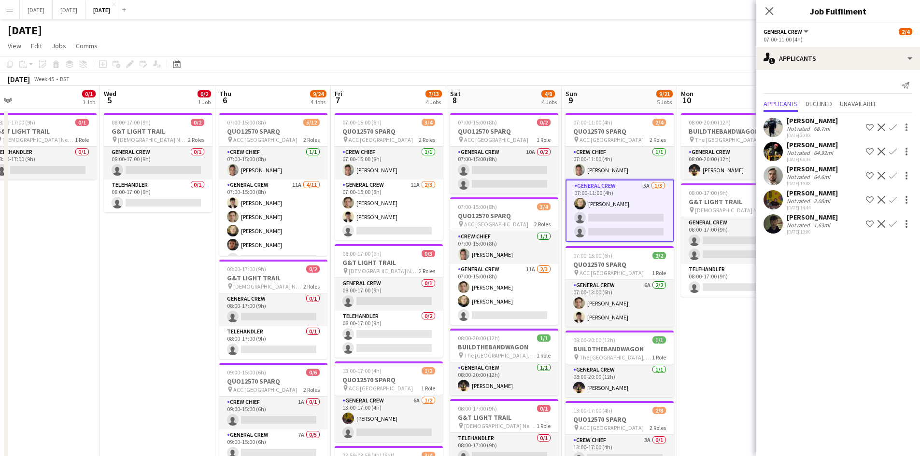
drag, startPoint x: 685, startPoint y: 242, endPoint x: 656, endPoint y: 233, distance: 30.8
click at [656, 236] on app-calendar-viewport "Sat 1 Sun 2 Mon 3 0/3 2 Jobs Tue 4 0/1 1 Job Wed 5 0/2 1 Job Thu 6 9/24 4 Jobs …" at bounding box center [460, 398] width 920 height 625
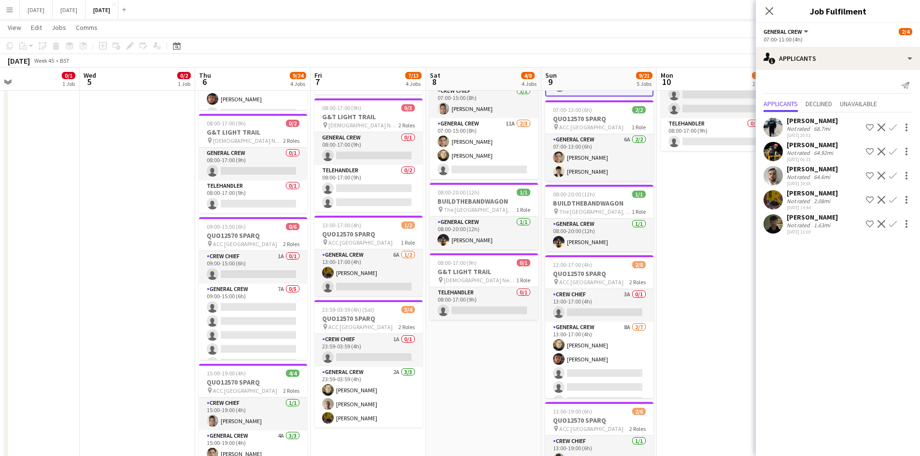
scroll to position [270, 0]
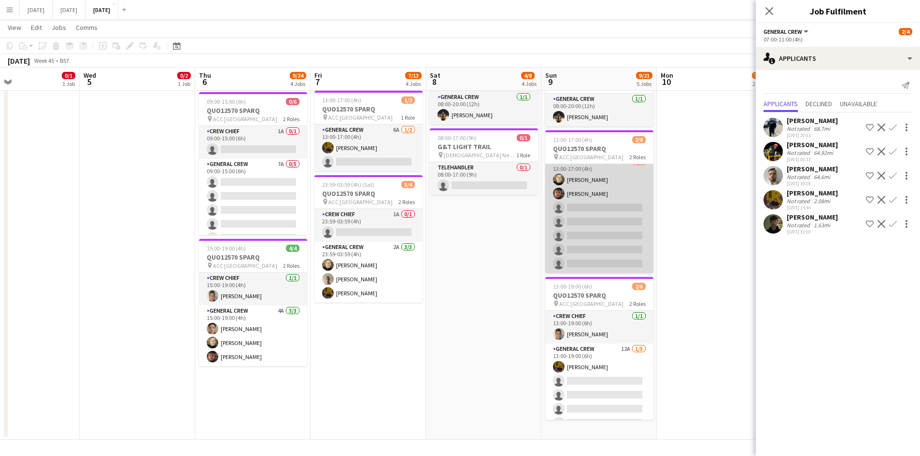
click at [614, 225] on app-card-role "General Crew 8A 2/7 13:00-17:00 (4h) Felix Taylor black Kai Gilley single-neutr…" at bounding box center [599, 214] width 108 height 117
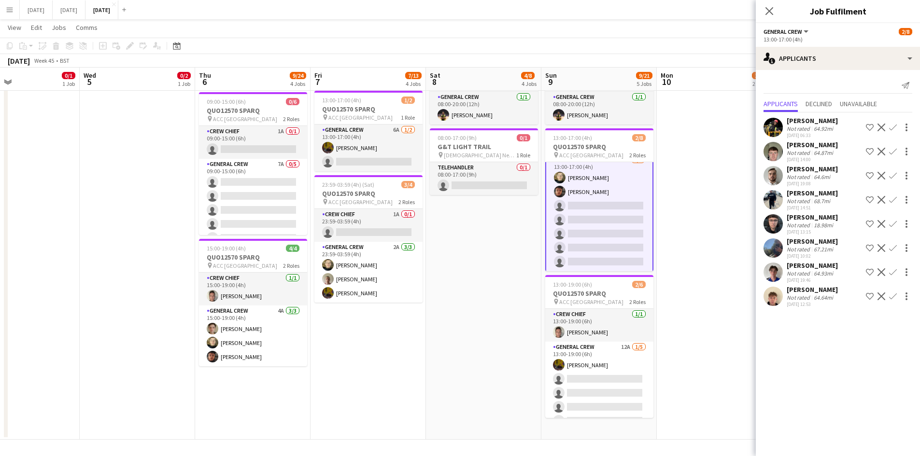
scroll to position [0, 0]
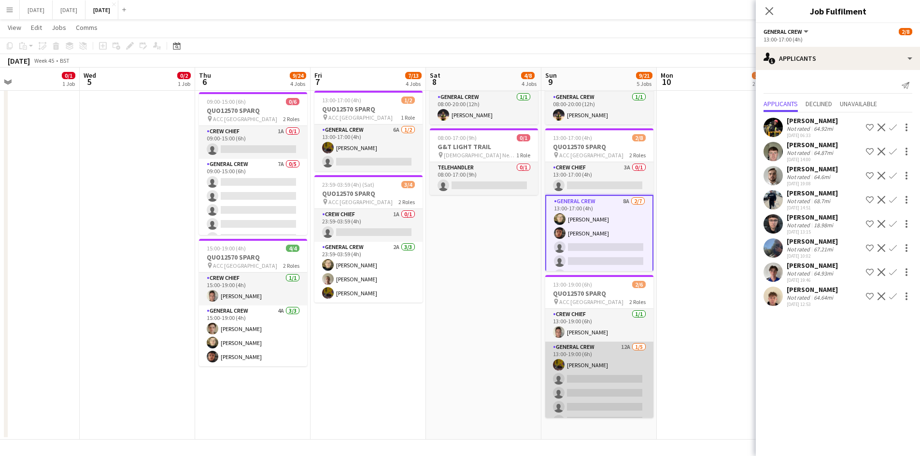
click at [603, 376] on app-card-role "General Crew 12A 1/5 13:00-19:00 (6h) Josef Seggie single-neutral-actions singl…" at bounding box center [599, 386] width 108 height 89
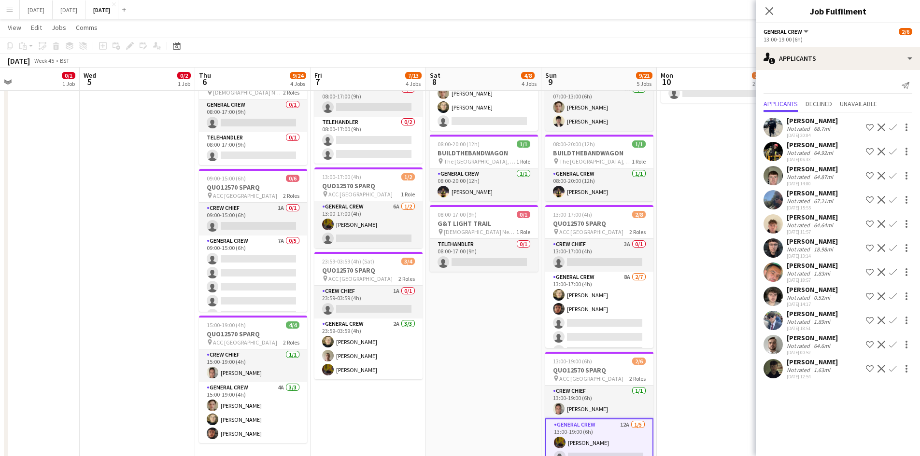
scroll to position [270, 0]
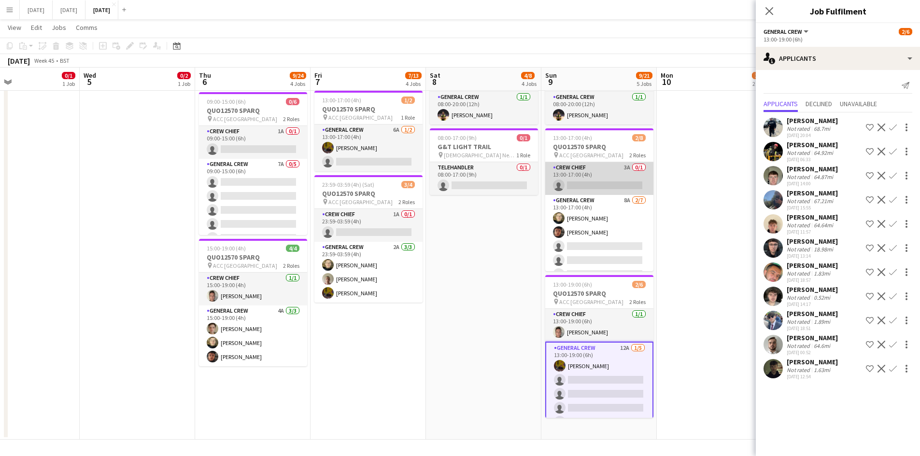
click at [599, 181] on app-card-role "Crew Chief 3A 0/1 13:00-17:00 (4h) single-neutral-actions" at bounding box center [599, 178] width 108 height 33
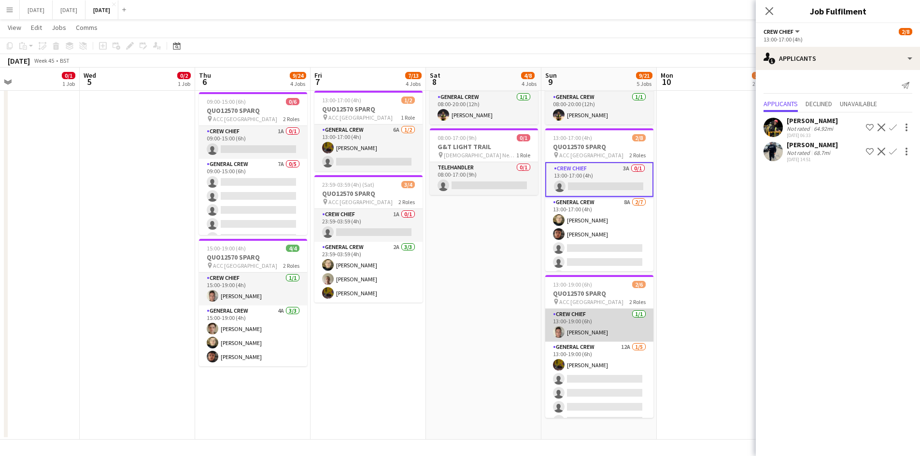
scroll to position [13, 0]
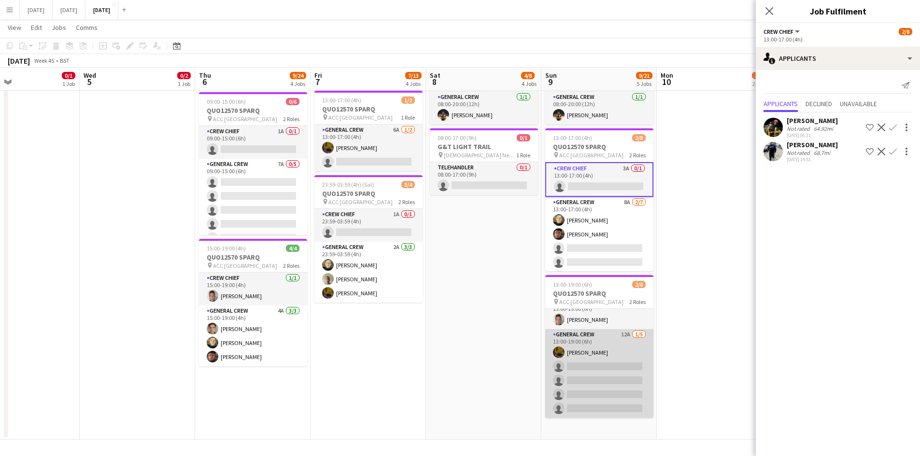
click at [603, 364] on app-card-role "General Crew 12A 1/5 13:00-19:00 (6h) Josef Seggie single-neutral-actions singl…" at bounding box center [599, 373] width 108 height 89
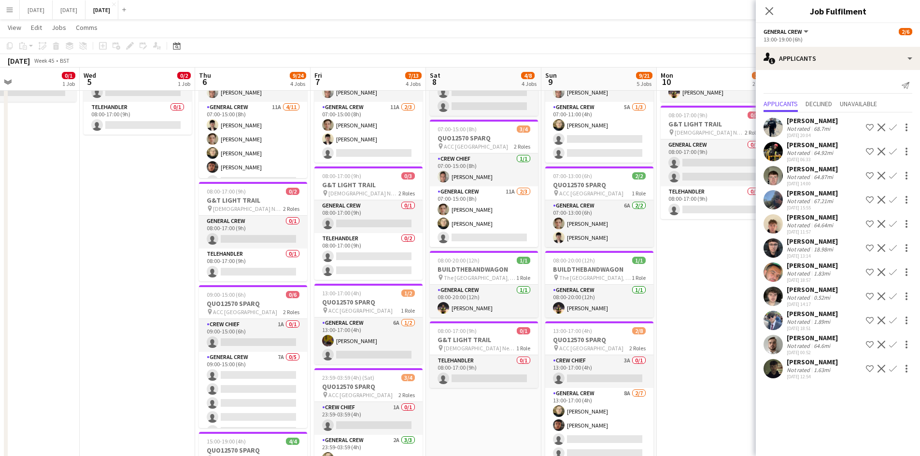
scroll to position [28, 0]
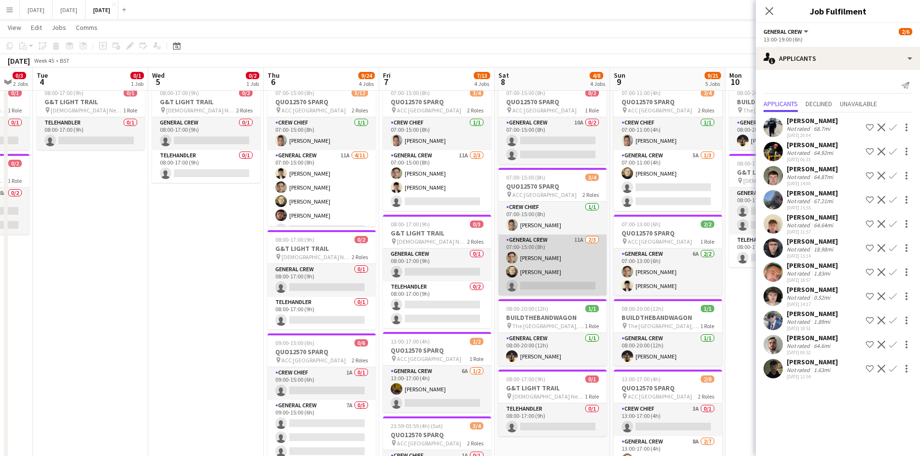
drag, startPoint x: 469, startPoint y: 280, endPoint x: 567, endPoint y: 275, distance: 98.6
click at [567, 278] on app-calendar-viewport "Sat 1 Sun 2 Mon 3 0/3 2 Jobs Tue 4 0/1 1 Job Wed 5 0/2 1 Job Thu 6 9/24 4 Jobs …" at bounding box center [460, 345] width 920 height 672
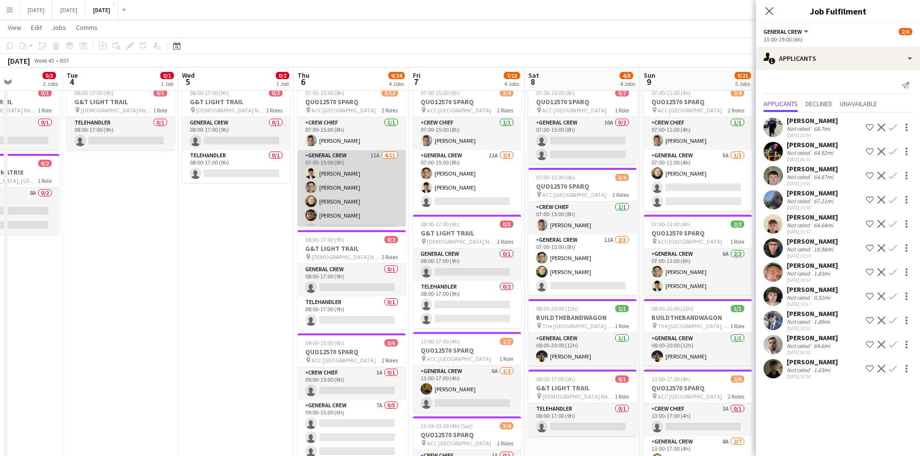
scroll to position [97, 0]
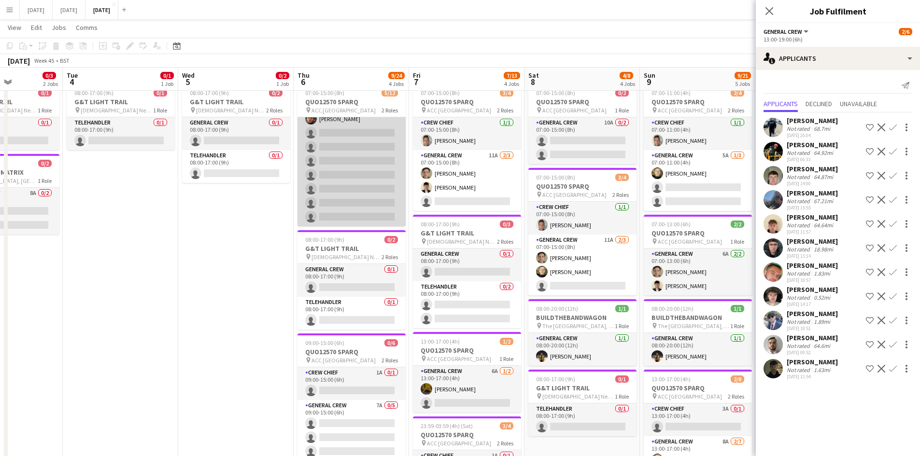
click at [348, 186] on app-card-role "General Crew 11A 4/11 07:00-15:00 (8h) Sam Calderbank Sam Greatorex Felix Taylo…" at bounding box center [351, 140] width 108 height 173
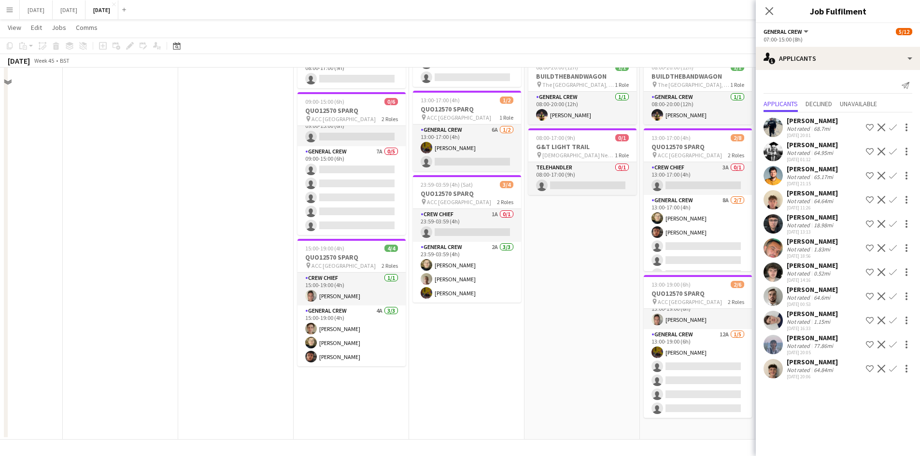
scroll to position [77, 0]
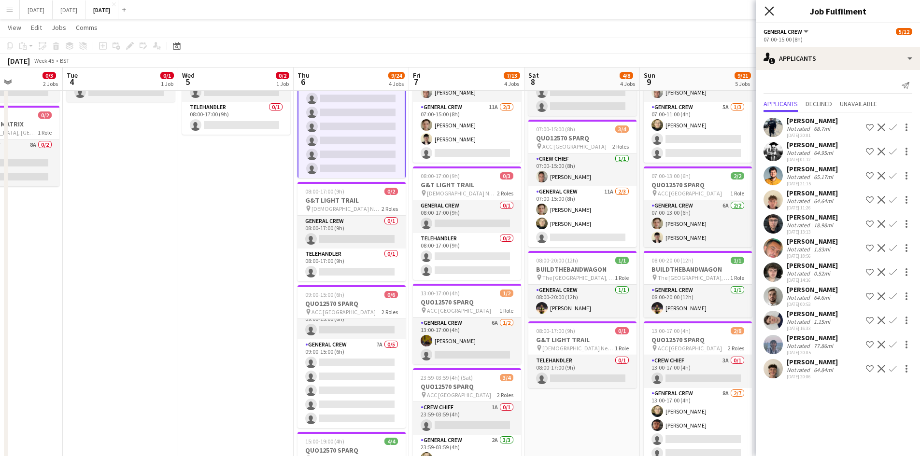
click at [772, 10] on icon "Close pop-in" at bounding box center [768, 10] width 9 height 9
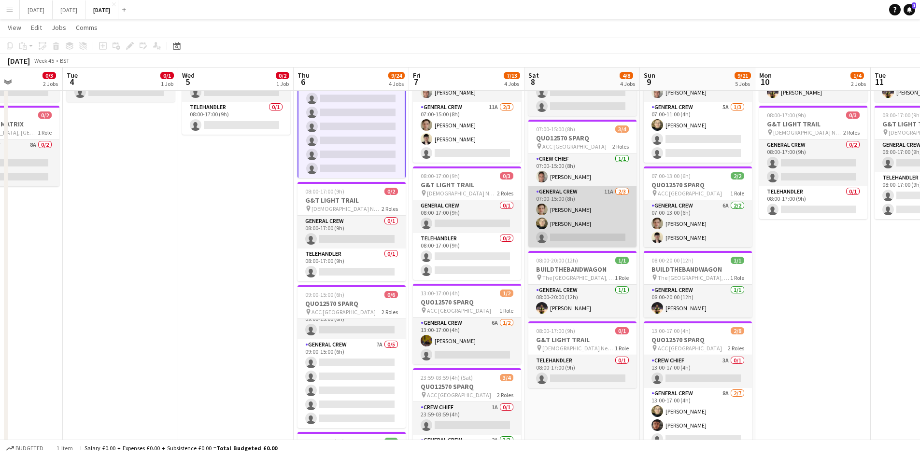
scroll to position [0, 0]
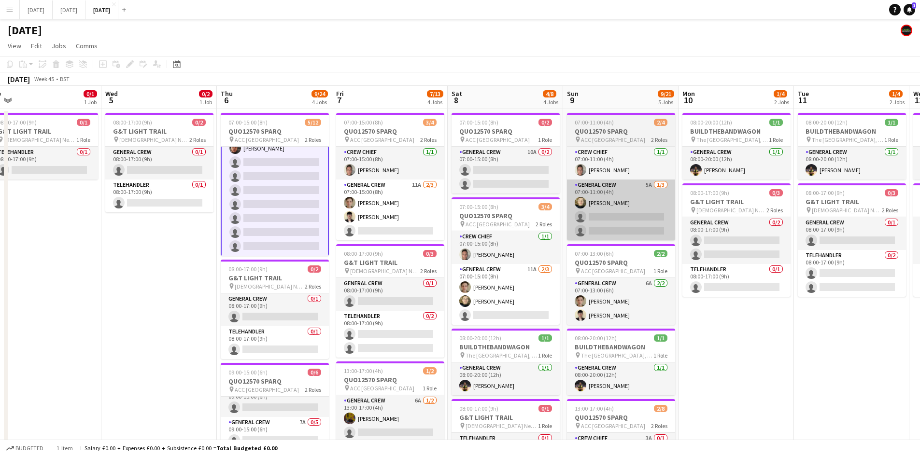
drag, startPoint x: 707, startPoint y: 266, endPoint x: 506, endPoint y: 225, distance: 205.5
click at [506, 225] on app-calendar-viewport "Sat 1 Sun 2 Mon 3 0/3 2 Jobs Tue 4 0/1 1 Job Wed 5 0/2 1 Job Thu 6 9/24 4 Jobs …" at bounding box center [460, 398] width 920 height 625
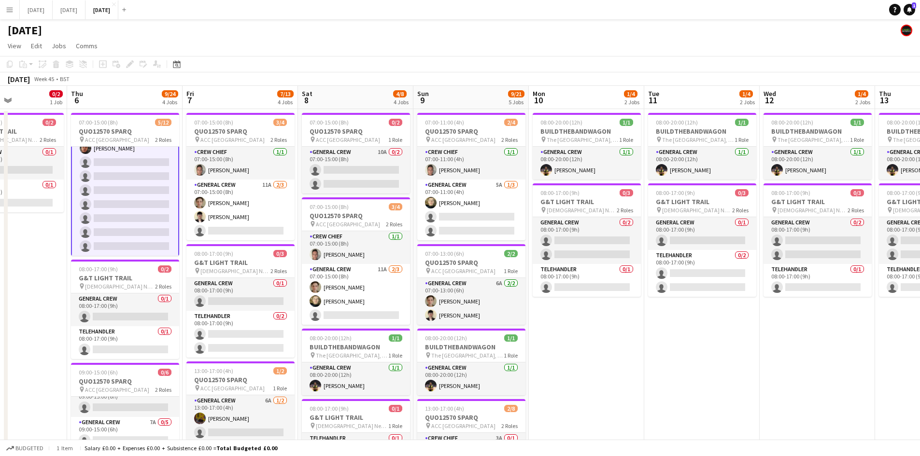
drag, startPoint x: 629, startPoint y: 253, endPoint x: 511, endPoint y: 232, distance: 119.5
click at [511, 232] on app-calendar-viewport "Mon 3 0/3 2 Jobs Tue 4 0/1 1 Job Wed 5 0/2 1 Job Thu 6 9/24 4 Jobs Fri 7 7/13 4…" at bounding box center [460, 398] width 920 height 625
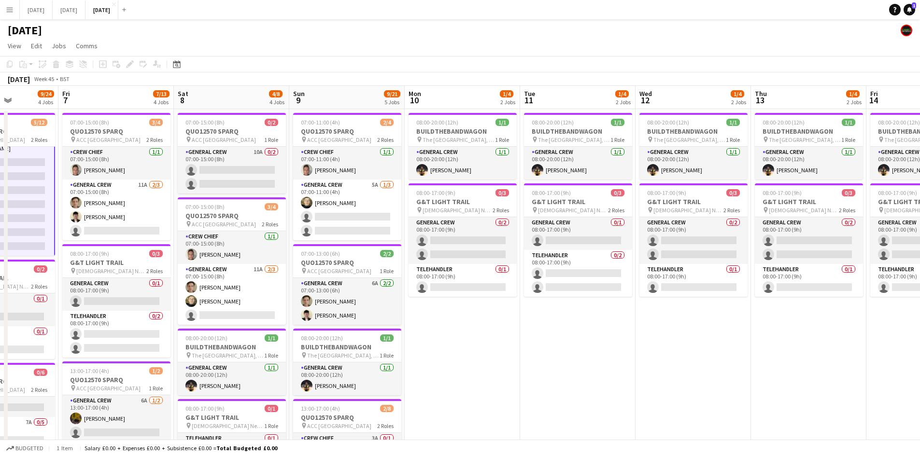
drag, startPoint x: 698, startPoint y: 294, endPoint x: 583, endPoint y: 290, distance: 115.4
click at [583, 290] on app-calendar-viewport "Tue 4 0/1 1 Job Wed 5 0/2 1 Job Thu 6 9/24 4 Jobs Fri 7 7/13 4 Jobs Sat 8 4/8 4…" at bounding box center [460, 398] width 920 height 625
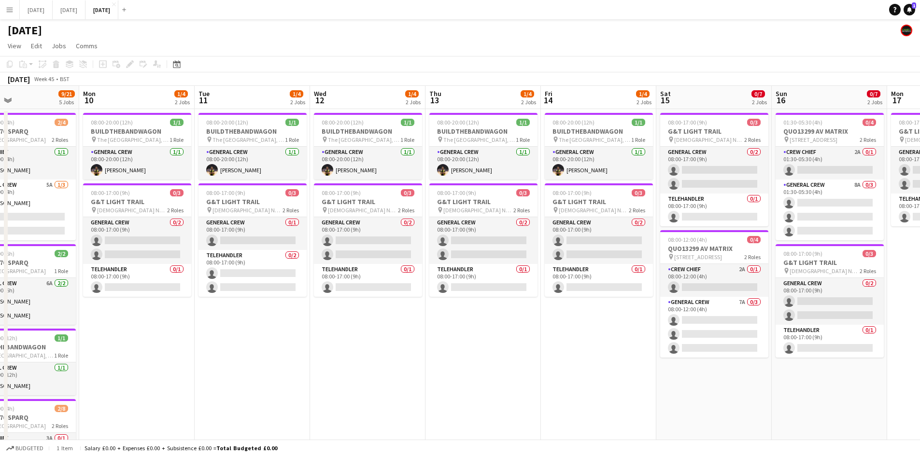
drag, startPoint x: 527, startPoint y: 323, endPoint x: 473, endPoint y: 322, distance: 54.6
click at [473, 322] on app-calendar-viewport "Thu 6 9/24 4 Jobs Fri 7 7/13 4 Jobs Sat 8 4/8 4 Jobs Sun 9 9/21 5 Jobs Mon 10 1…" at bounding box center [460, 398] width 920 height 625
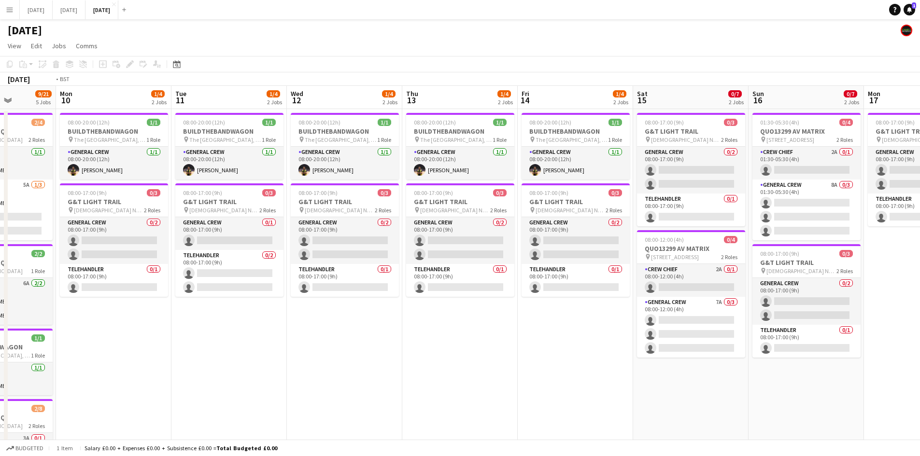
drag, startPoint x: 554, startPoint y: 340, endPoint x: 427, endPoint y: 314, distance: 130.2
click at [427, 314] on app-calendar-viewport "Fri 7 7/13 4 Jobs Sat 8 4/8 4 Jobs Sun 9 9/21 5 Jobs Mon 10 1/4 2 Jobs Tue 11 1…" at bounding box center [460, 398] width 920 height 625
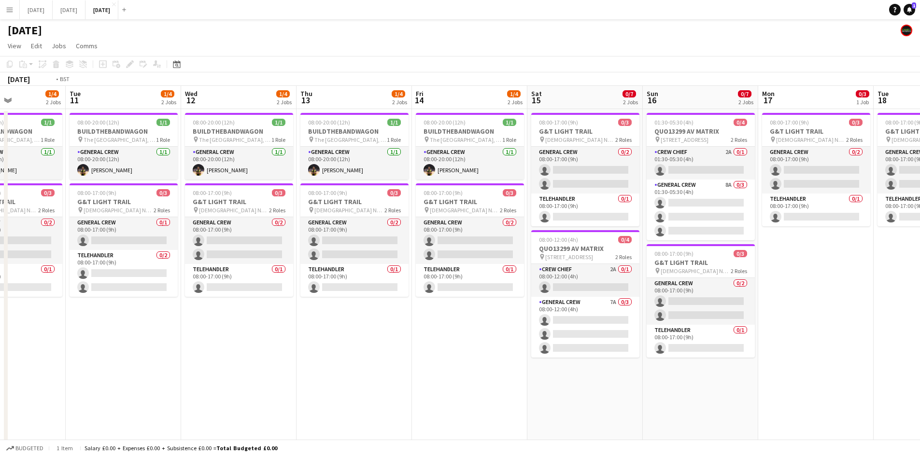
drag, startPoint x: 353, startPoint y: 325, endPoint x: 728, endPoint y: 328, distance: 375.2
click at [728, 329] on app-calendar-viewport "Sat 8 4/8 4 Jobs Sun 9 9/21 5 Jobs Mon 10 1/4 2 Jobs Tue 11 1/4 2 Jobs Wed 12 1…" at bounding box center [460, 398] width 920 height 625
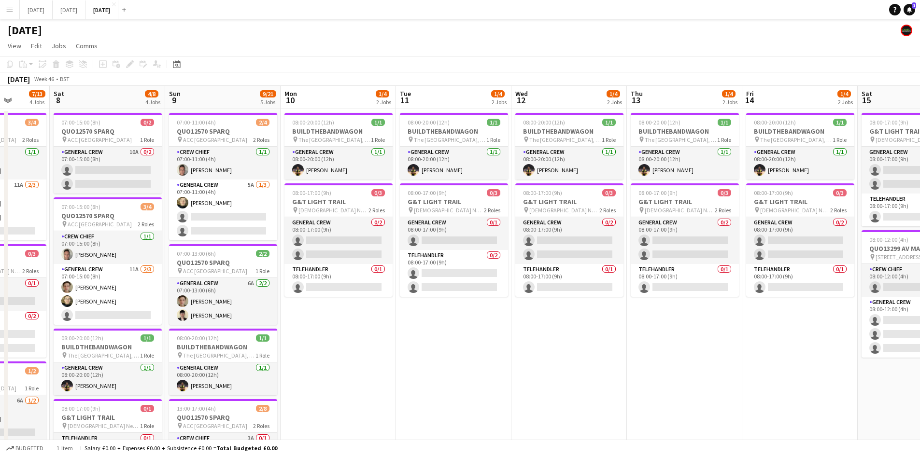
drag, startPoint x: 556, startPoint y: 329, endPoint x: 799, endPoint y: 329, distance: 243.3
click at [799, 329] on app-calendar-viewport "Wed 5 0/2 1 Job Thu 6 9/24 4 Jobs Fri 7 7/13 4 Jobs Sat 8 4/8 4 Jobs Sun 9 9/21…" at bounding box center [460, 398] width 920 height 625
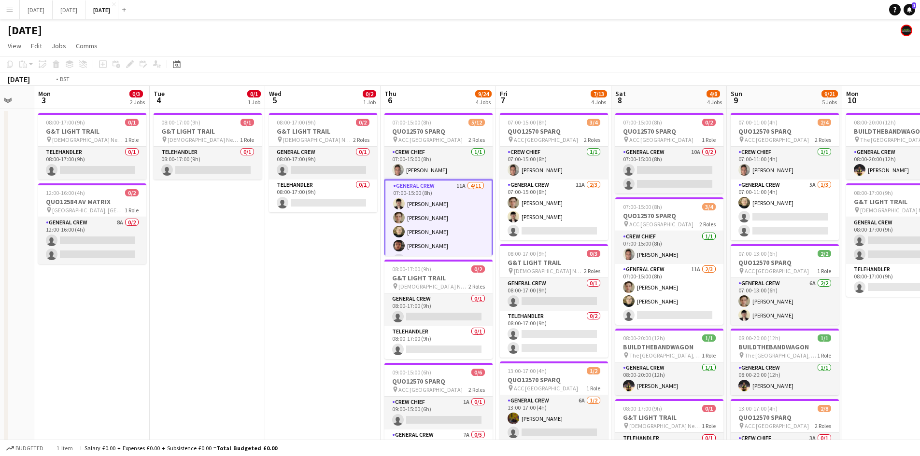
drag, startPoint x: 765, startPoint y: 339, endPoint x: 875, endPoint y: 315, distance: 112.1
click at [874, 316] on app-calendar-viewport "Sat 1 Sun 2 Mon 3 0/3 2 Jobs Tue 4 0/1 1 Job Wed 5 0/2 1 Job Thu 6 9/24 4 Jobs …" at bounding box center [460, 398] width 920 height 625
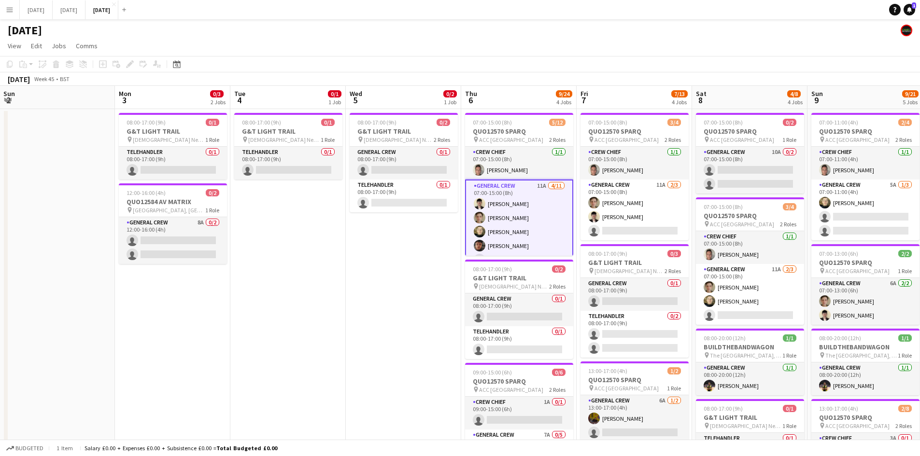
drag, startPoint x: 493, startPoint y: 307, endPoint x: 706, endPoint y: 296, distance: 212.7
click at [816, 305] on app-calendar-viewport "Fri 31 Sat 1 Sun 2 Mon 3 0/3 2 Jobs Tue 4 0/1 1 Job Wed 5 0/2 1 Job Thu 6 9/24 …" at bounding box center [460, 398] width 920 height 625
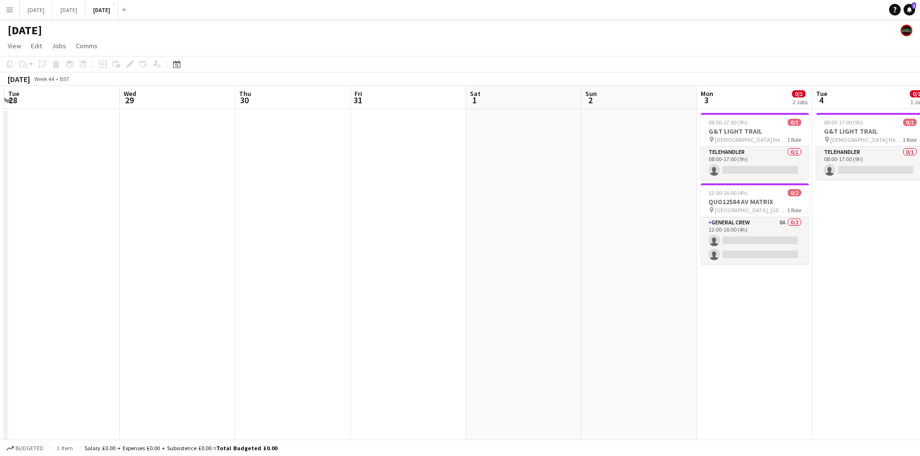
drag, startPoint x: 516, startPoint y: 309, endPoint x: 561, endPoint y: 295, distance: 46.9
click at [761, 308] on app-calendar-viewport "Sun 26 Mon 27 Tue 28 Wed 29 Thu 30 Fri 31 Sat 1 Sun 2 Mon 3 0/3 2 Jobs Tue 4 0/…" at bounding box center [460, 398] width 920 height 625
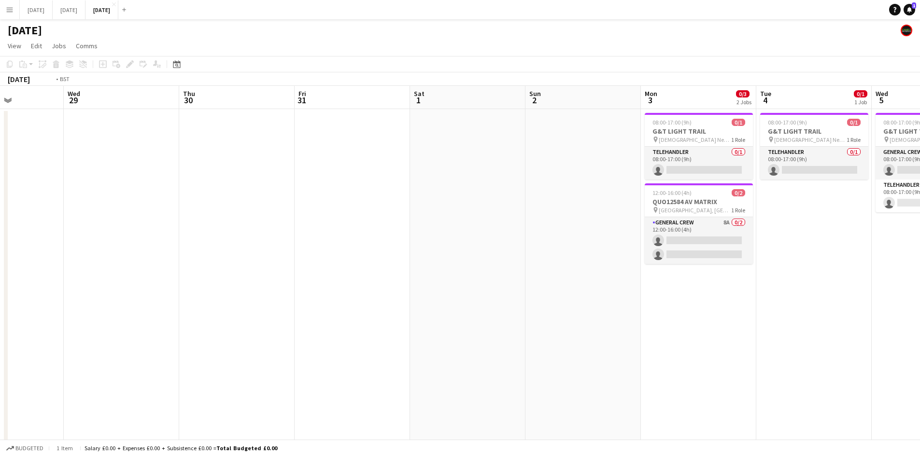
drag, startPoint x: 495, startPoint y: 310, endPoint x: 668, endPoint y: 294, distance: 173.7
click at [709, 306] on app-calendar-viewport "Sun 26 Mon 27 Tue 28 Wed 29 Thu 30 Fri 31 Sat 1 Sun 2 Mon 3 0/3 2 Jobs Tue 4 0/…" at bounding box center [460, 398] width 920 height 625
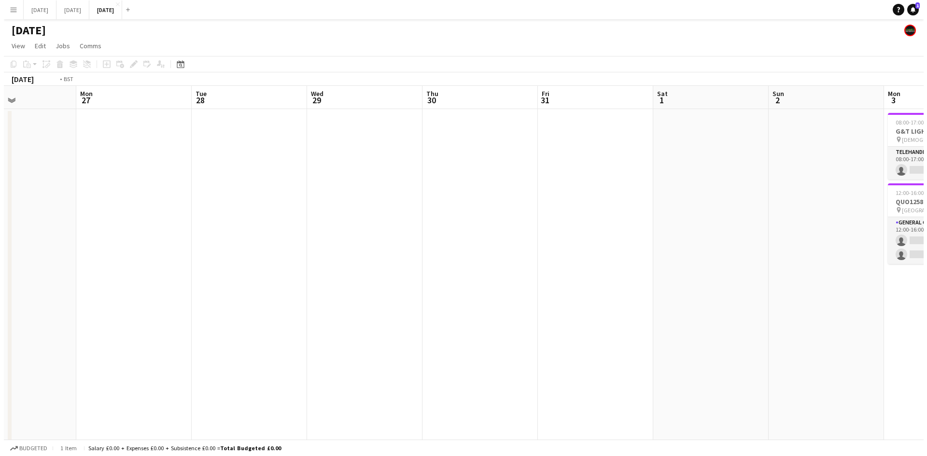
scroll to position [0, 352]
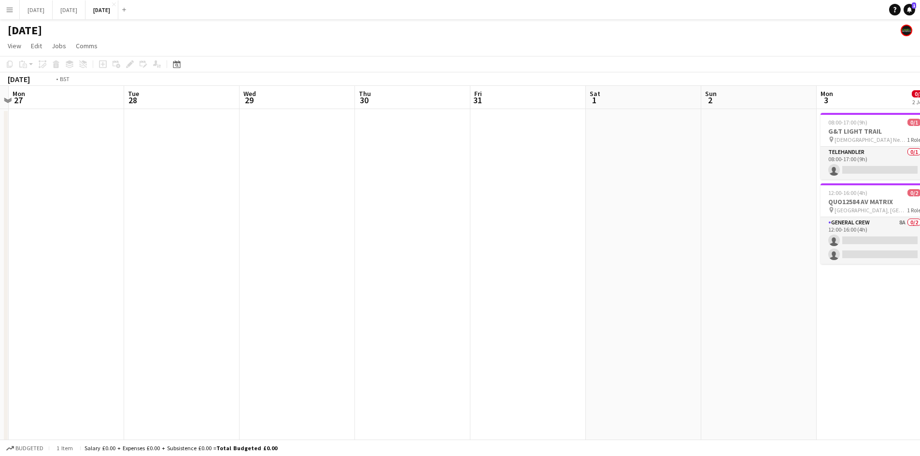
drag, startPoint x: 642, startPoint y: 319, endPoint x: 164, endPoint y: 143, distance: 508.7
click at [224, 220] on app-calendar-viewport "Fri 24 Sat 25 Sun 26 Mon 27 Tue 28 Wed 29 Thu 30 Fri 31 Sat 1 Sun 2 Mon 3 0/3 2…" at bounding box center [460, 398] width 920 height 625
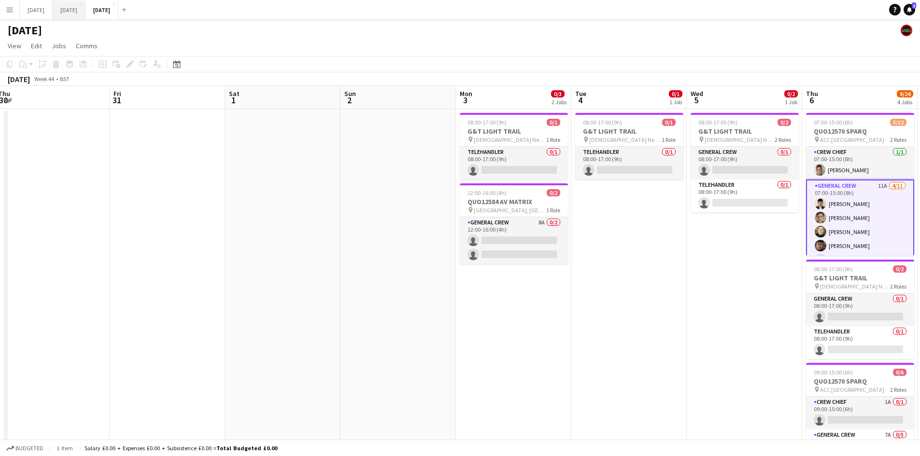
click at [85, 13] on button "[DATE] Close" at bounding box center [69, 9] width 33 height 19
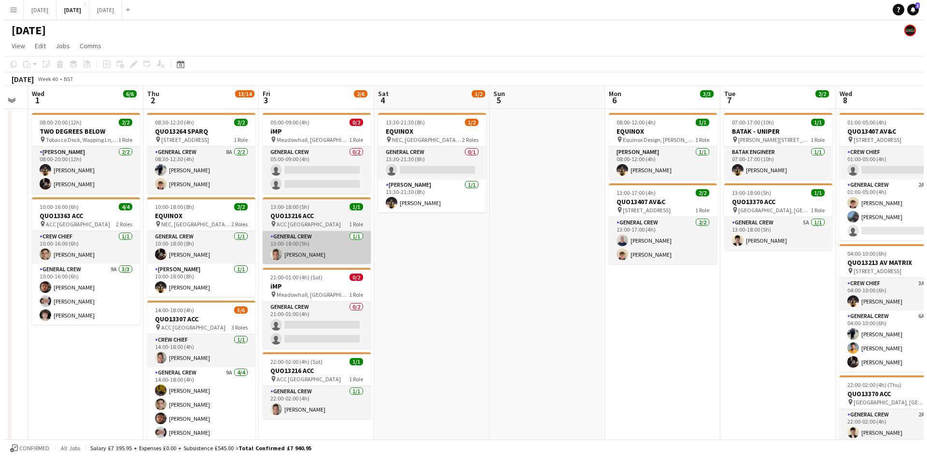
scroll to position [0, 275]
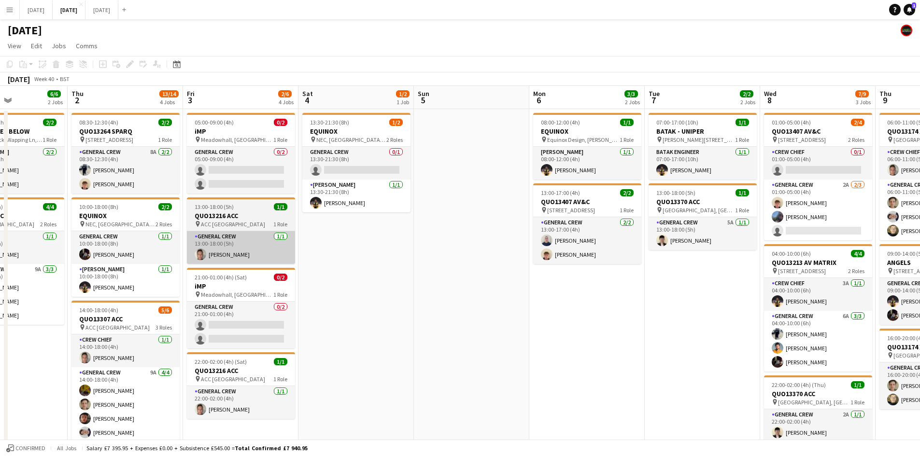
drag, startPoint x: 513, startPoint y: 256, endPoint x: 472, endPoint y: 233, distance: 47.3
click at [548, 253] on app-calendar-viewport "Mon 29 Tue 30 Wed 1 6/6 2 Jobs Thu 2 13/14 4 Jobs Fri 3 2/6 4 Jobs Sat 4 1/2 1 …" at bounding box center [460, 341] width 920 height 511
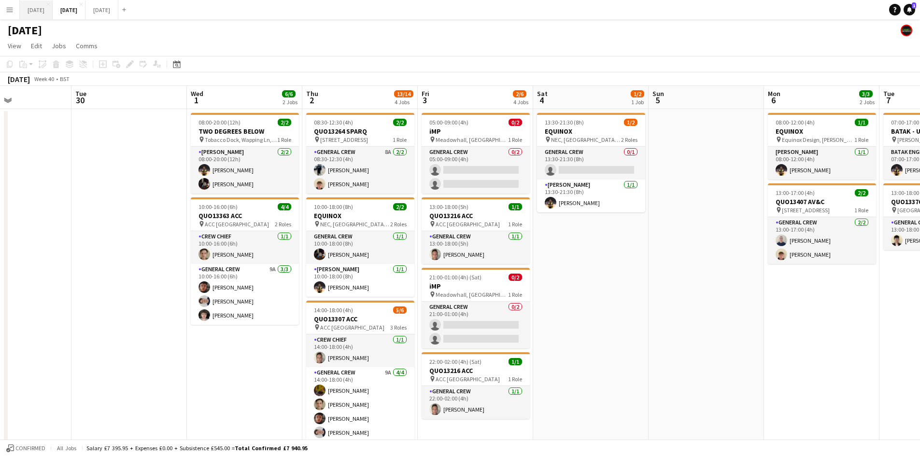
click at [53, 9] on button "[DATE] Close" at bounding box center [36, 9] width 33 height 19
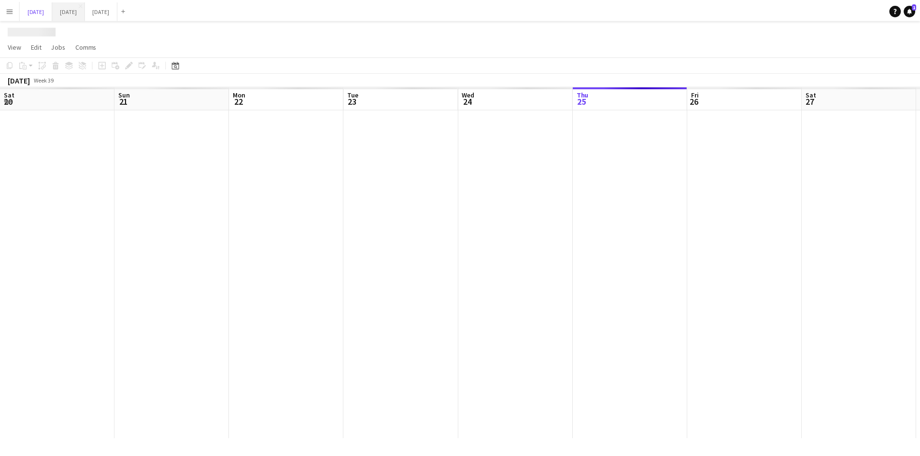
scroll to position [0, 308]
